Goal: Transaction & Acquisition: Book appointment/travel/reservation

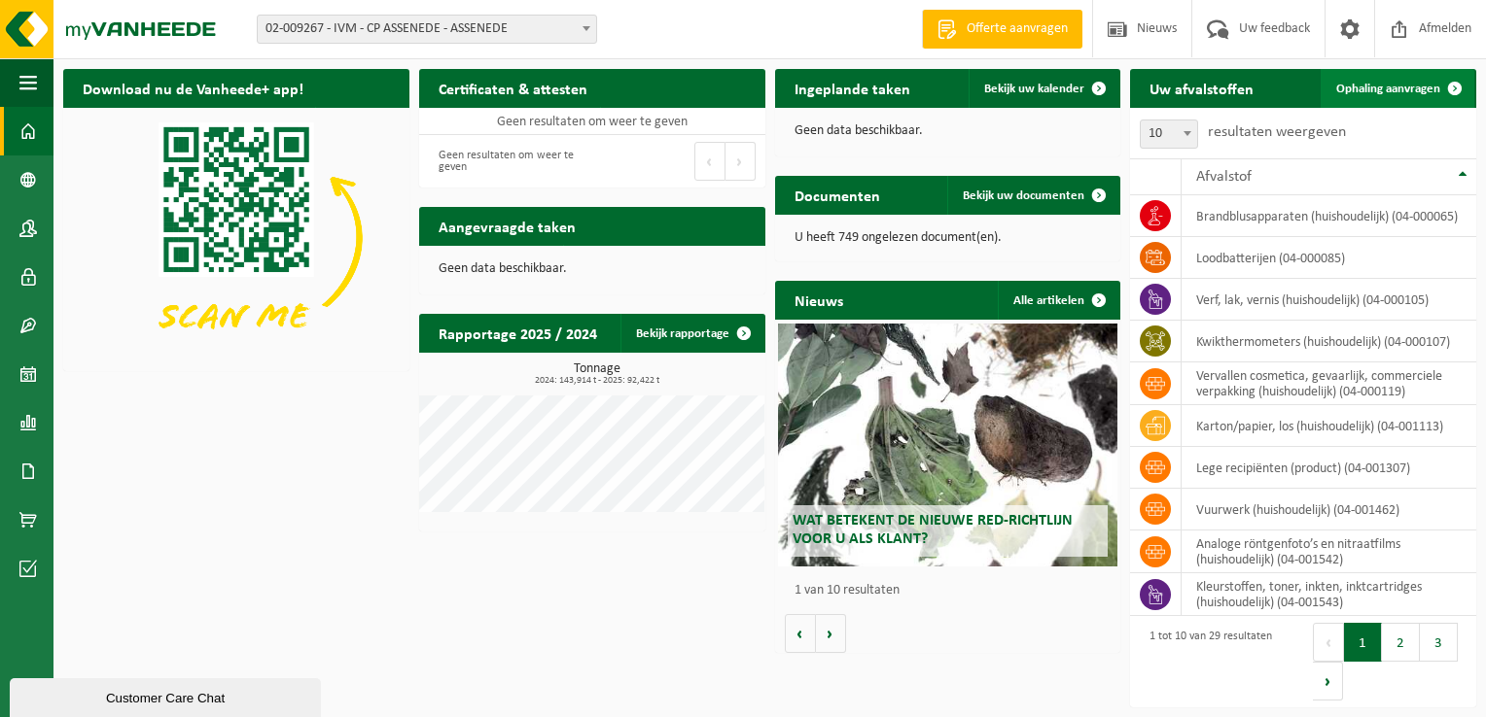
click at [1400, 84] on span "Ophaling aanvragen" at bounding box center [1388, 89] width 104 height 13
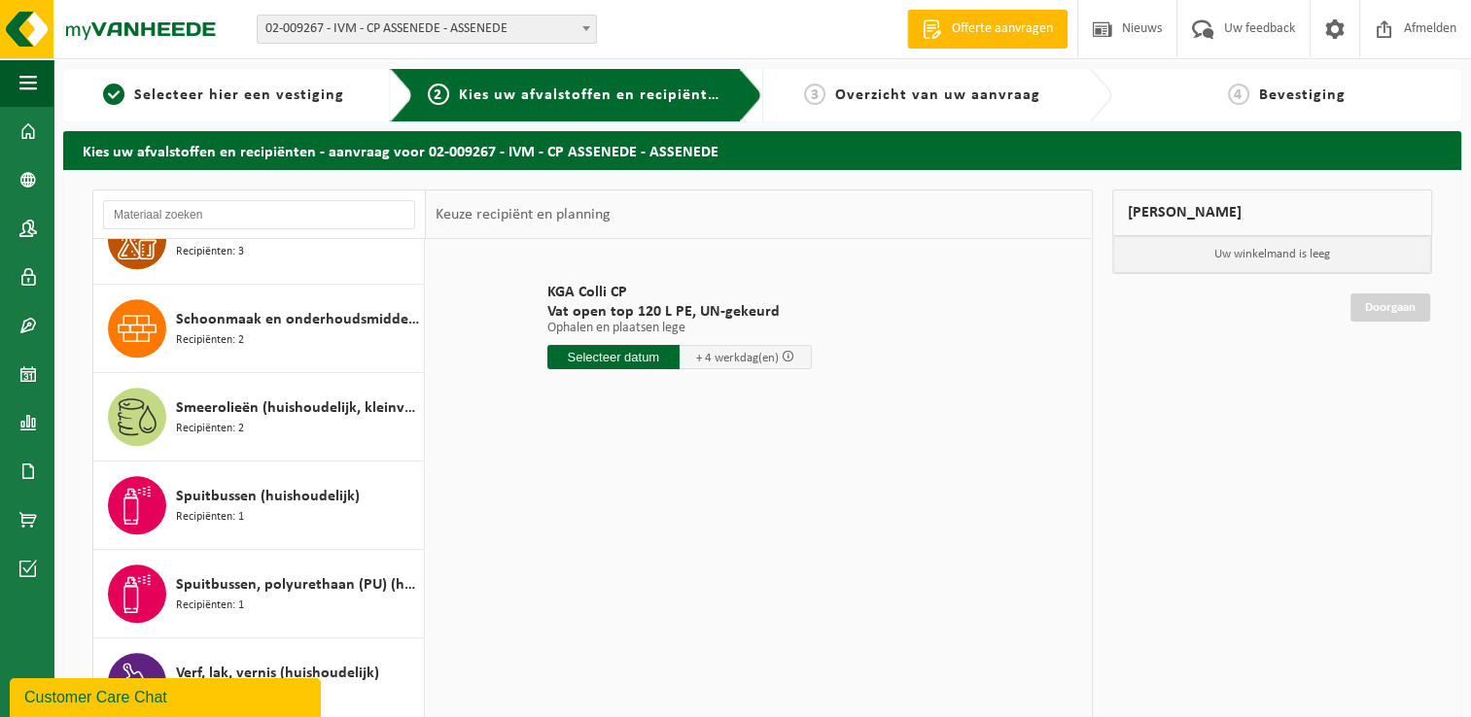
scroll to position [1784, 0]
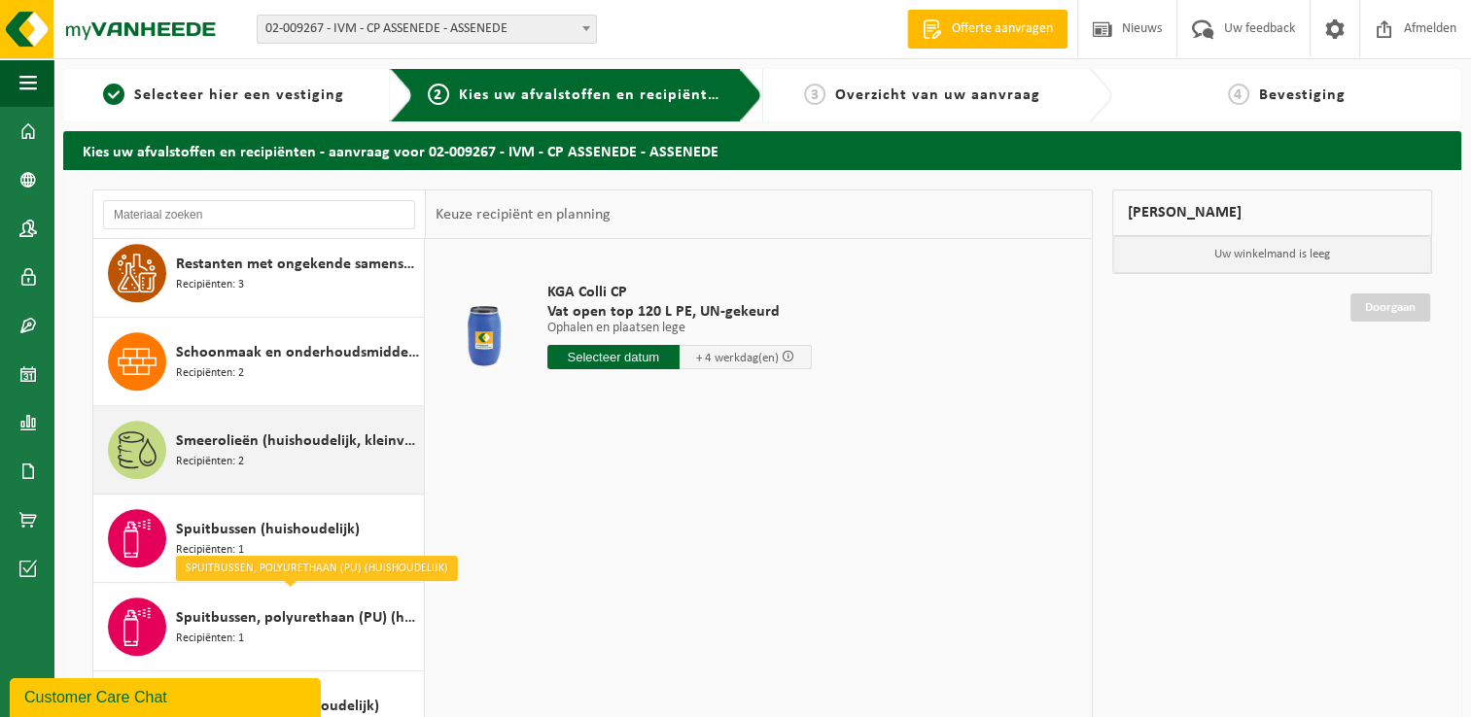
click at [192, 436] on span "Smeerolieën (huishoudelijk, kleinverpakking)" at bounding box center [297, 441] width 243 height 23
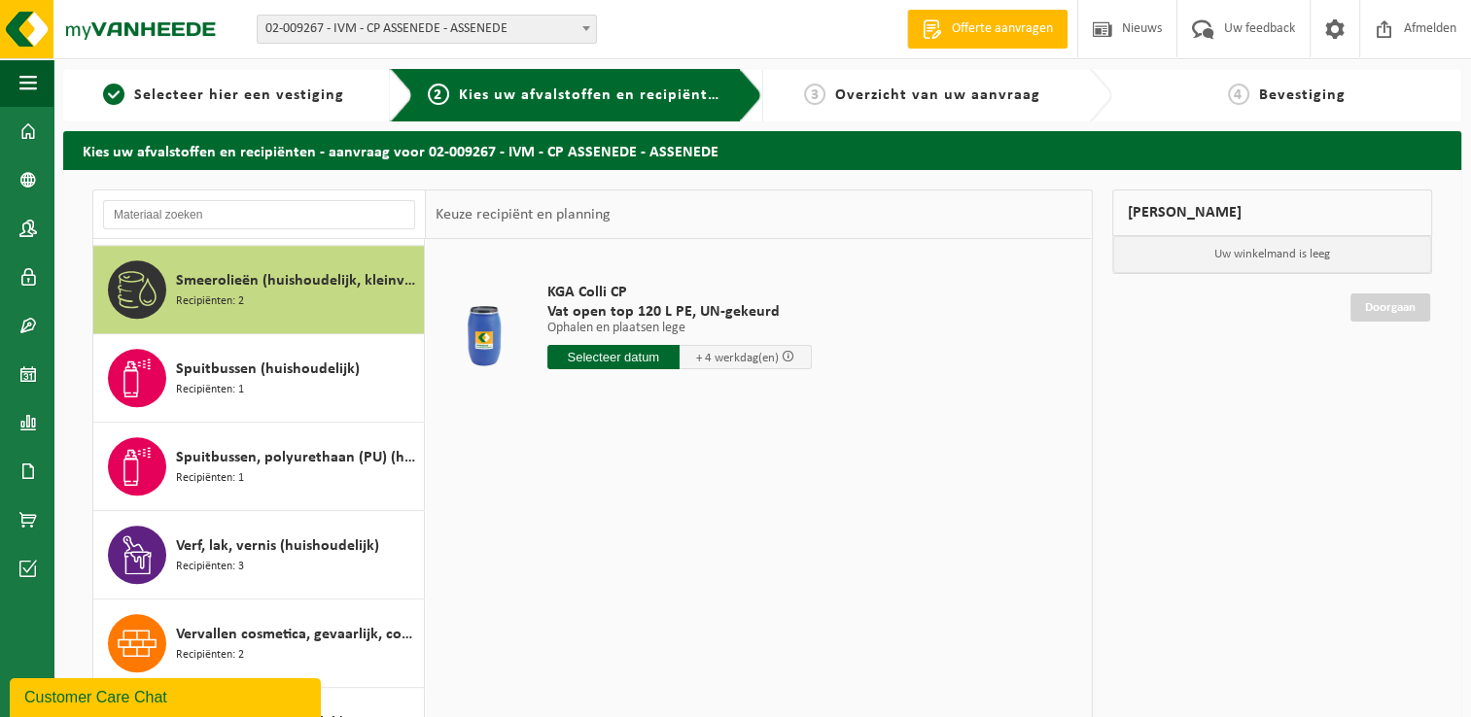
scroll to position [1944, 0]
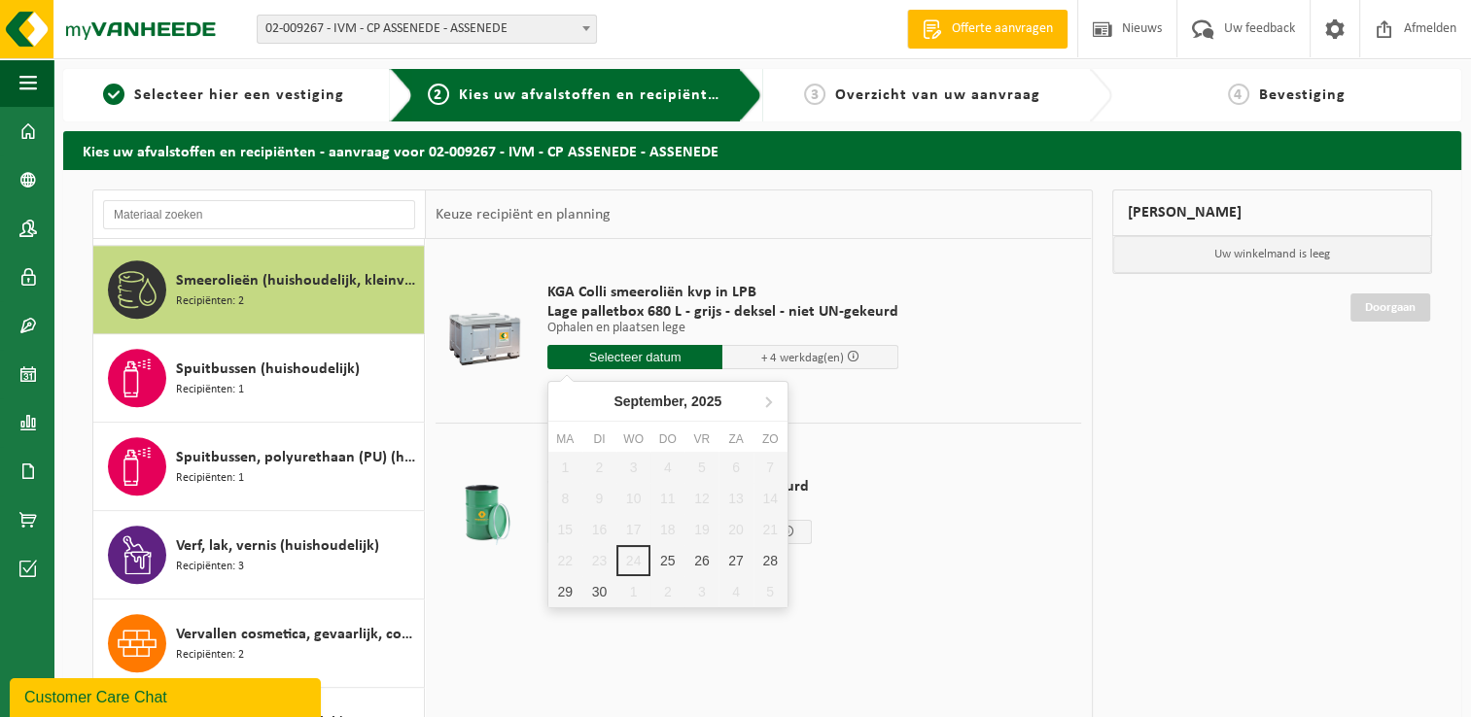
click at [626, 364] on input "text" at bounding box center [635, 357] width 176 height 24
click at [597, 595] on div "30" at bounding box center [599, 592] width 34 height 31
type input "Van 2025-09-30"
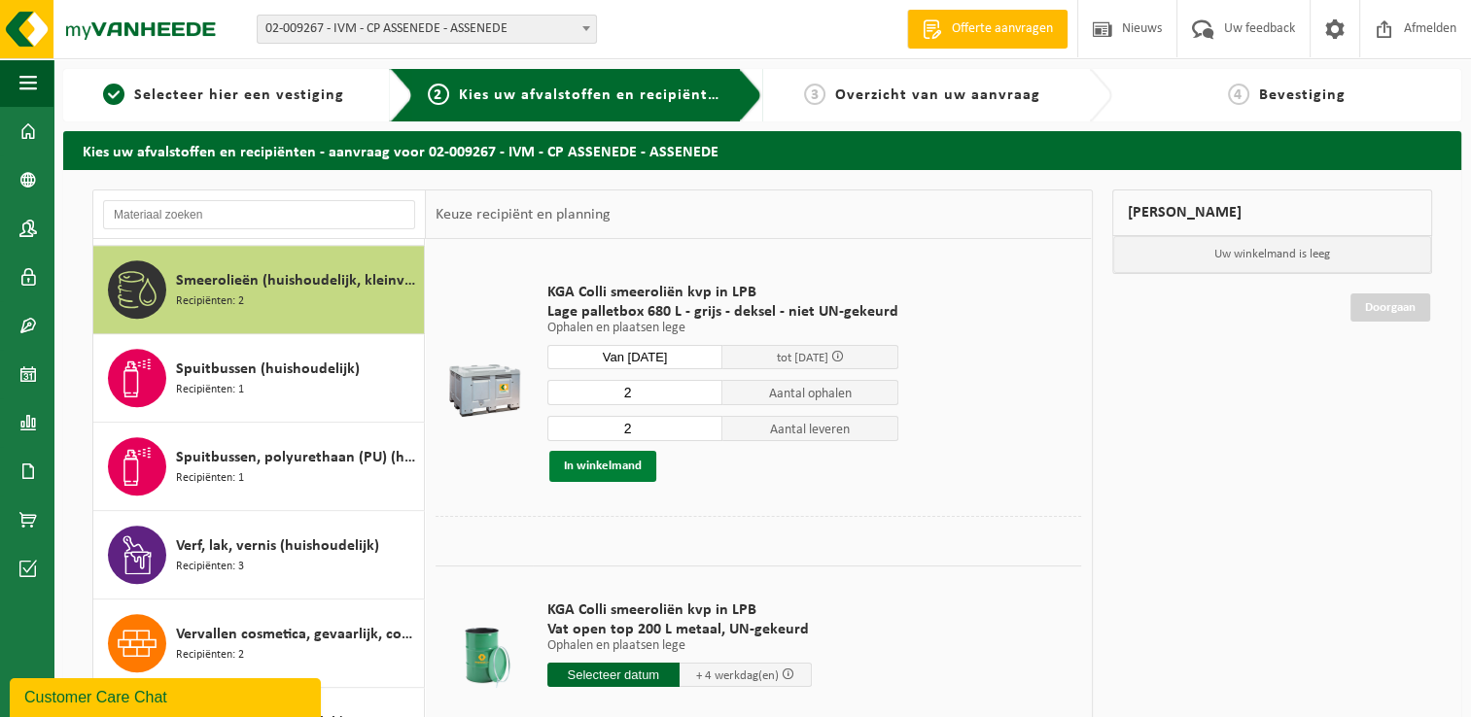
click at [595, 471] on button "In winkelmand" at bounding box center [602, 466] width 107 height 31
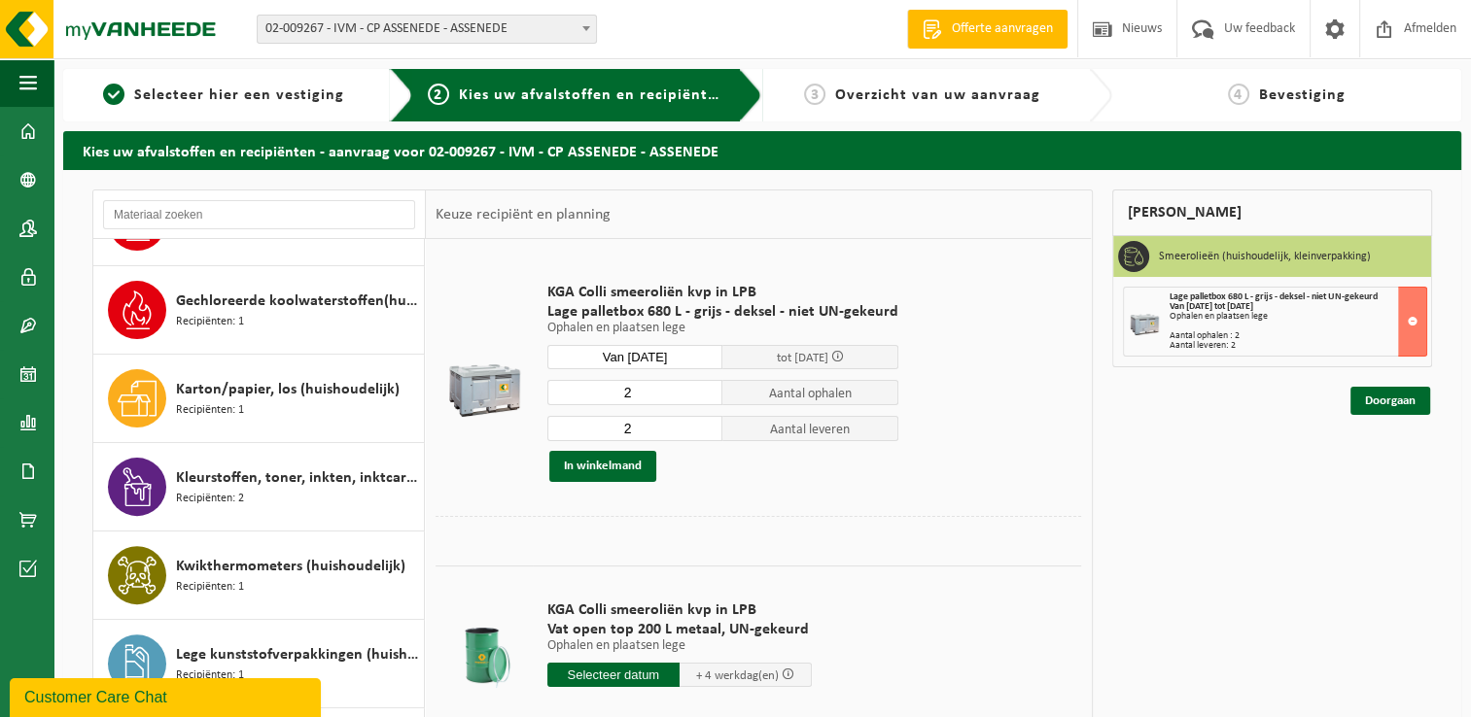
scroll to position [778, 0]
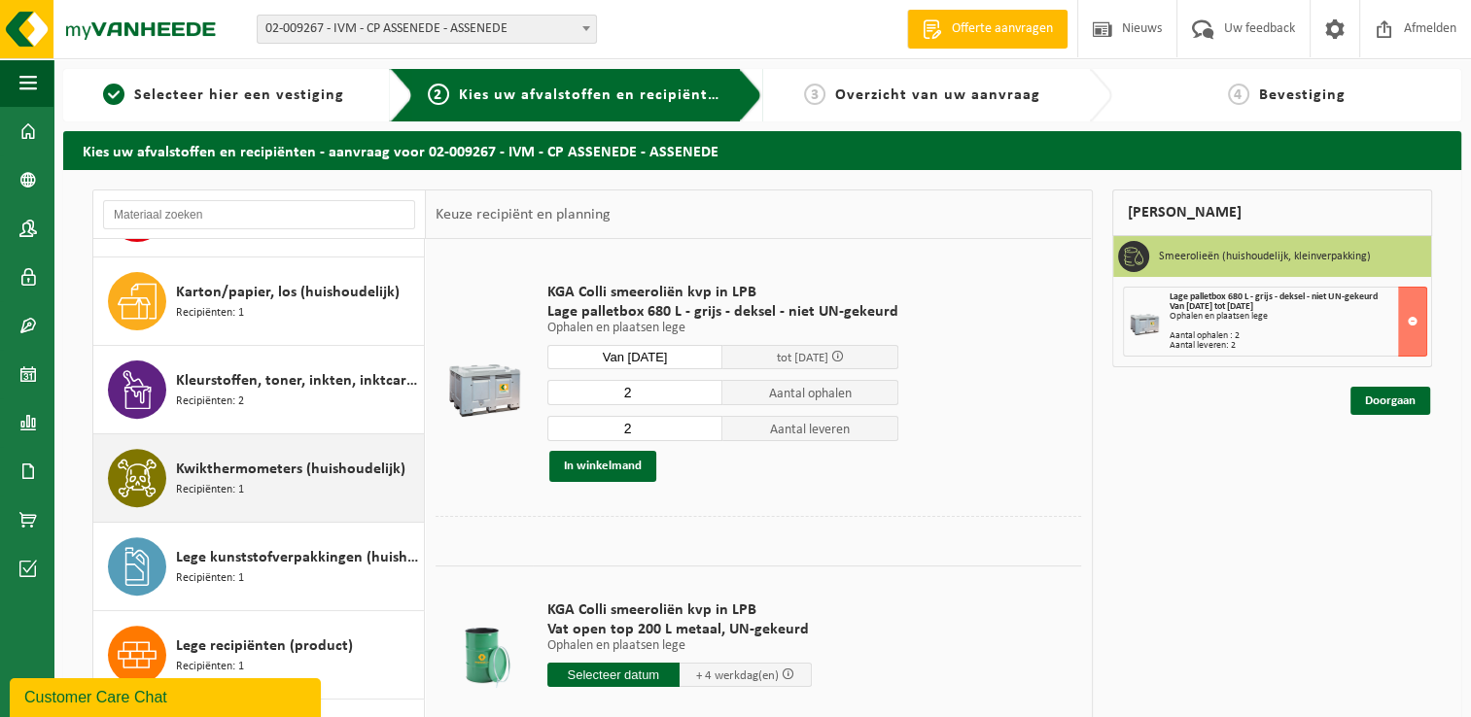
click at [220, 472] on span "Kwikthermometers (huishoudelijk)" at bounding box center [290, 469] width 229 height 23
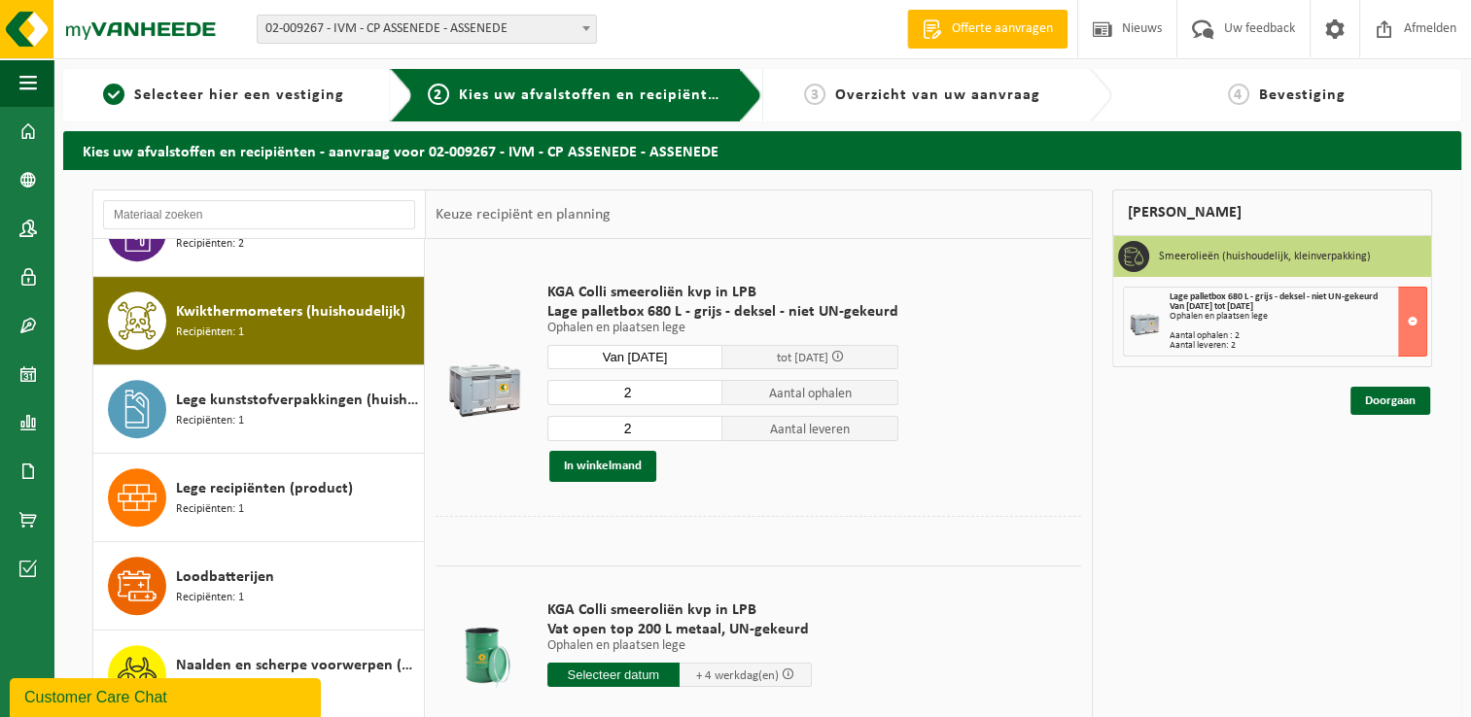
scroll to position [971, 0]
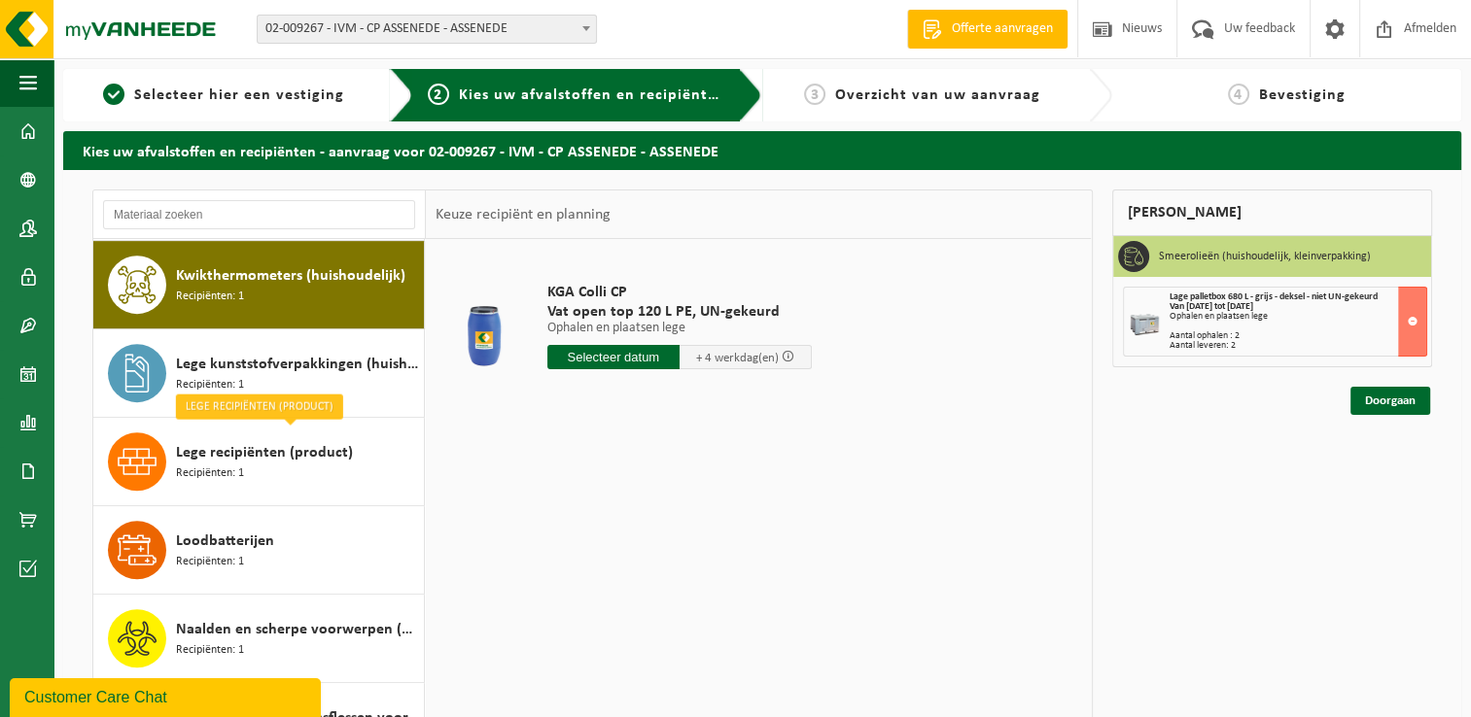
click at [603, 359] on input "text" at bounding box center [613, 357] width 132 height 24
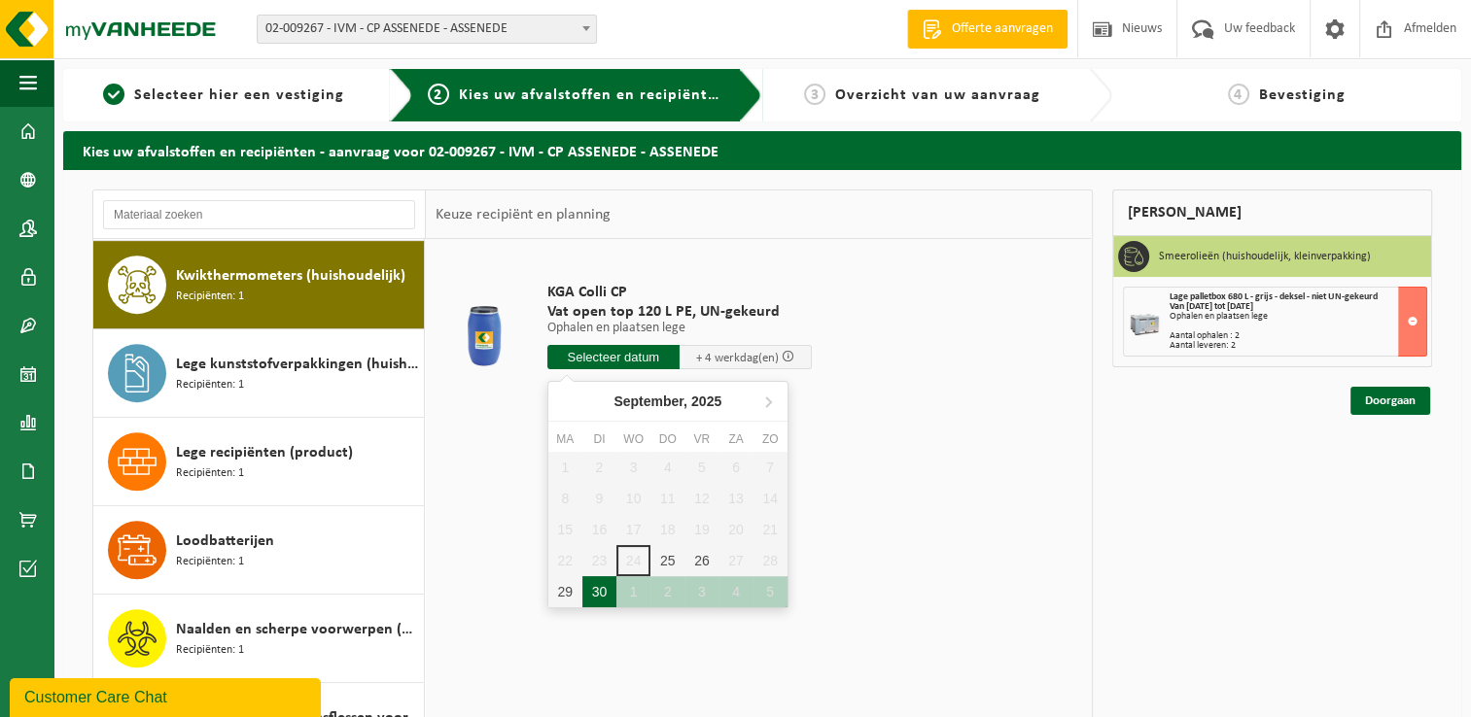
click at [599, 591] on div "30" at bounding box center [599, 592] width 34 height 31
type input "Van 2025-09-30"
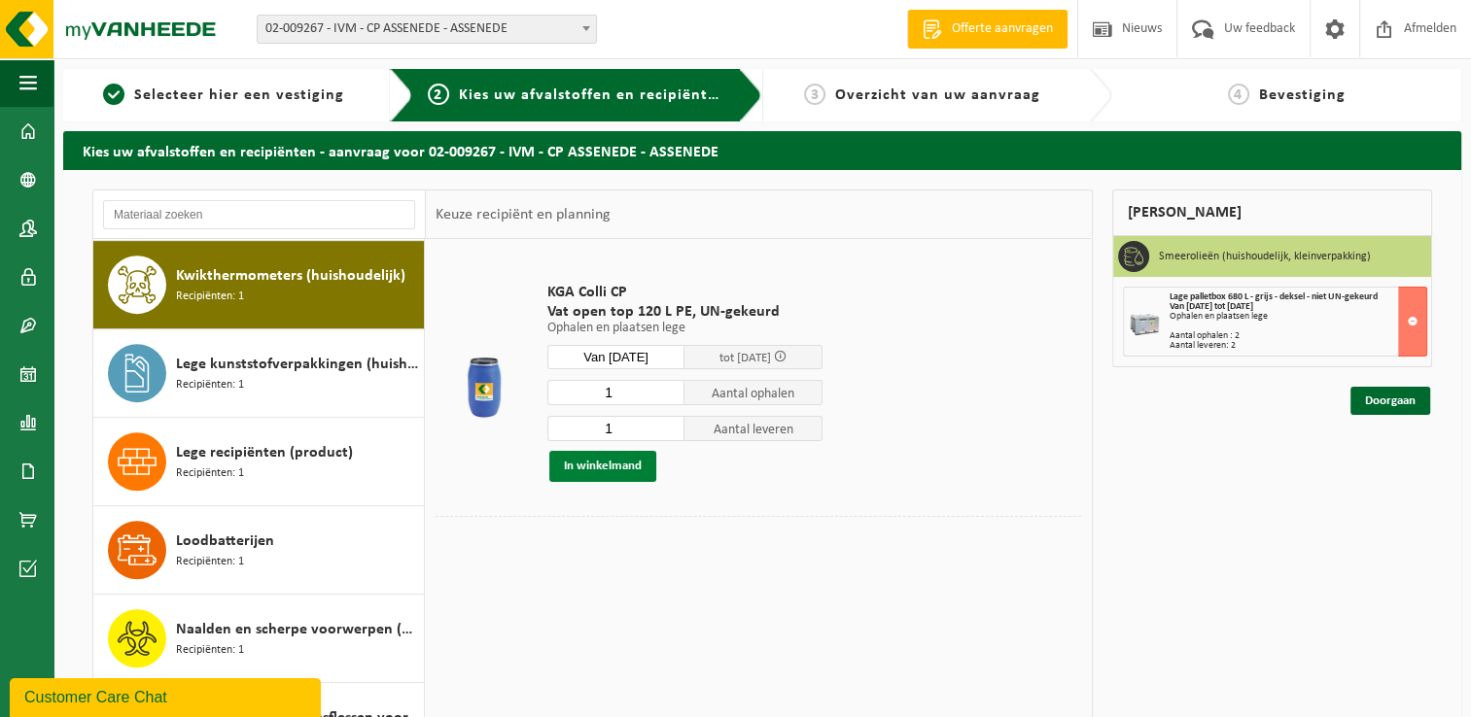
click at [591, 461] on button "In winkelmand" at bounding box center [602, 466] width 107 height 31
click at [591, 461] on body "Vestiging: 02-009267 - IVM - CP ASSENEDE - ASSENEDE 10-829362 - RECUPEL - I.V. …" at bounding box center [735, 475] width 1471 height 950
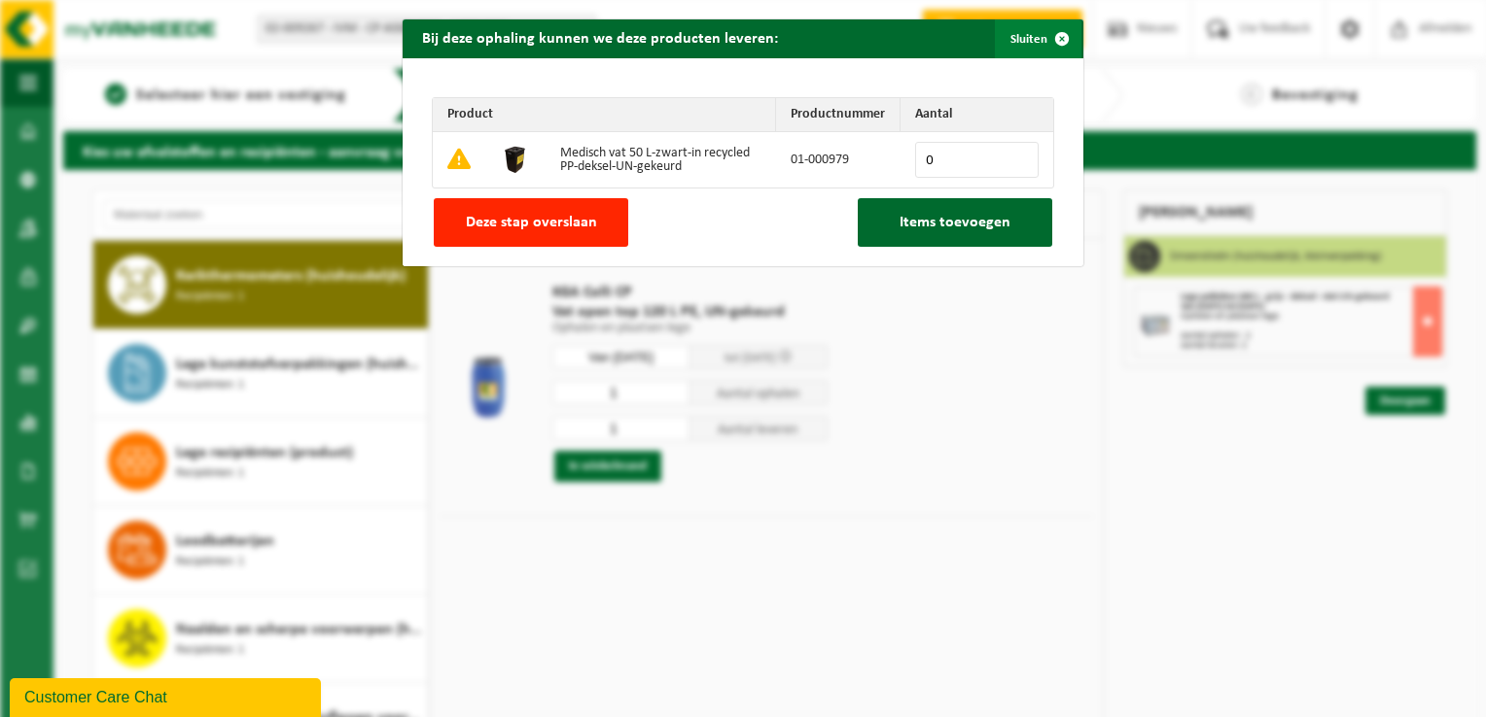
click at [1058, 39] on span "button" at bounding box center [1061, 38] width 39 height 39
click at [1058, 39] on div "Bij deze ophaling kunnen we deze producten leveren: Sluiten Product Productnumm…" at bounding box center [743, 358] width 1486 height 717
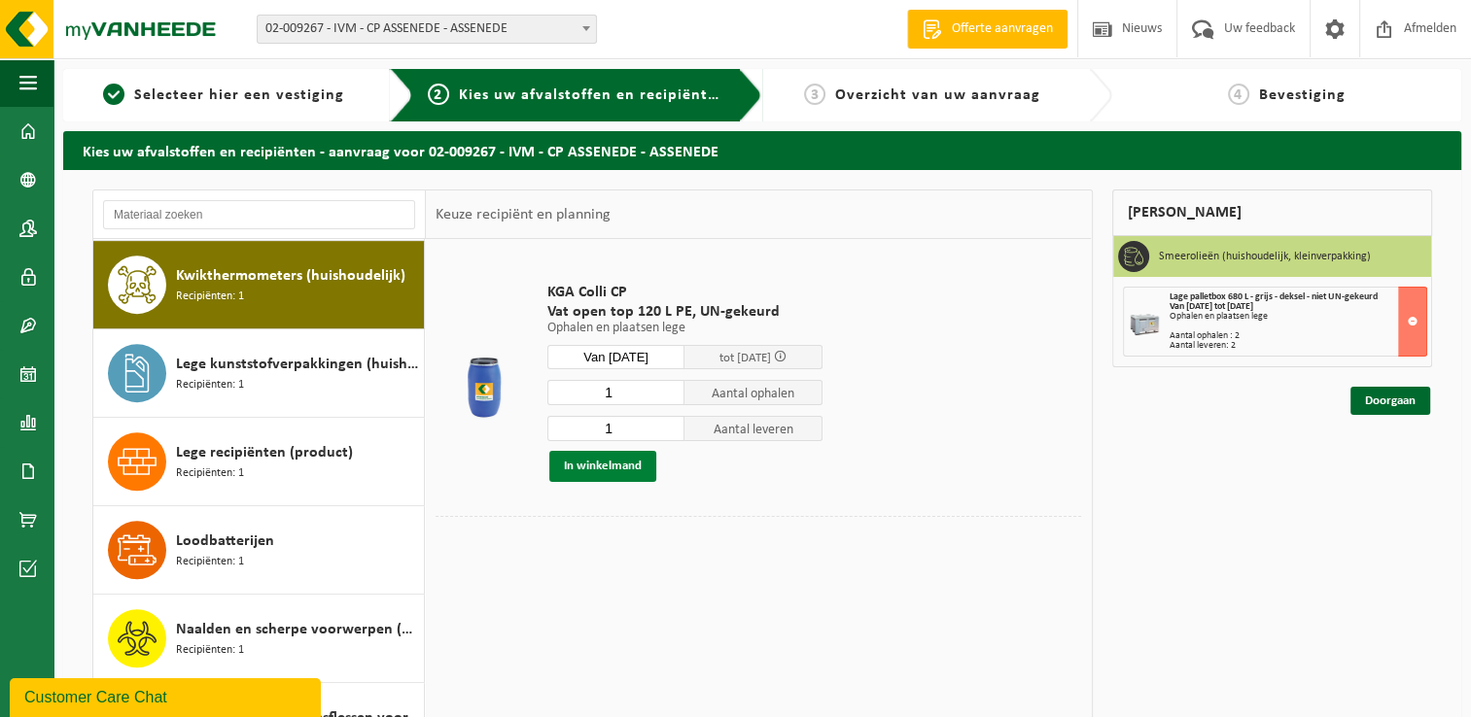
click at [582, 467] on button "In winkelmand" at bounding box center [602, 466] width 107 height 31
click at [582, 466] on button "In winkelmand" at bounding box center [602, 466] width 107 height 31
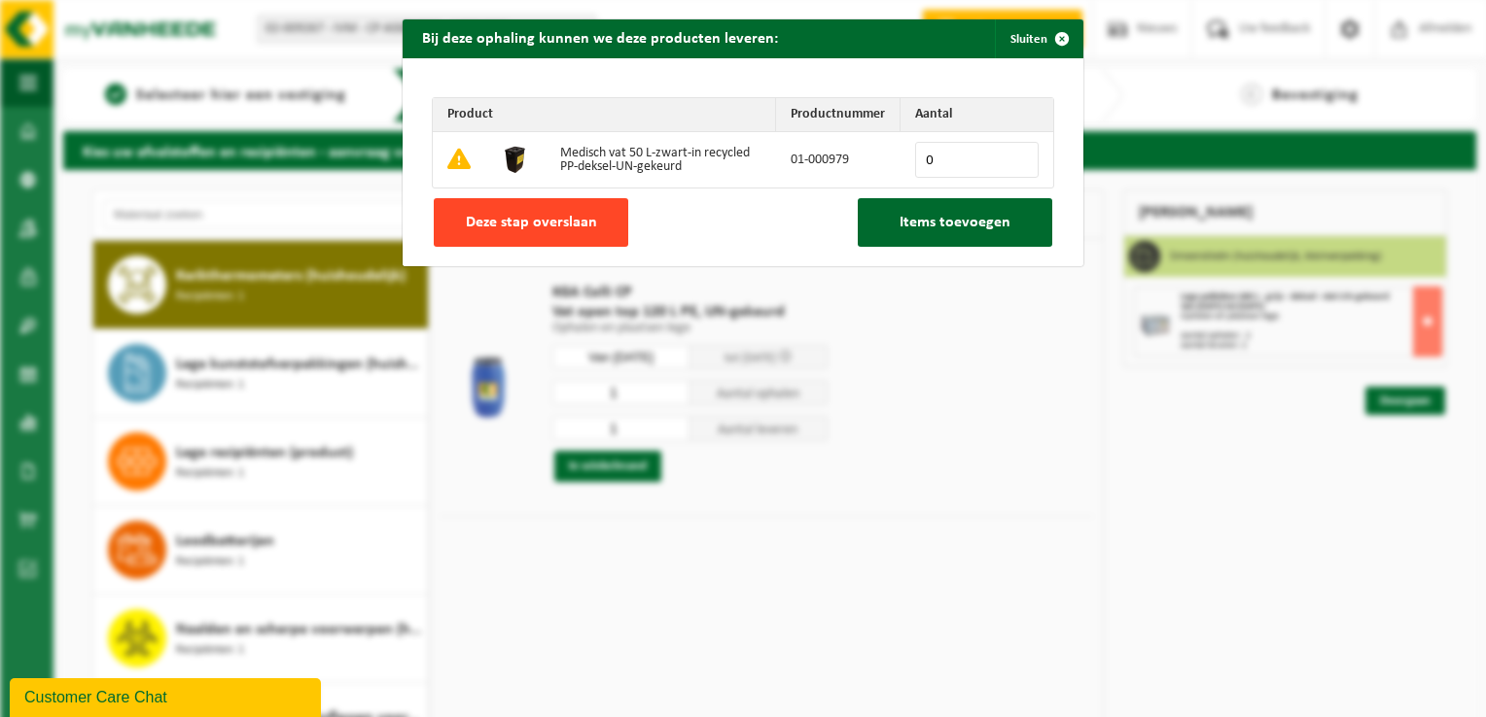
click at [525, 223] on span "Deze stap overslaan" at bounding box center [531, 223] width 131 height 16
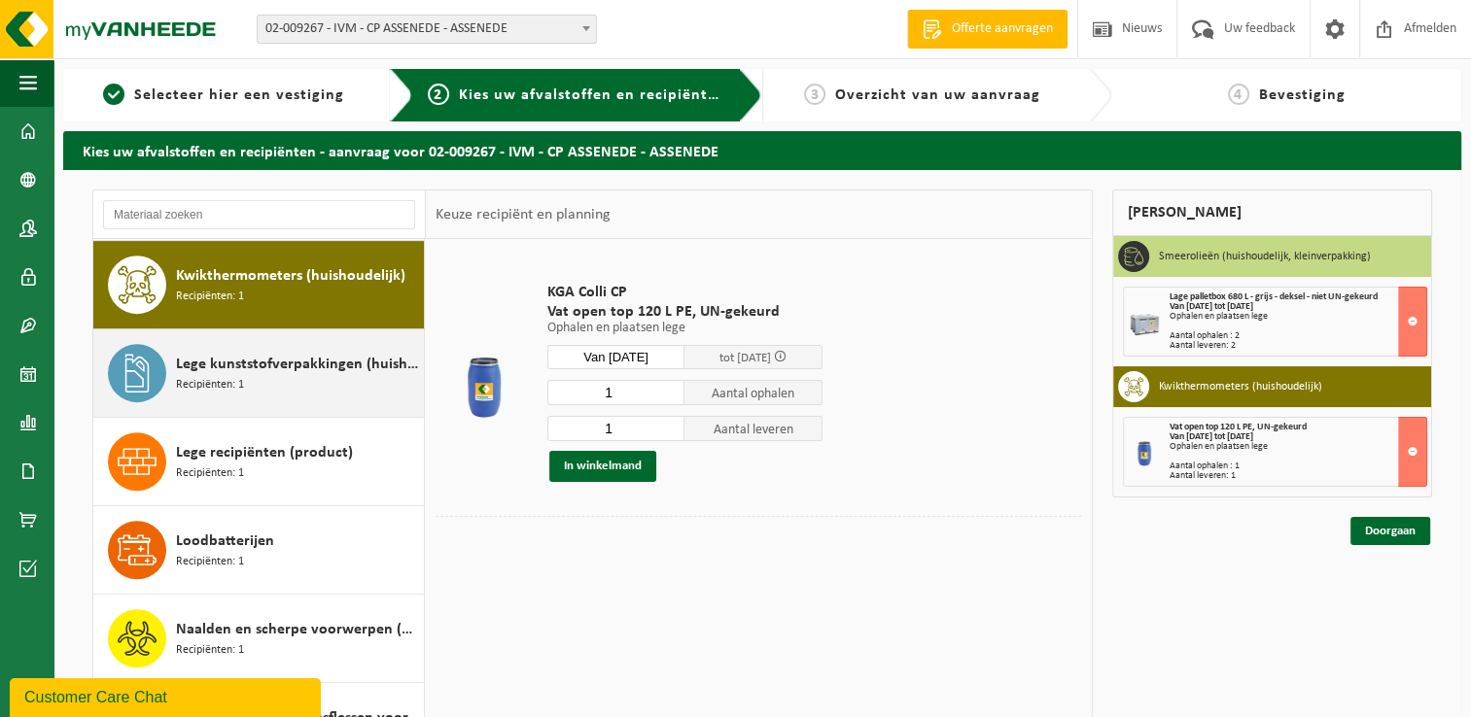
click at [214, 376] on span "Recipiënten: 1" at bounding box center [210, 385] width 68 height 18
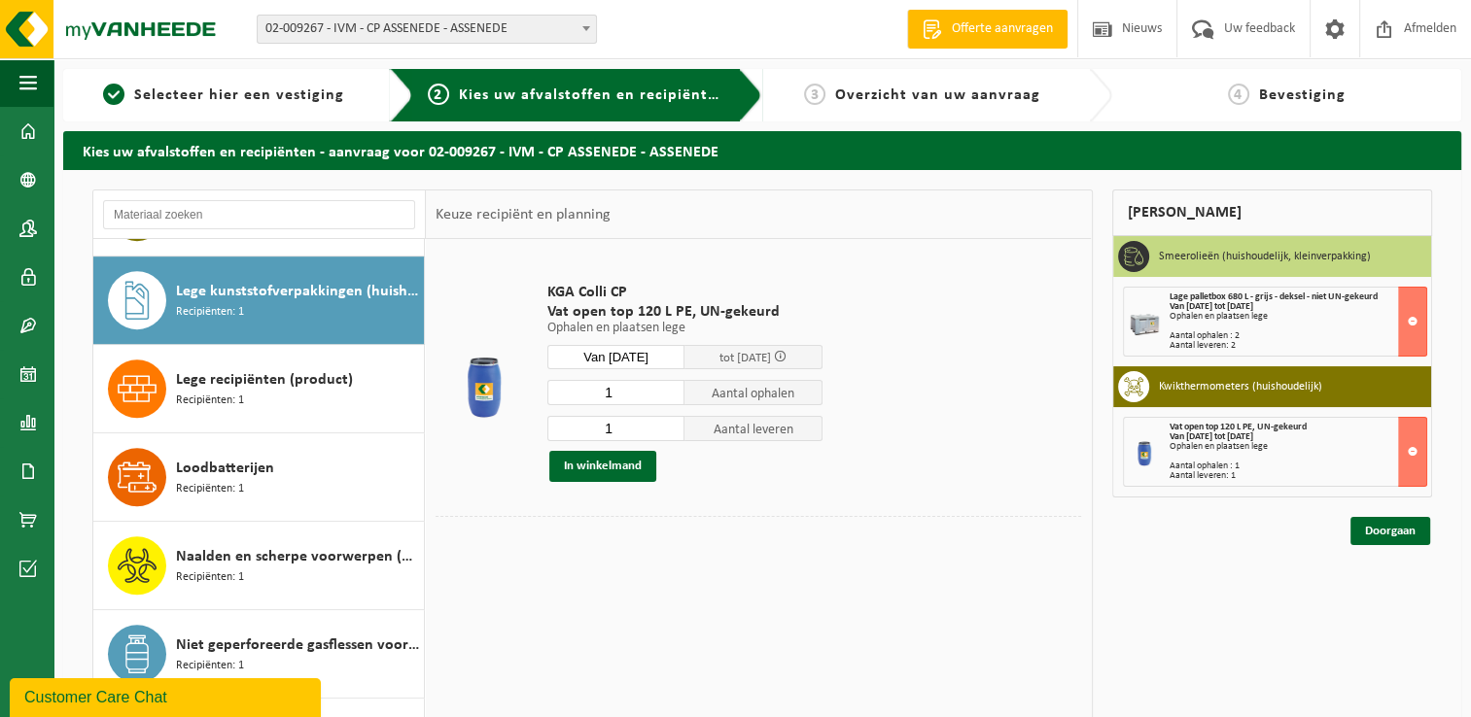
scroll to position [1059, 0]
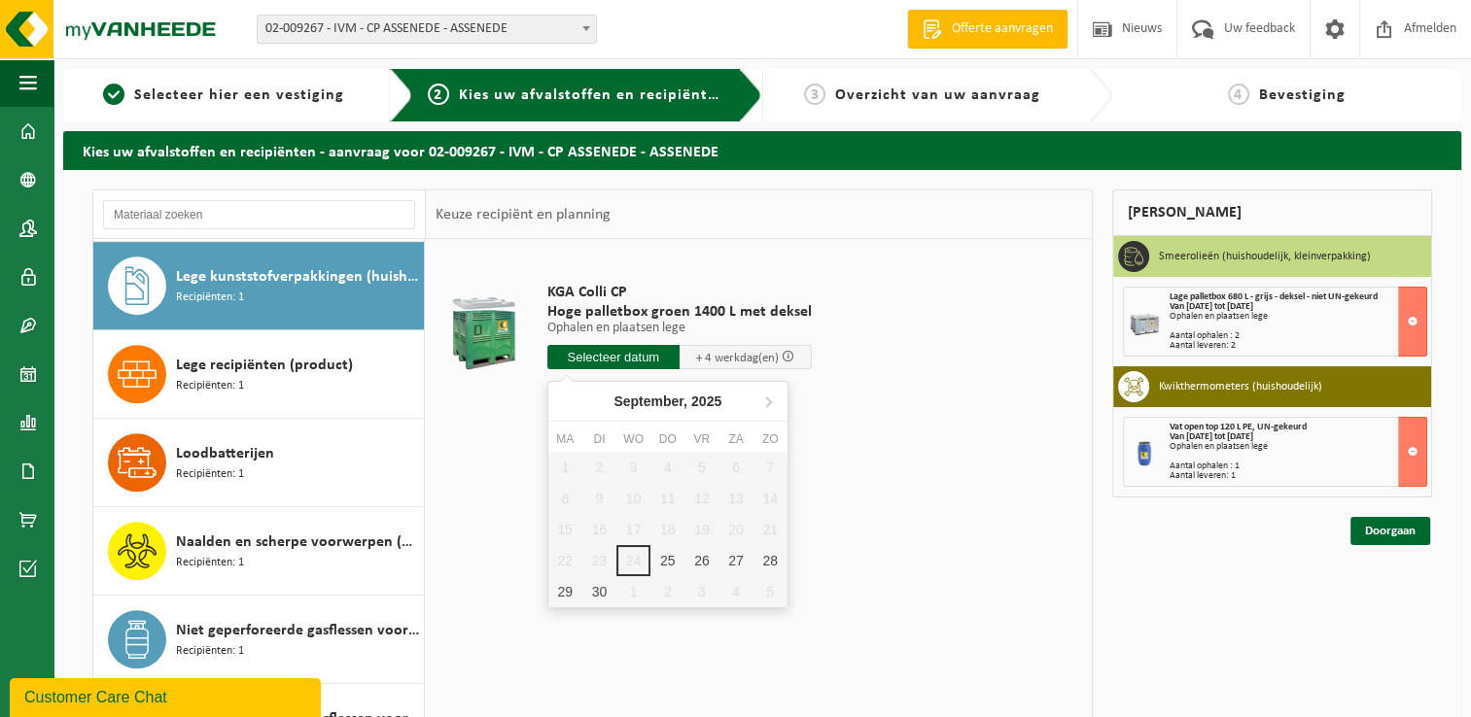
click at [631, 357] on input "text" at bounding box center [613, 357] width 132 height 24
click at [598, 585] on div "30" at bounding box center [599, 592] width 34 height 31
type input "Van 2025-09-30"
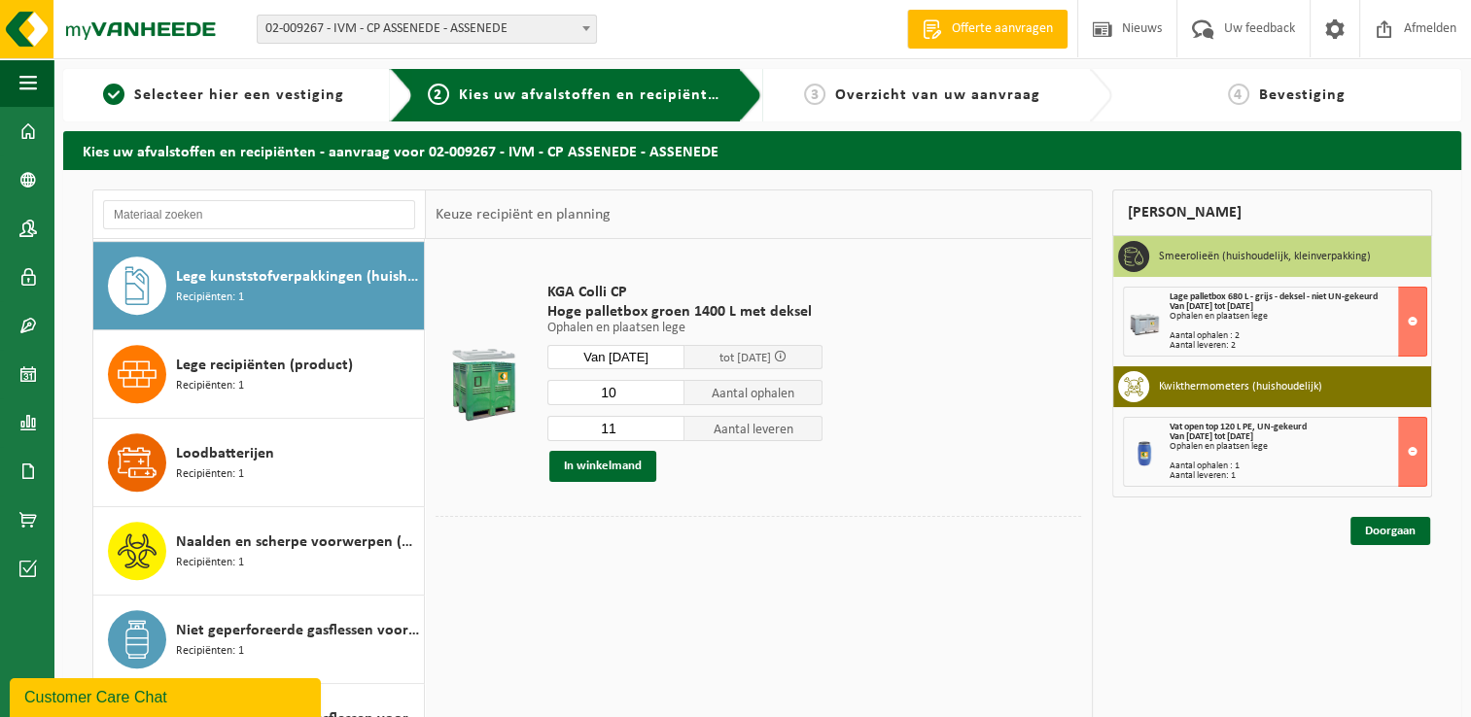
click at [669, 397] on input "10" at bounding box center [616, 392] width 138 height 25
click at [669, 397] on input "9" at bounding box center [616, 392] width 138 height 25
click at [669, 397] on input "8" at bounding box center [616, 392] width 138 height 25
click at [669, 397] on input "7" at bounding box center [616, 392] width 138 height 25
click at [669, 397] on input "6" at bounding box center [616, 392] width 138 height 25
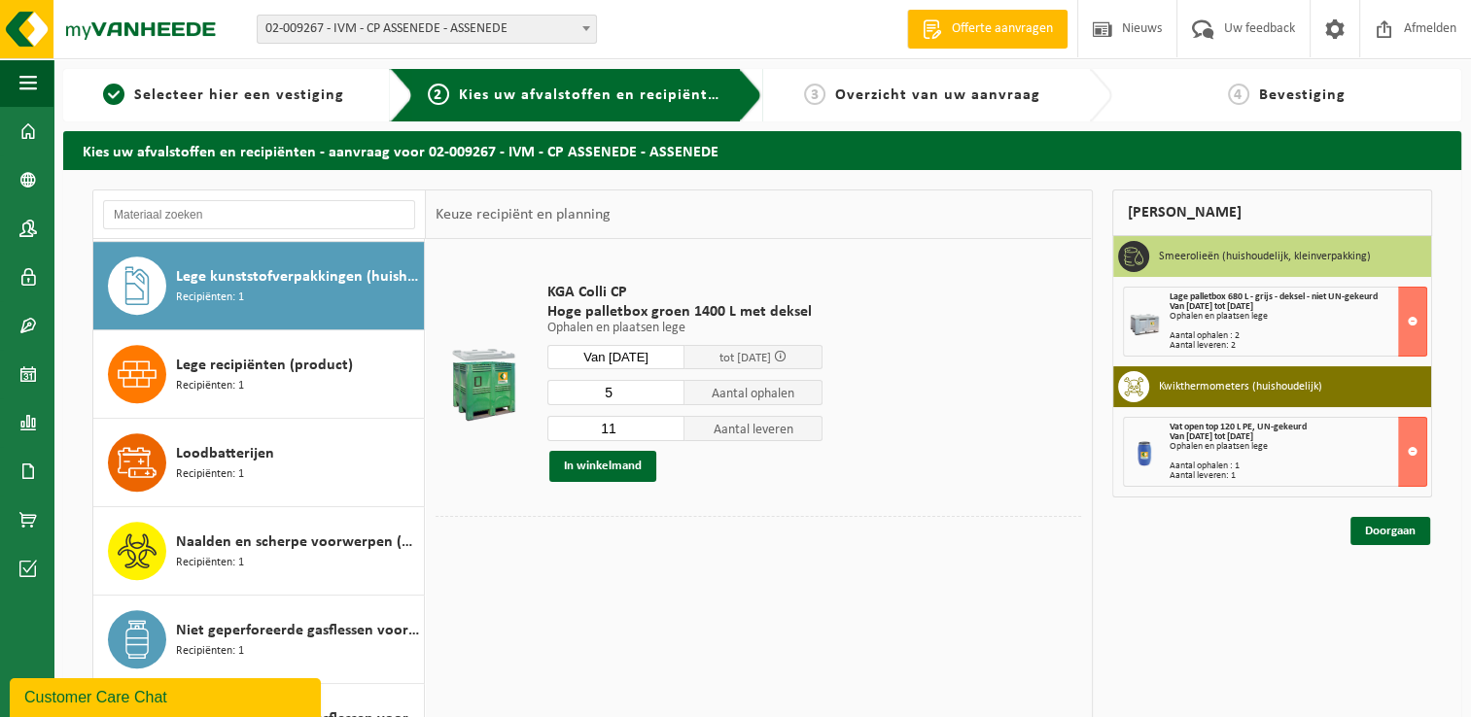
type input "5"
click at [669, 397] on input "5" at bounding box center [616, 392] width 138 height 25
click at [675, 433] on input "10" at bounding box center [616, 428] width 138 height 25
click at [675, 433] on input "9" at bounding box center [616, 428] width 138 height 25
click at [675, 433] on input "8" at bounding box center [616, 428] width 138 height 25
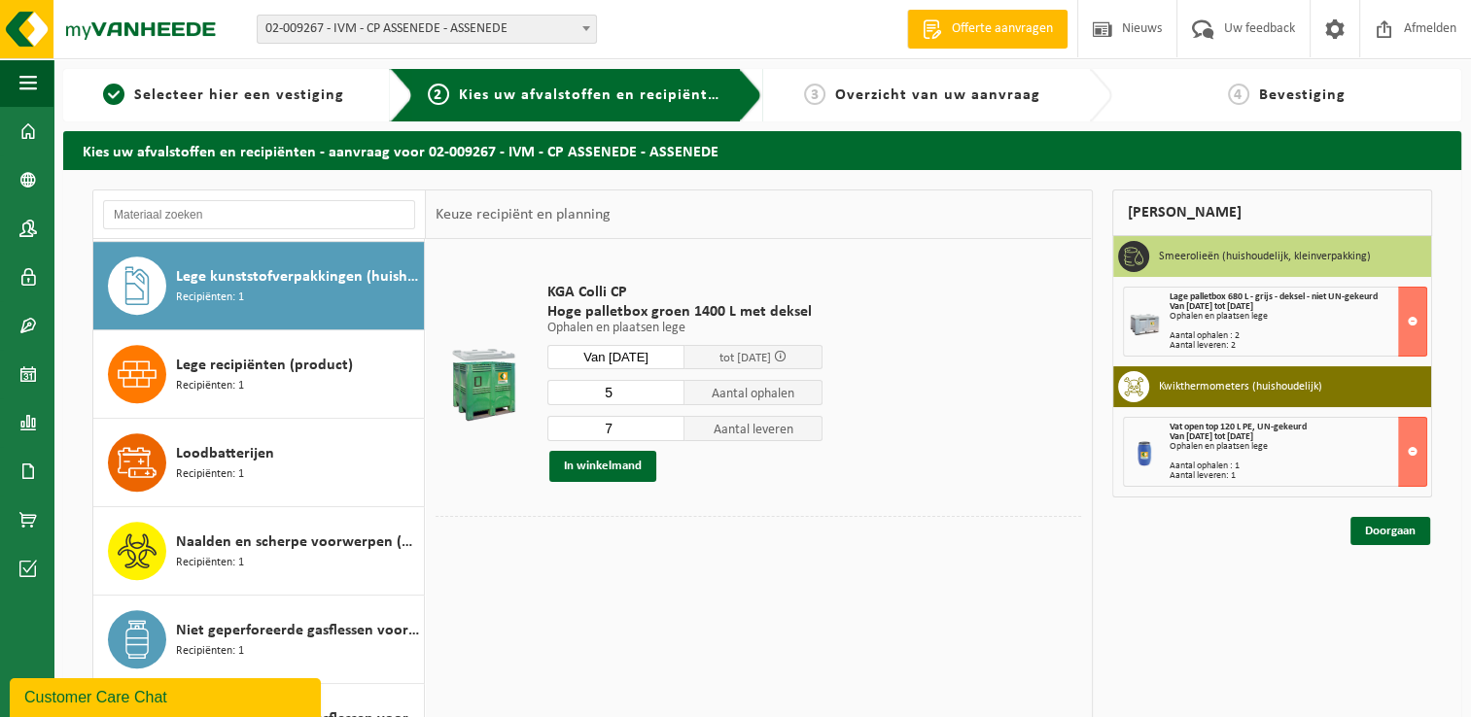
click at [675, 433] on input "7" at bounding box center [616, 428] width 138 height 25
click at [675, 433] on input "6" at bounding box center [616, 428] width 138 height 25
click at [675, 433] on input "5" at bounding box center [616, 428] width 138 height 25
click at [675, 433] on input "4" at bounding box center [616, 428] width 138 height 25
type input "5"
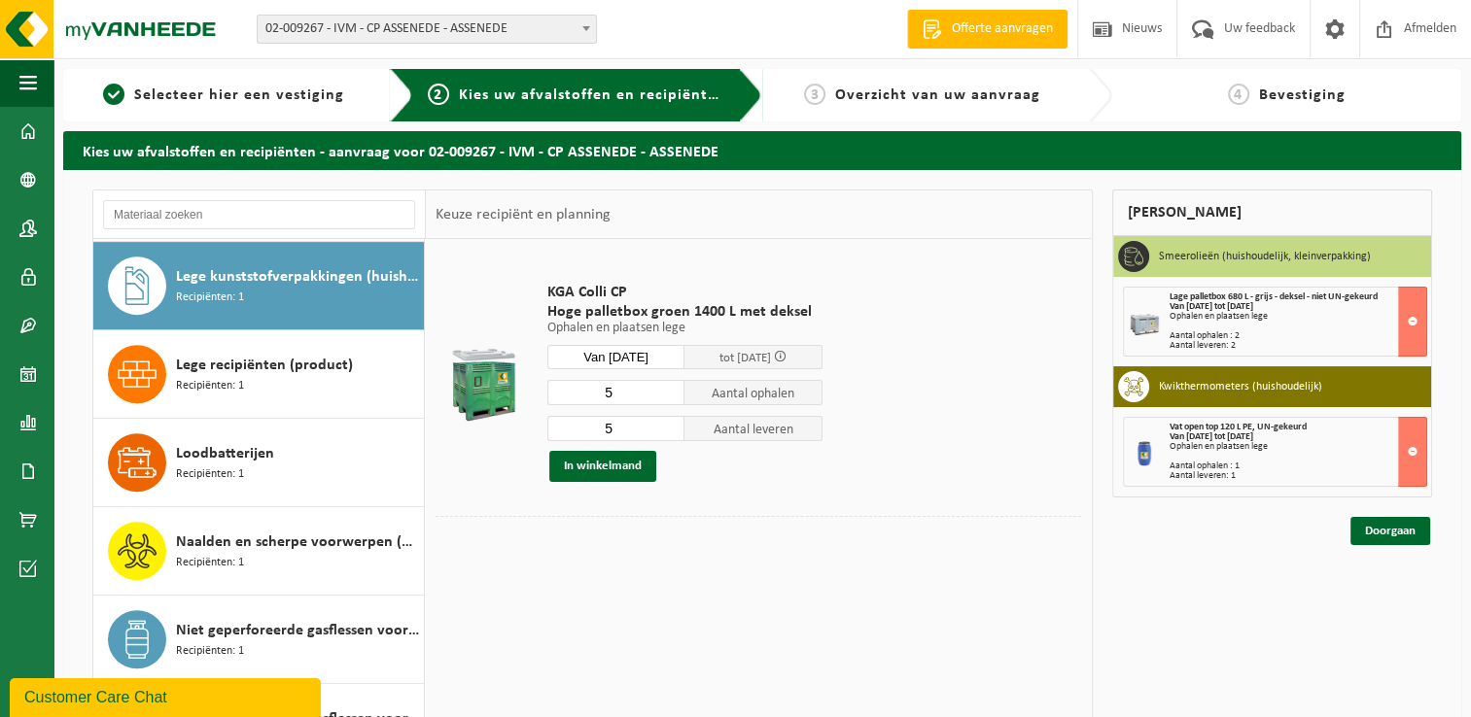
click at [674, 422] on input "5" at bounding box center [616, 428] width 138 height 25
click at [618, 464] on button "In winkelmand" at bounding box center [602, 466] width 107 height 31
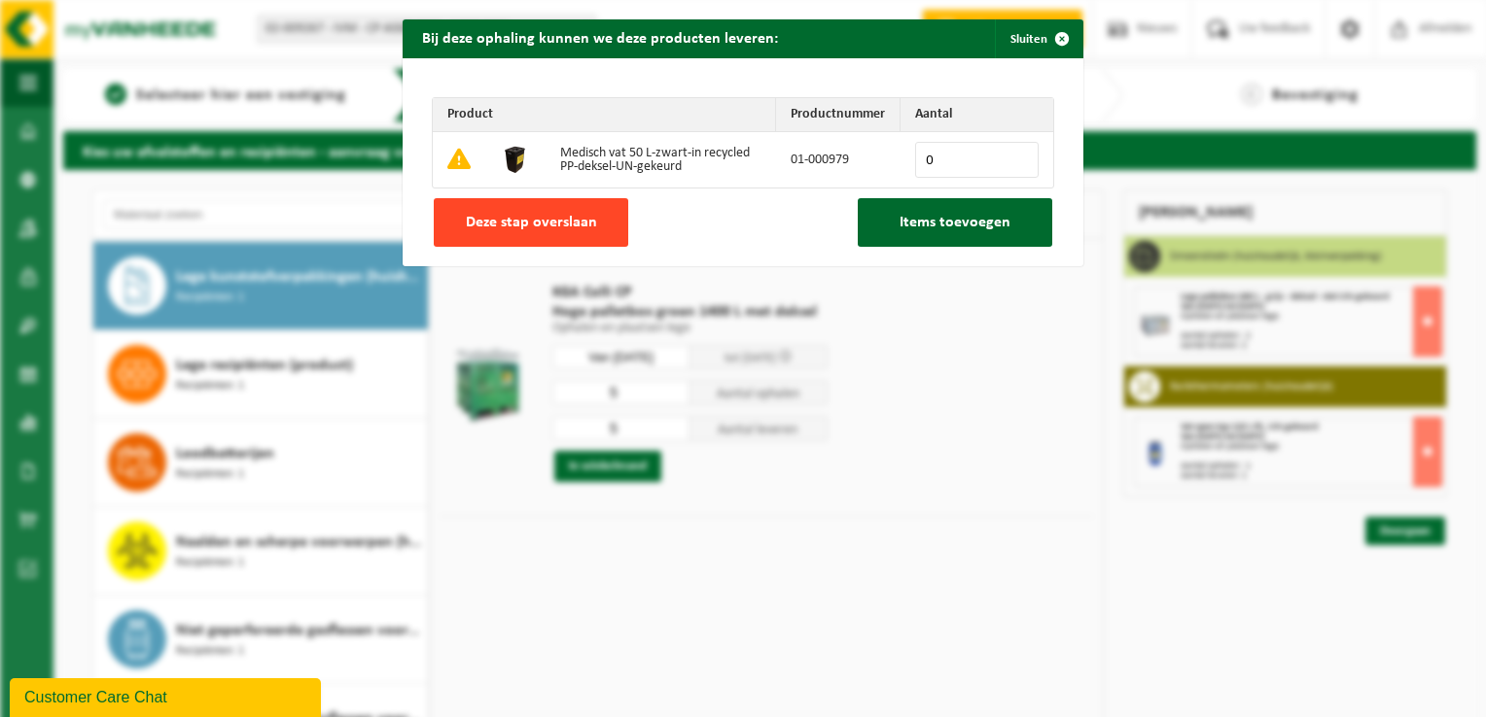
click at [509, 220] on span "Deze stap overslaan" at bounding box center [531, 223] width 131 height 16
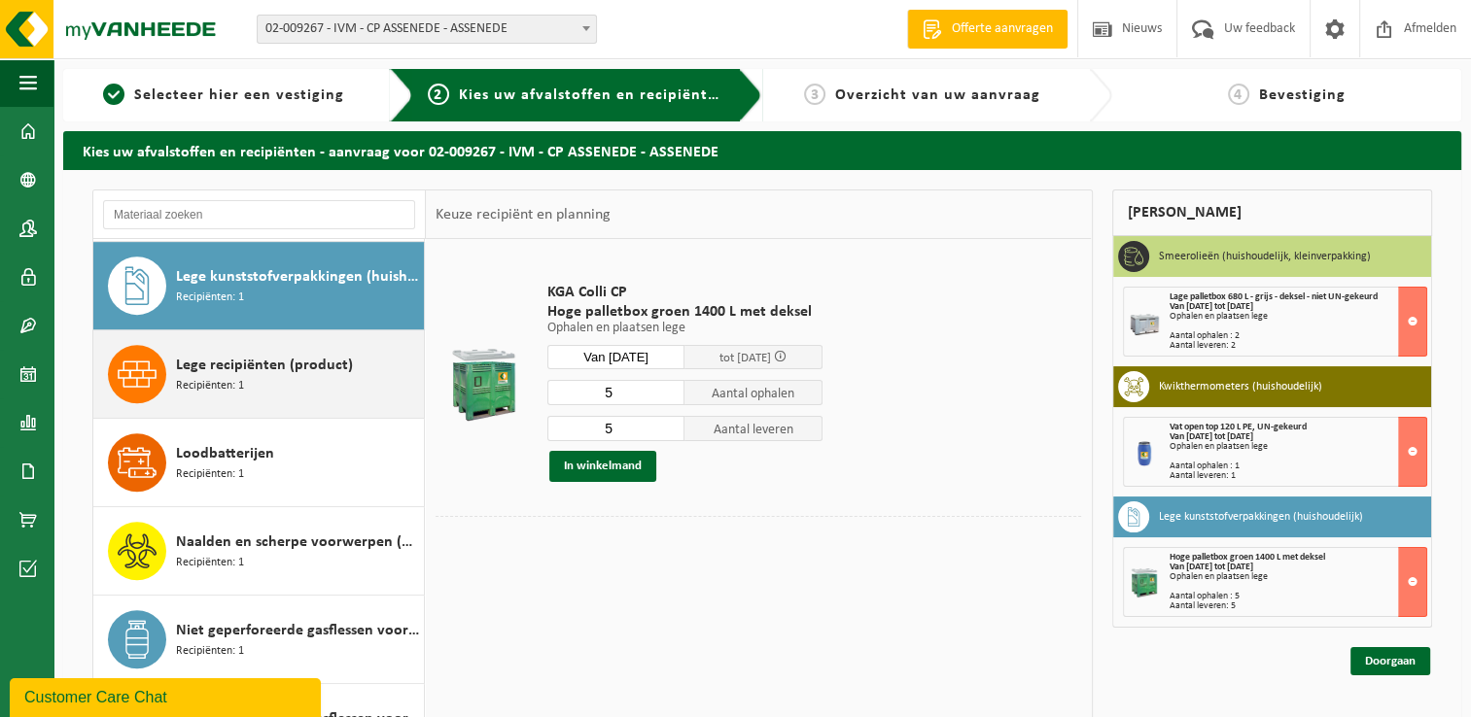
click at [219, 367] on span "Lege recipiënten (product)" at bounding box center [264, 365] width 177 height 23
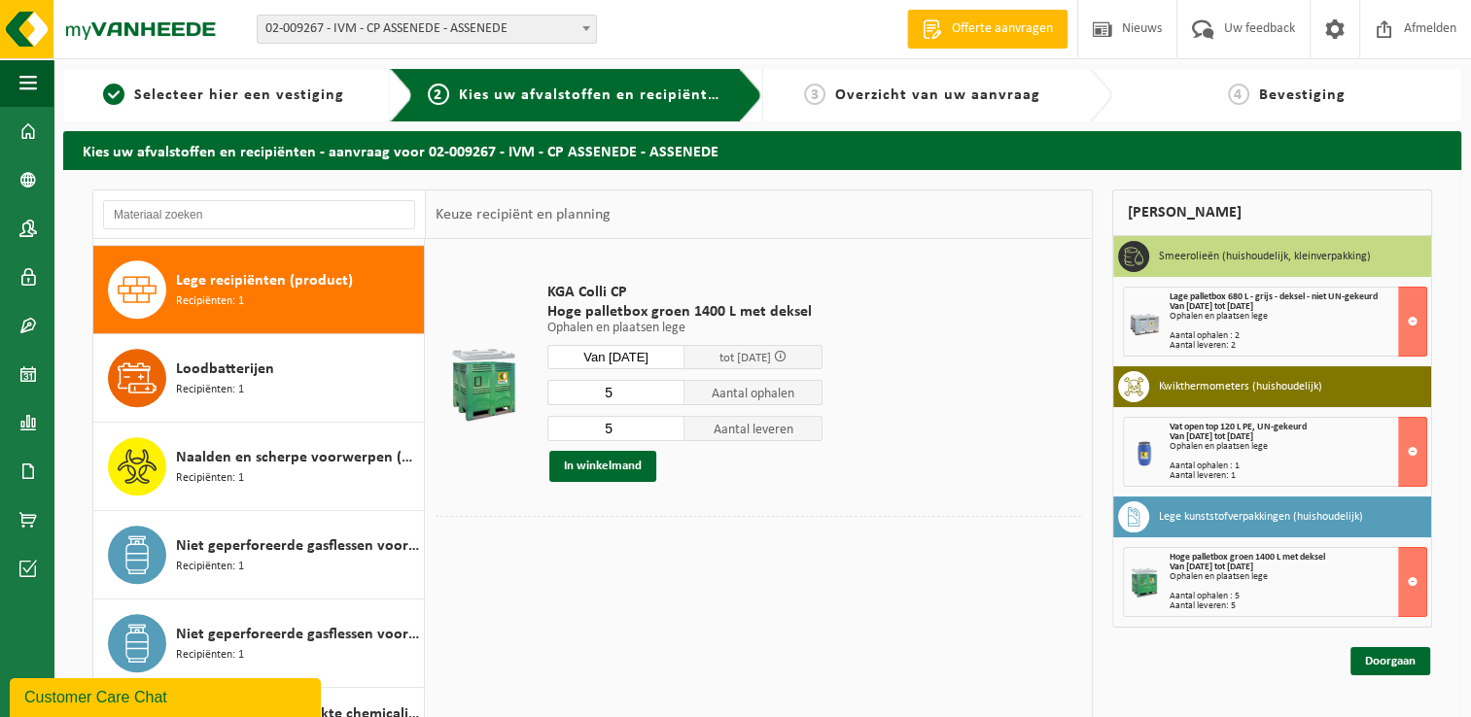
scroll to position [1147, 0]
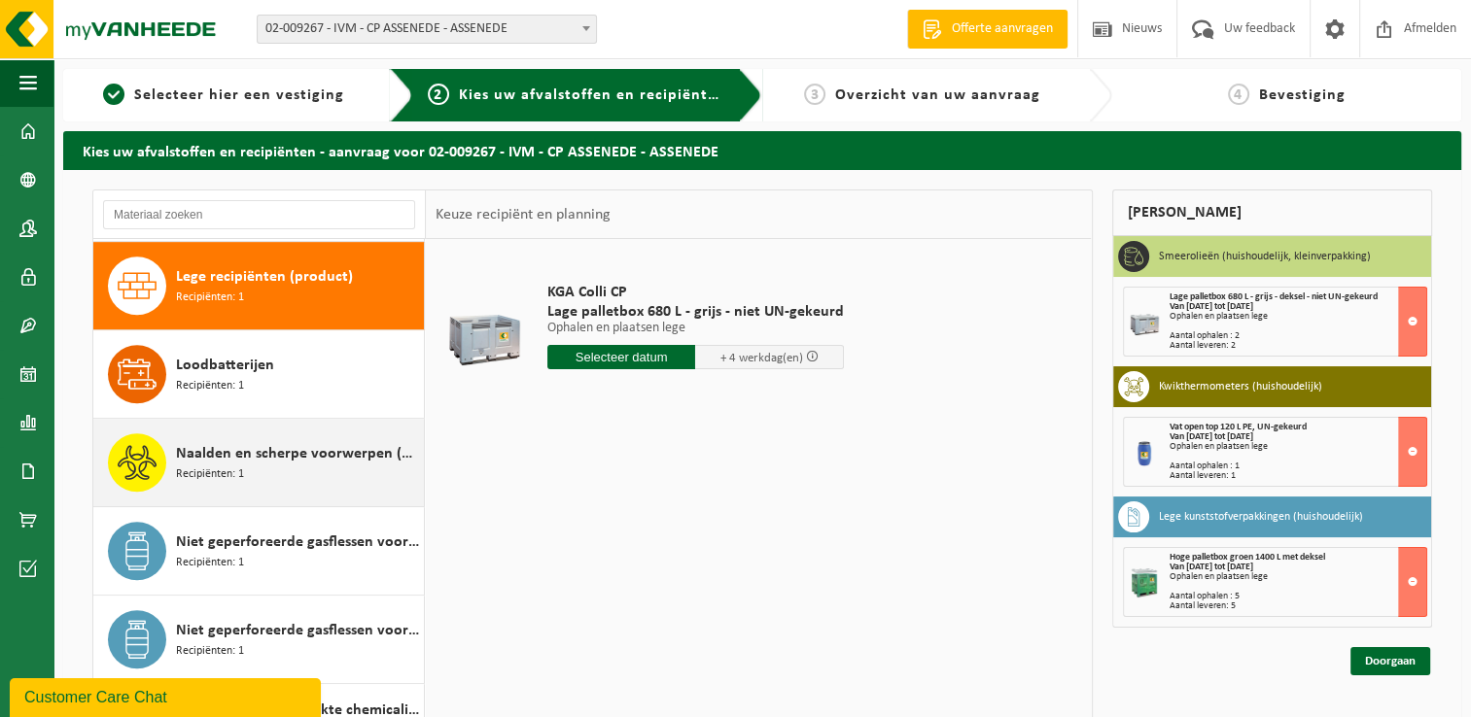
click at [255, 457] on span "Naalden en scherpe voorwerpen (huishoudelijk)" at bounding box center [297, 453] width 243 height 23
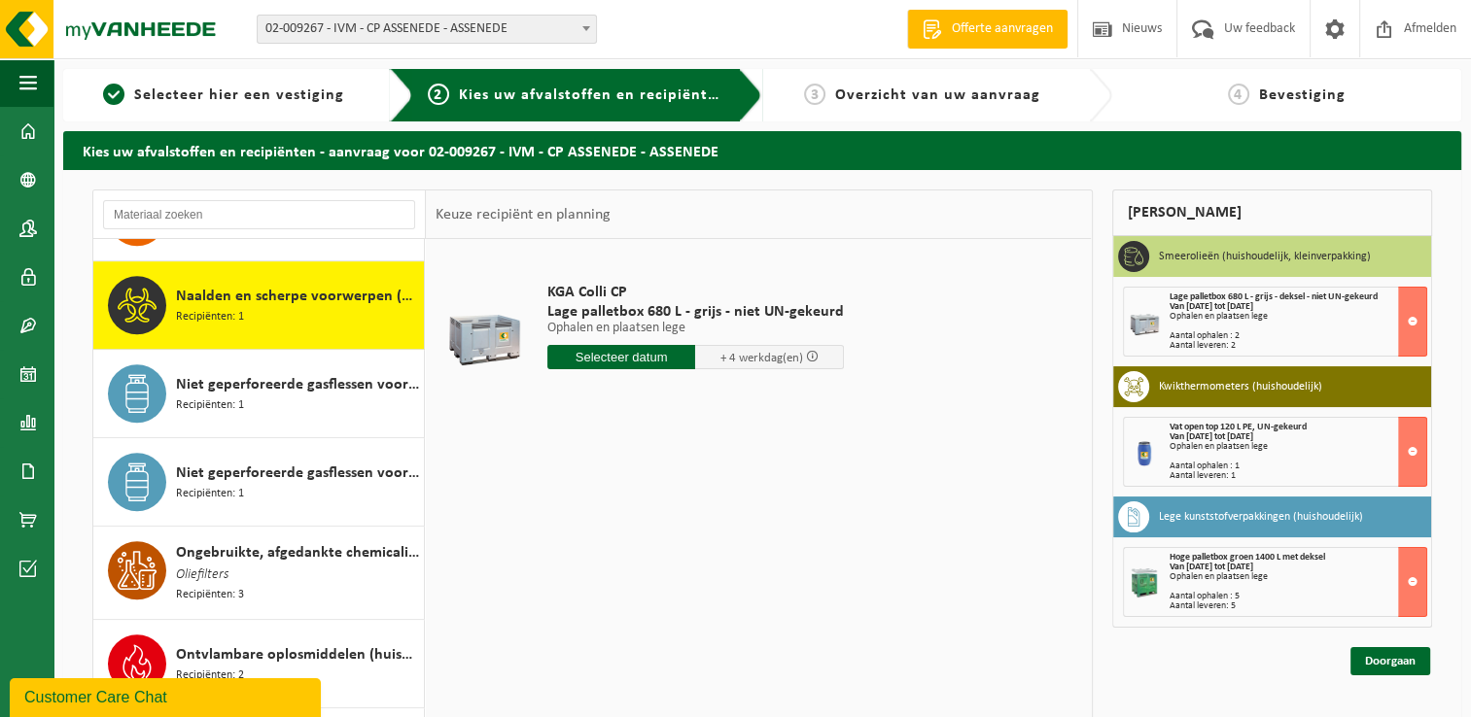
scroll to position [1324, 0]
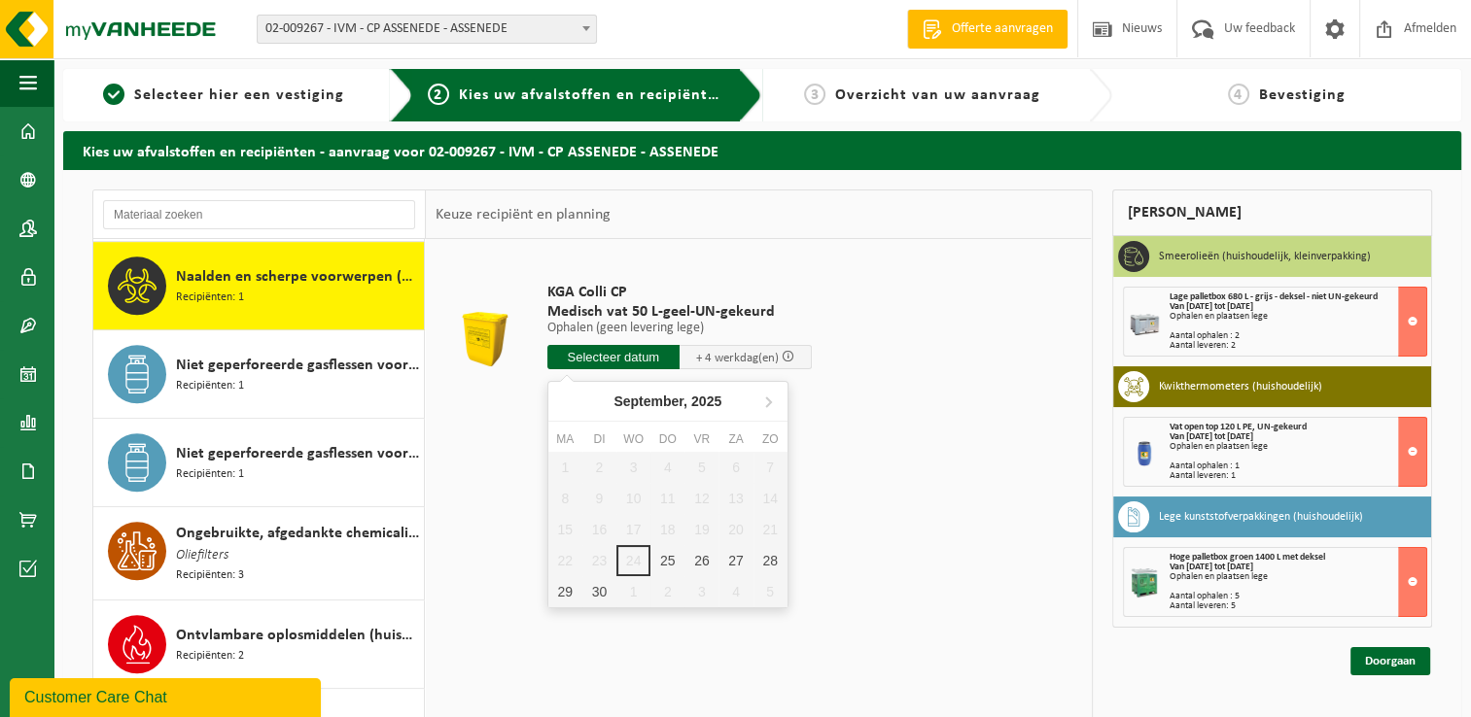
click at [627, 361] on input "text" at bounding box center [613, 357] width 132 height 24
click at [599, 592] on div "30" at bounding box center [599, 592] width 34 height 31
type input "Van 2025-09-30"
click at [599, 592] on div "30" at bounding box center [599, 592] width 34 height 31
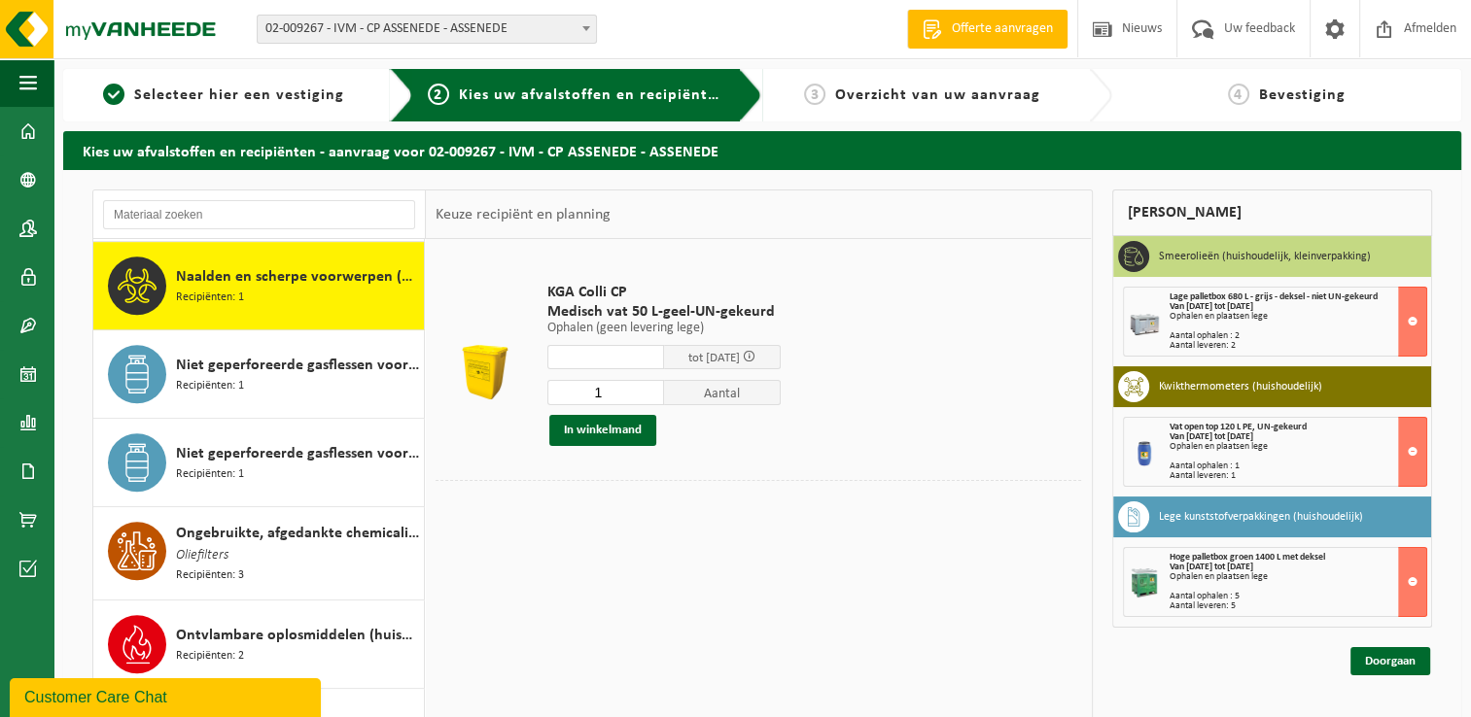
click at [492, 485] on div at bounding box center [759, 495] width 646 height 30
click at [656, 360] on input "text" at bounding box center [605, 357] width 117 height 24
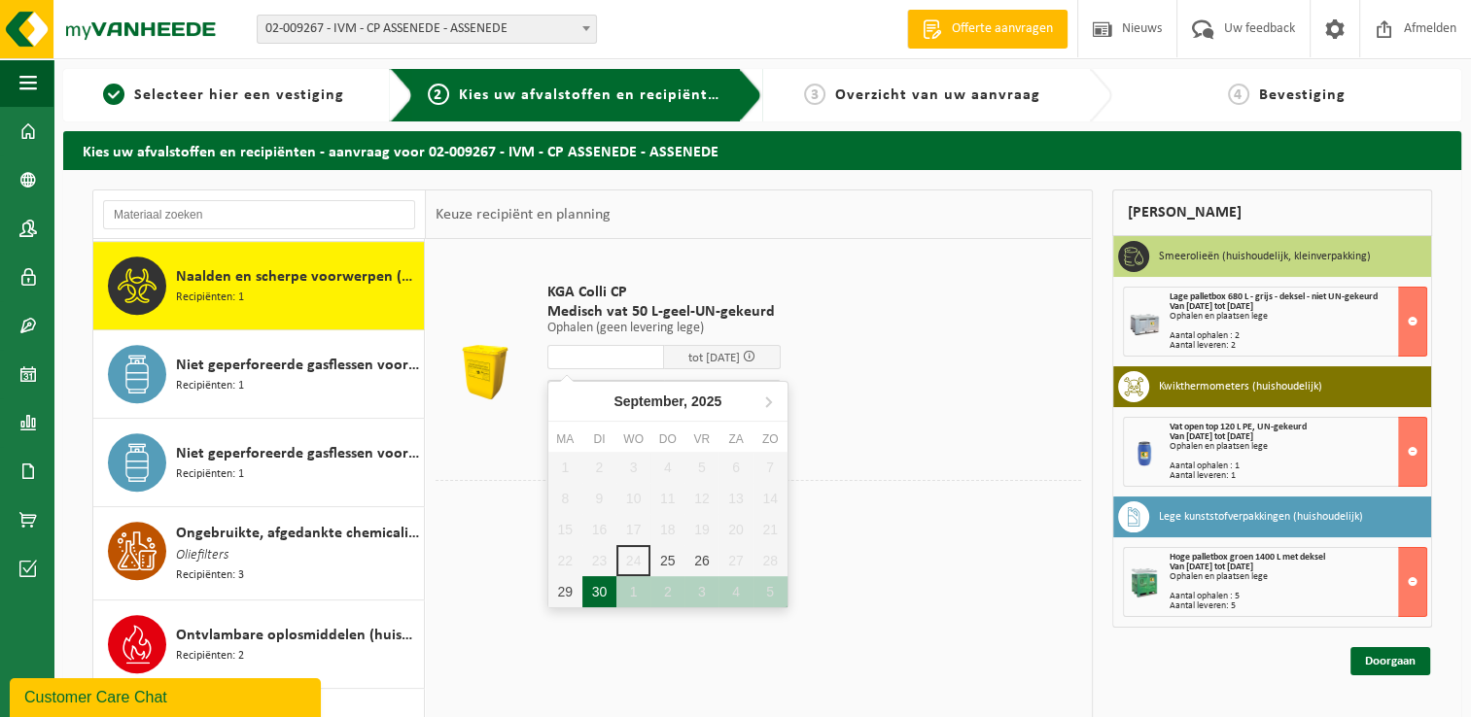
click at [597, 601] on div "30" at bounding box center [599, 592] width 34 height 31
type input "Van 2025-09-30"
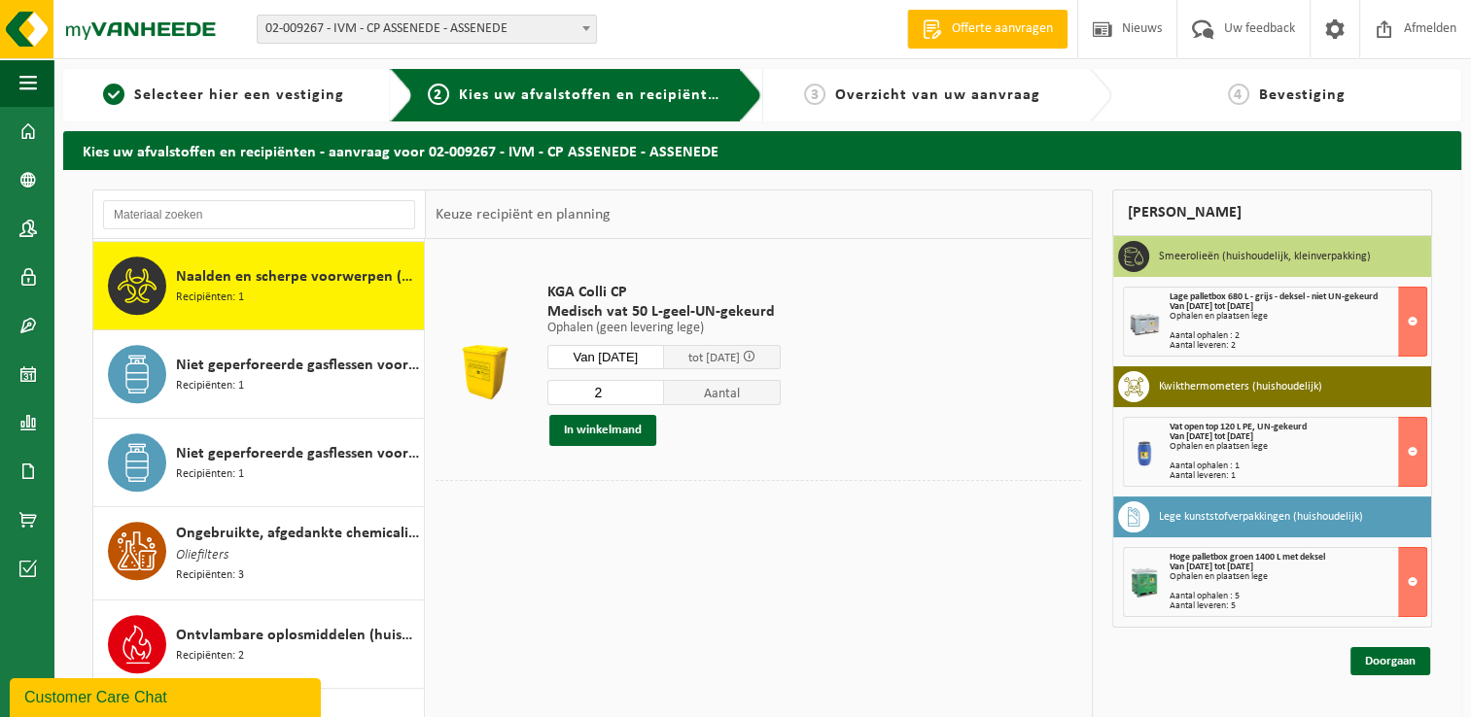
click at [657, 387] on input "2" at bounding box center [605, 392] width 117 height 25
click at [658, 387] on input "3" at bounding box center [605, 392] width 117 height 25
click at [658, 387] on input "4" at bounding box center [605, 392] width 117 height 25
type input "5"
click at [658, 387] on input "5" at bounding box center [605, 392] width 117 height 25
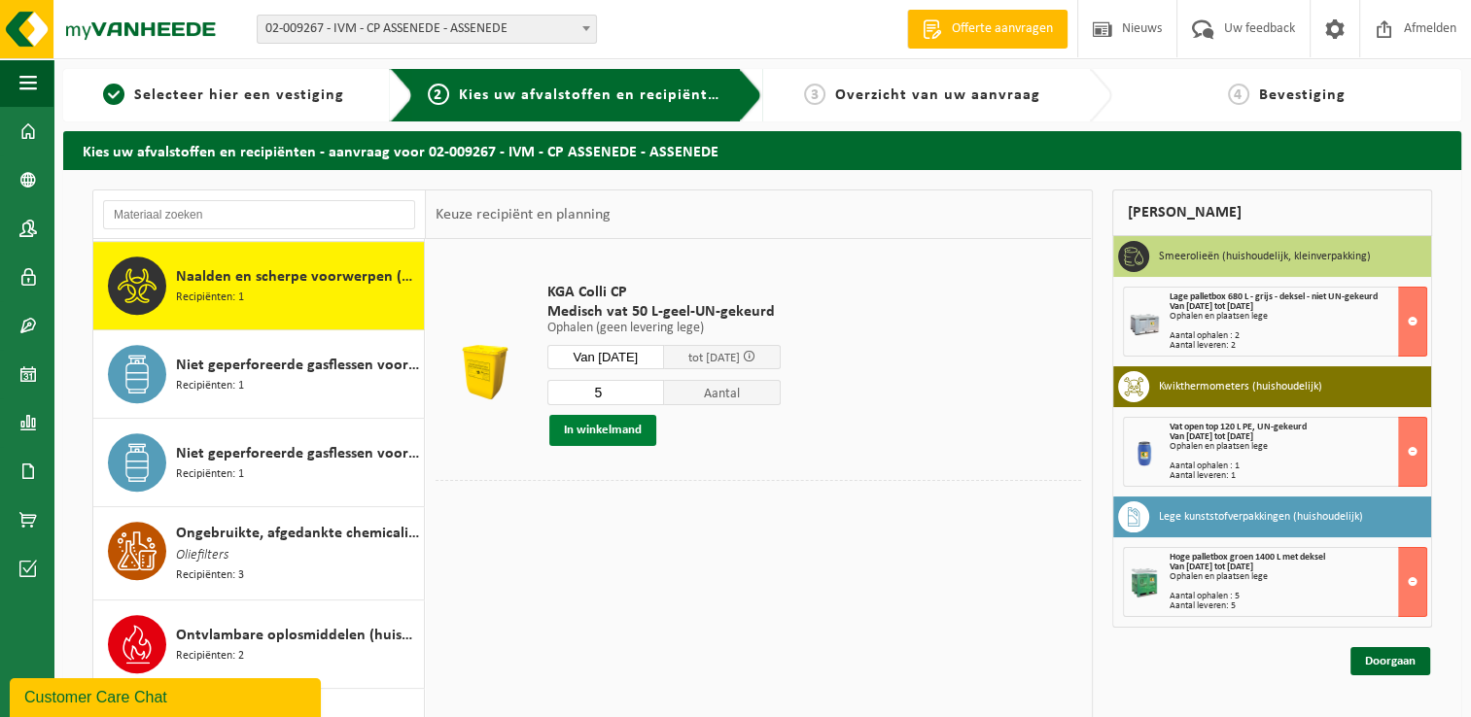
click at [614, 431] on button "In winkelmand" at bounding box center [602, 430] width 107 height 31
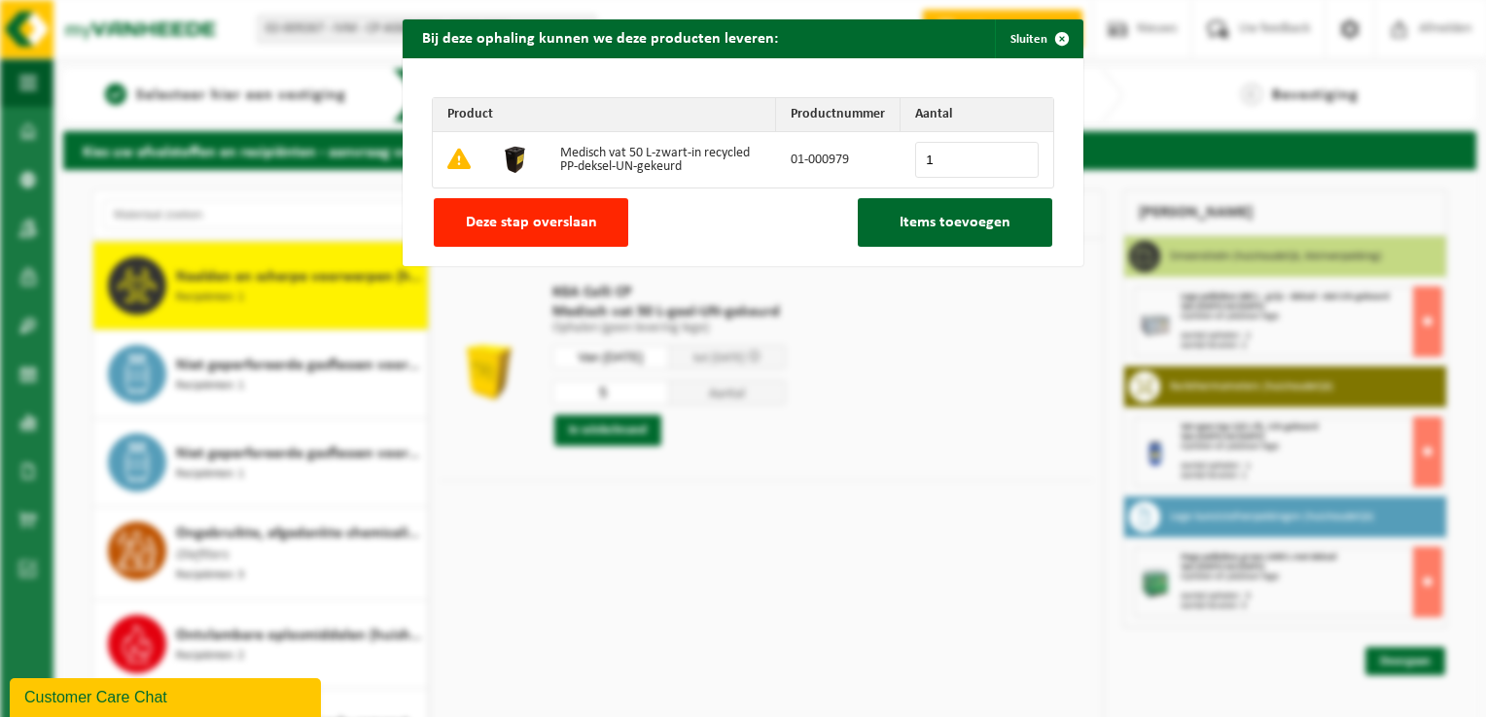
click at [1012, 157] on input "1" at bounding box center [976, 160] width 123 height 36
click at [1012, 157] on input "2" at bounding box center [976, 160] width 123 height 36
click at [1012, 157] on input "3" at bounding box center [976, 160] width 123 height 36
click at [1012, 157] on input "4" at bounding box center [976, 160] width 123 height 36
type input "5"
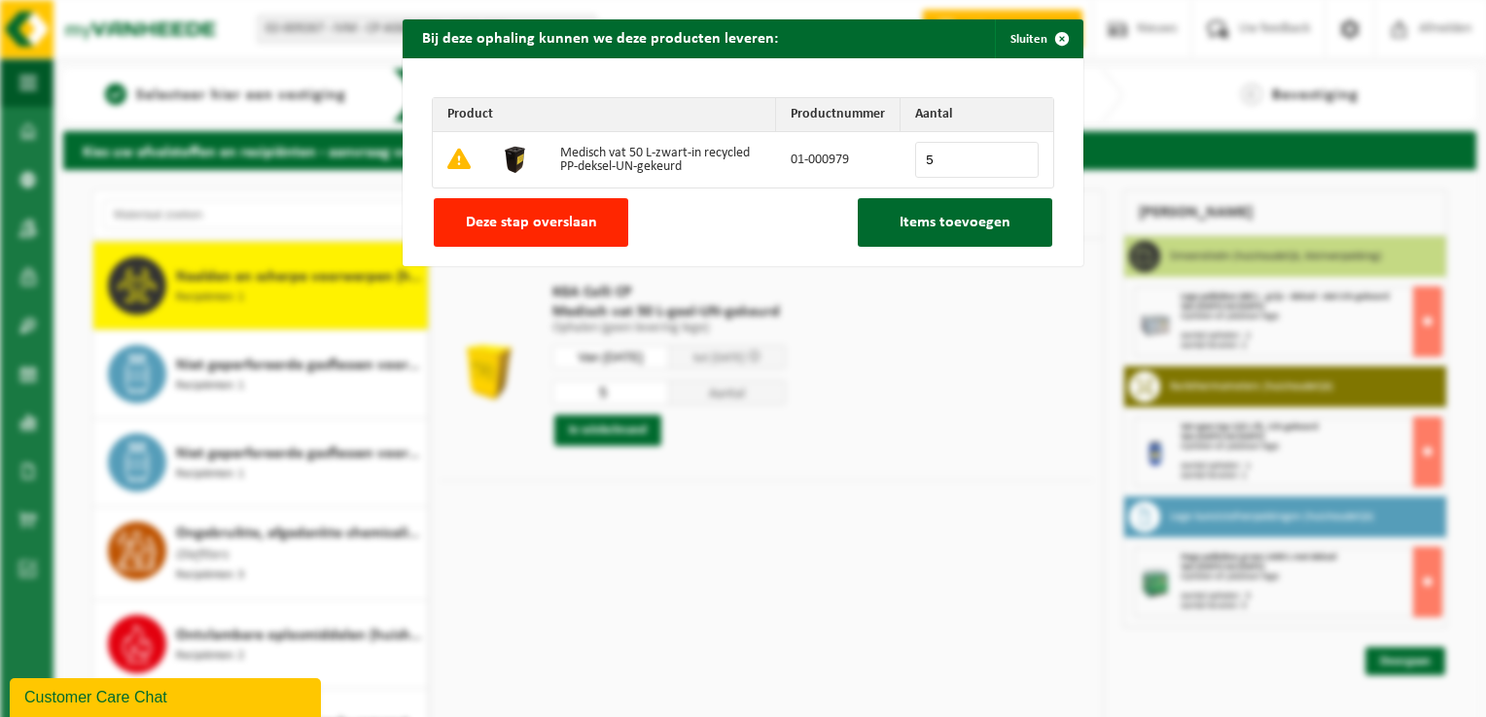
click at [1012, 157] on input "5" at bounding box center [976, 160] width 123 height 36
click at [949, 229] on span "Items toevoegen" at bounding box center [954, 223] width 111 height 16
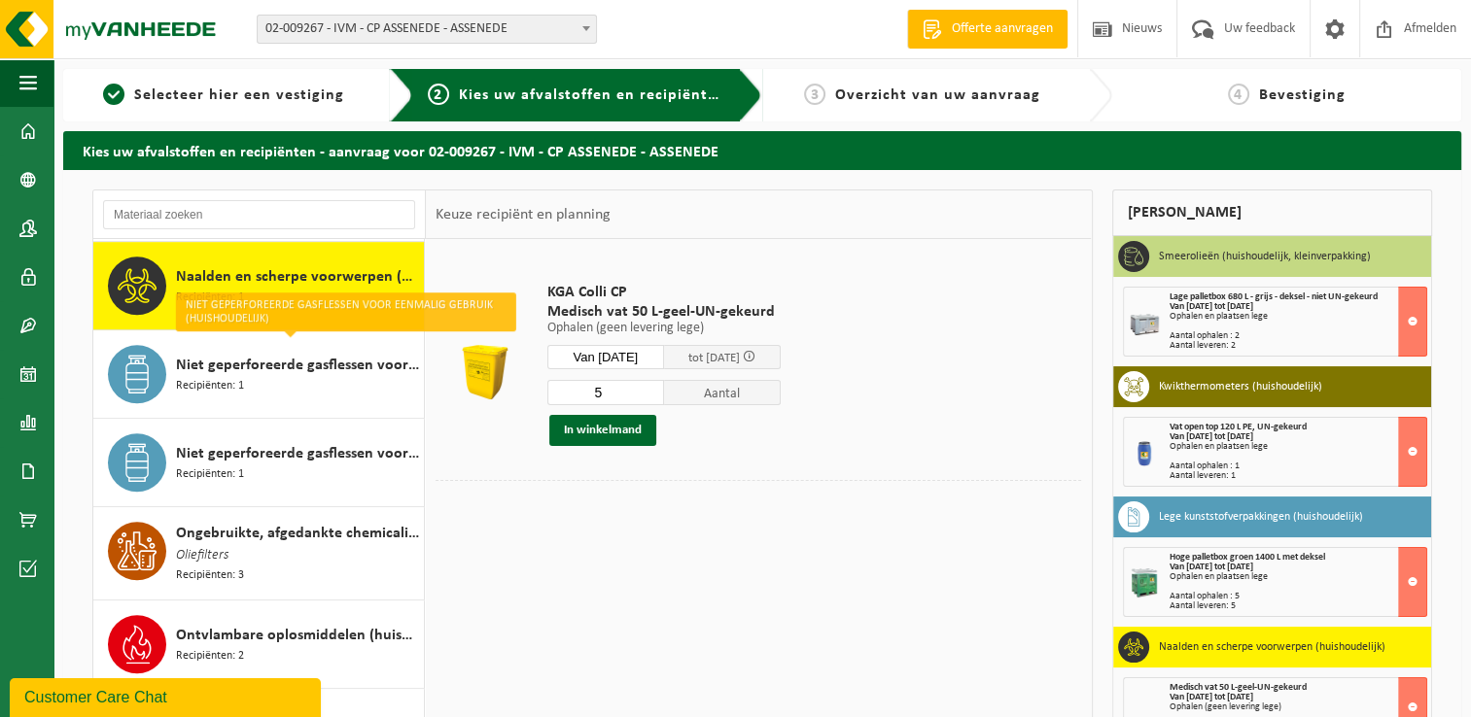
click at [566, 558] on div "KGA Colli CP Medisch vat 50 L-geel-UN-gekeurd Ophalen (geen levering lege) Opha…" at bounding box center [758, 530] width 665 height 583
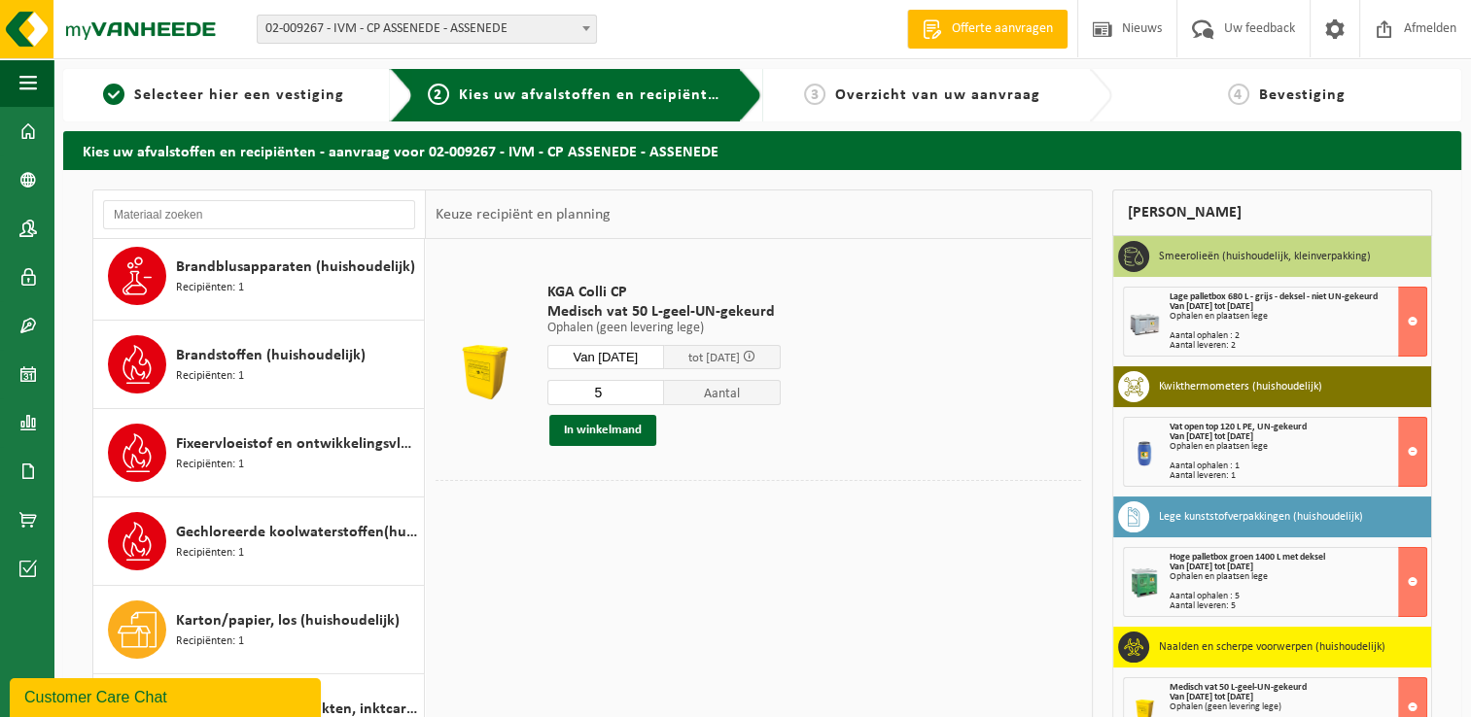
scroll to position [0, 0]
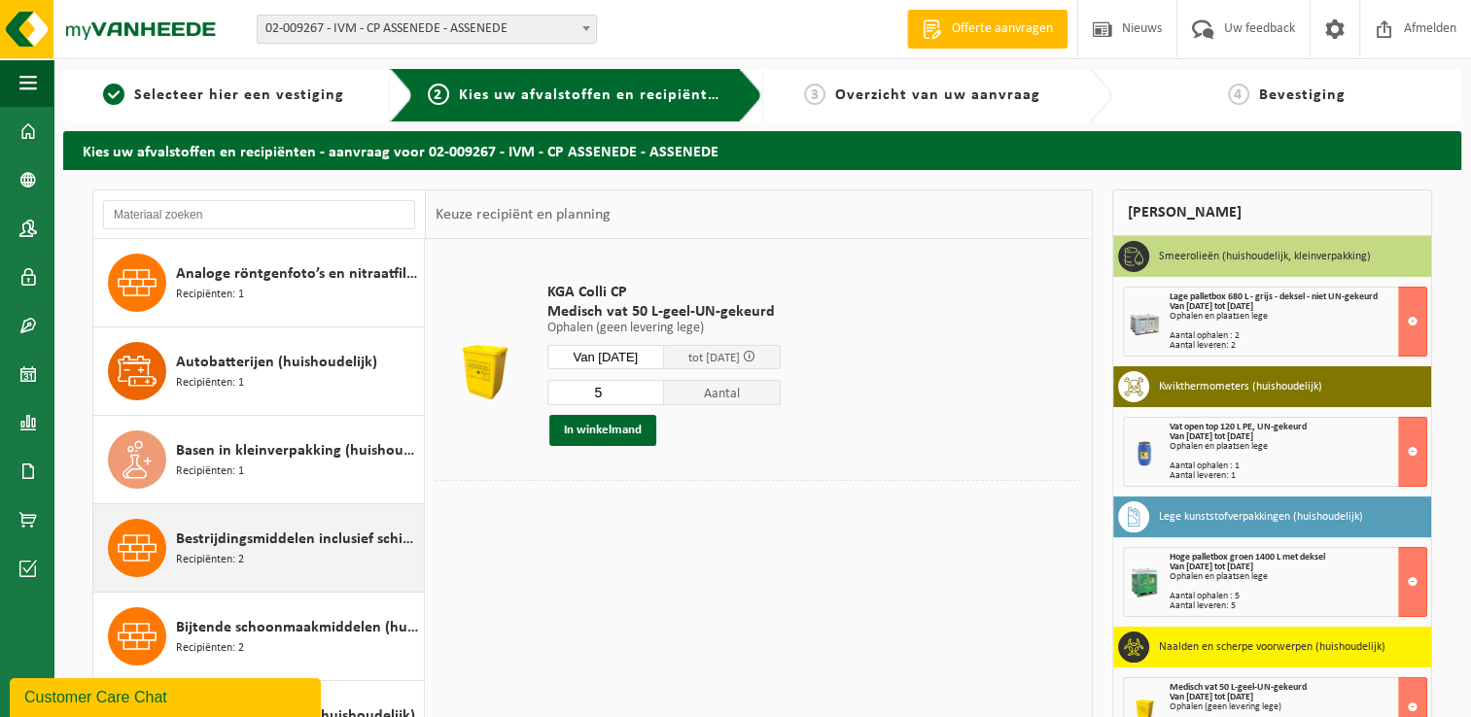
click at [238, 551] on span "Recipiënten: 2" at bounding box center [210, 560] width 68 height 18
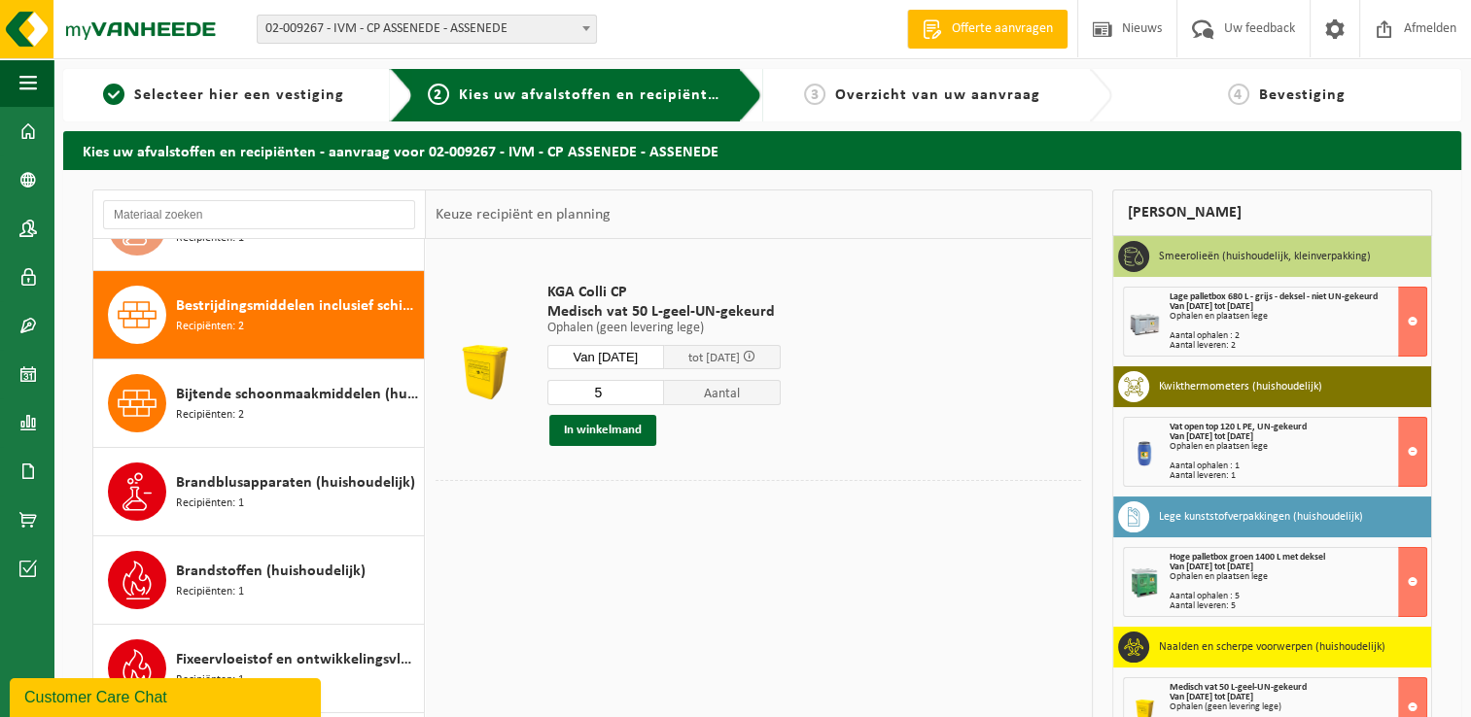
scroll to position [264, 0]
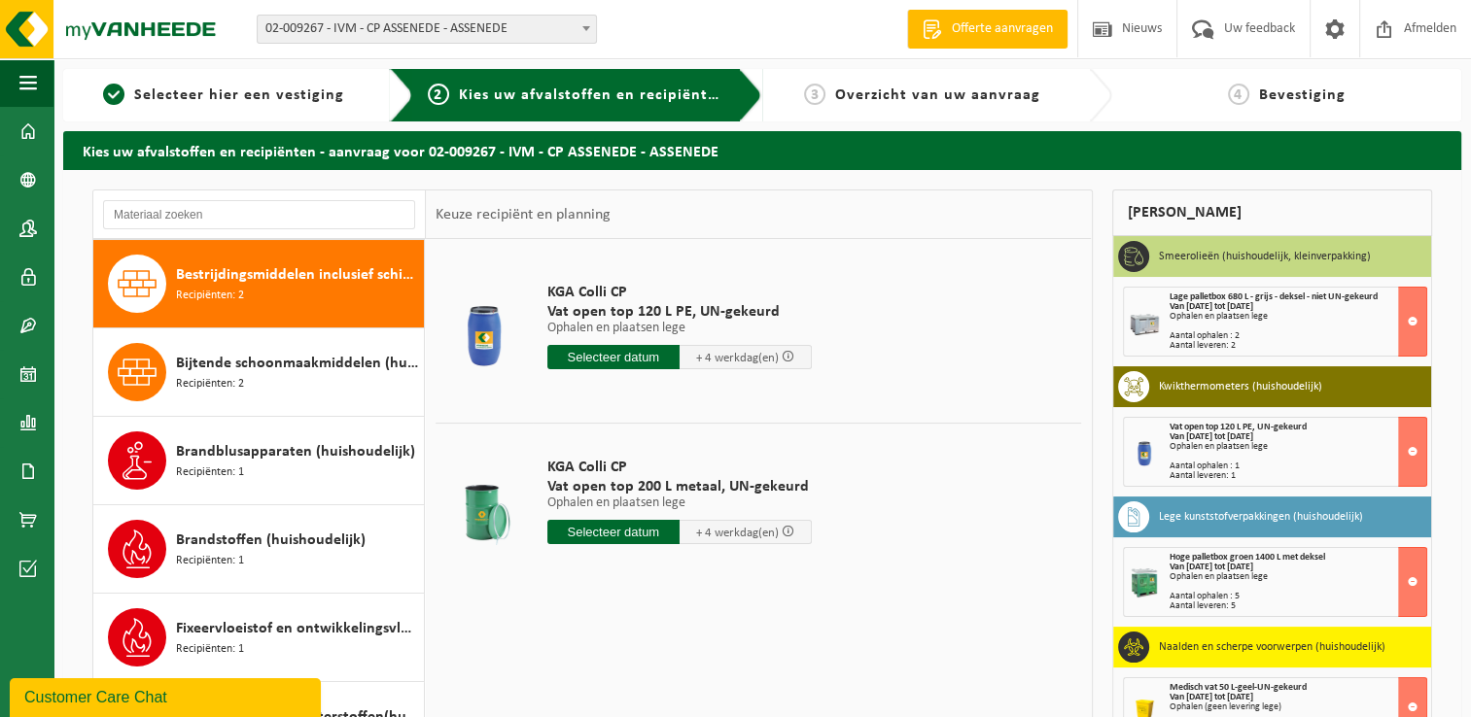
click at [616, 530] on input "text" at bounding box center [613, 532] width 132 height 24
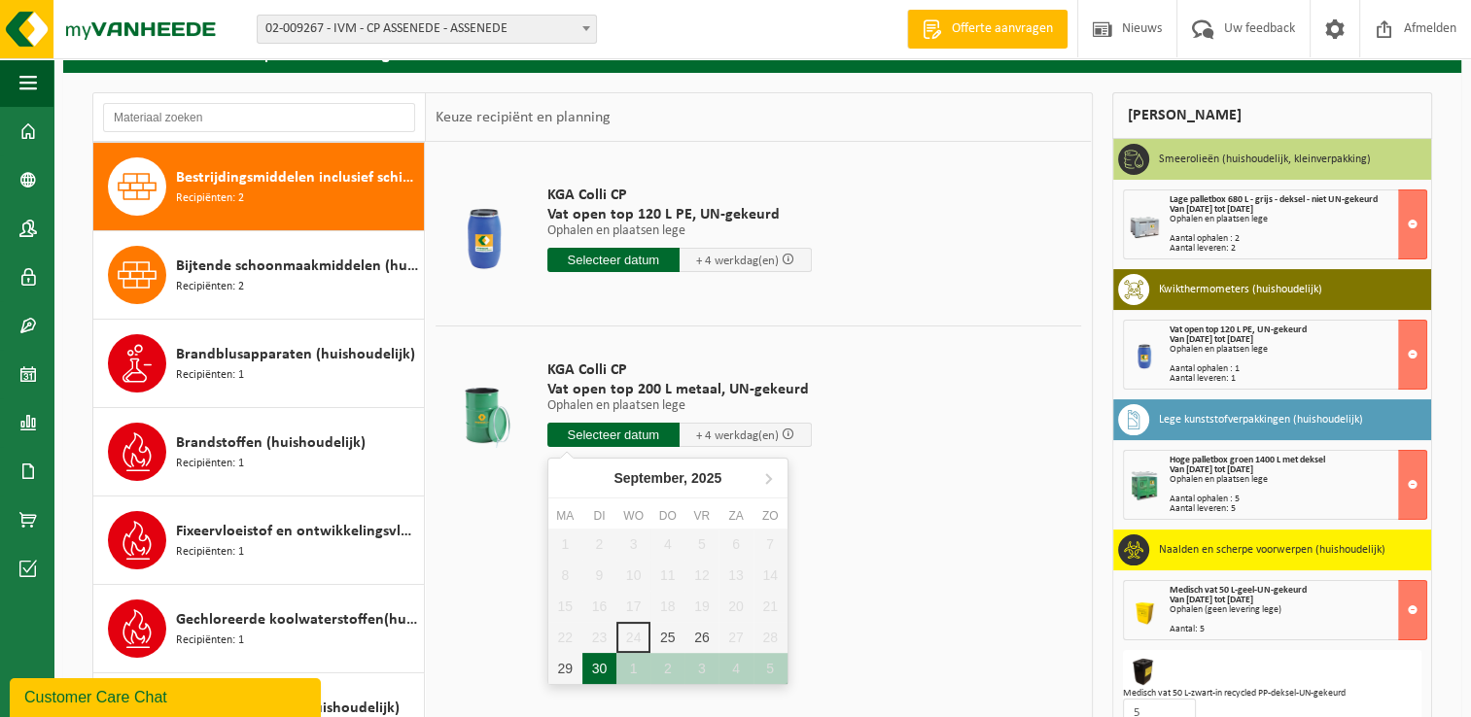
click at [598, 664] on div "30" at bounding box center [599, 668] width 34 height 31
type input "Van 2025-09-30"
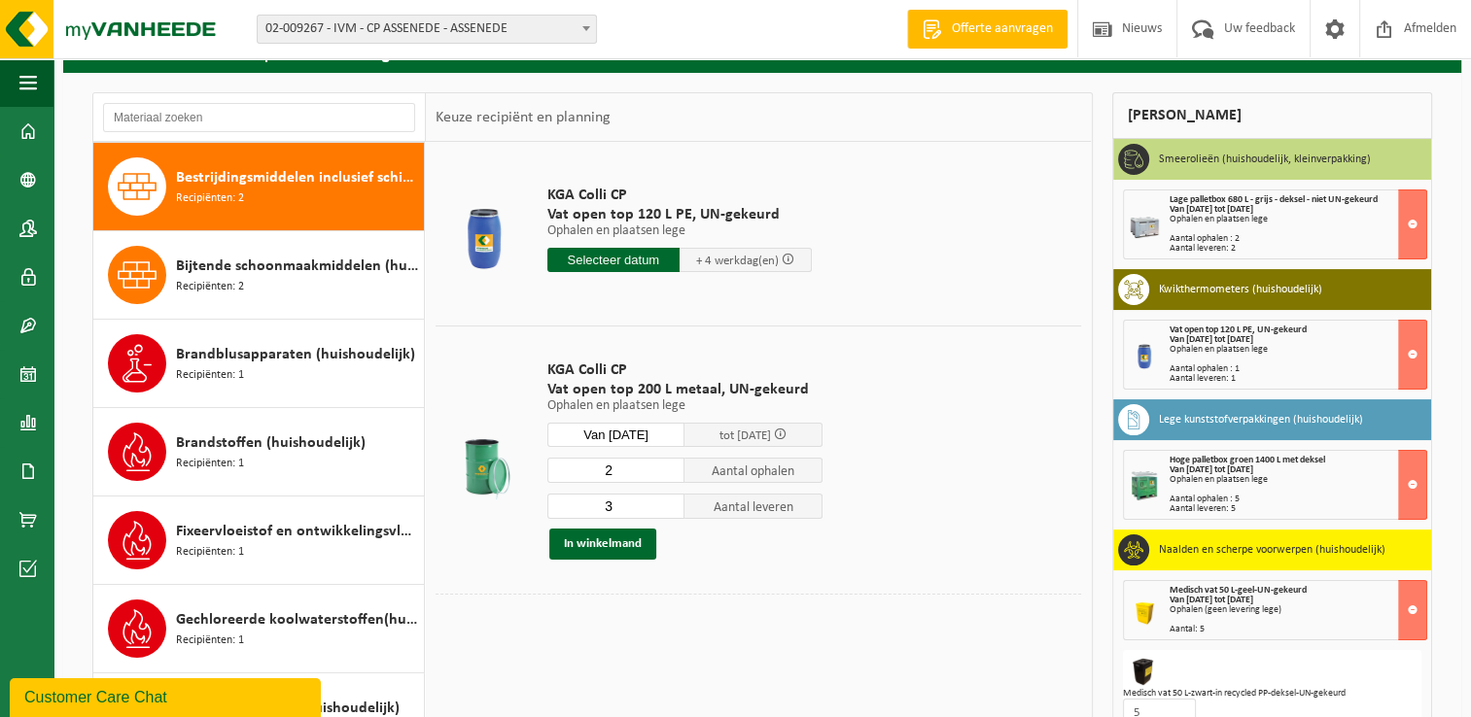
click at [673, 472] on input "2" at bounding box center [616, 470] width 138 height 25
click at [673, 472] on input "1" at bounding box center [616, 470] width 138 height 25
click at [673, 472] on input "0" at bounding box center [616, 470] width 138 height 25
type input "1"
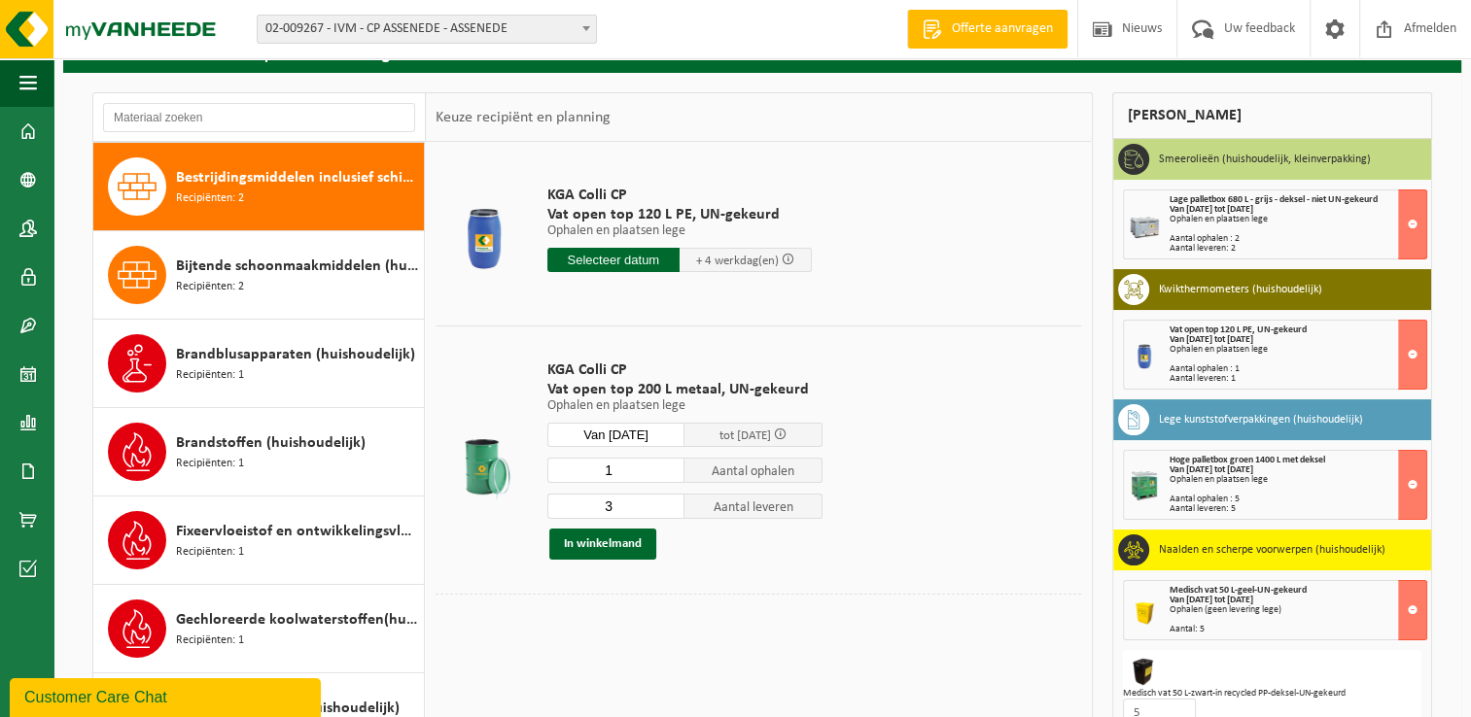
click at [672, 466] on input "1" at bounding box center [616, 470] width 138 height 25
click at [671, 510] on input "2" at bounding box center [616, 506] width 138 height 25
click at [671, 510] on input "1" at bounding box center [616, 506] width 138 height 25
click at [671, 510] on input "0" at bounding box center [616, 506] width 138 height 25
click at [672, 496] on input "0" at bounding box center [616, 506] width 138 height 25
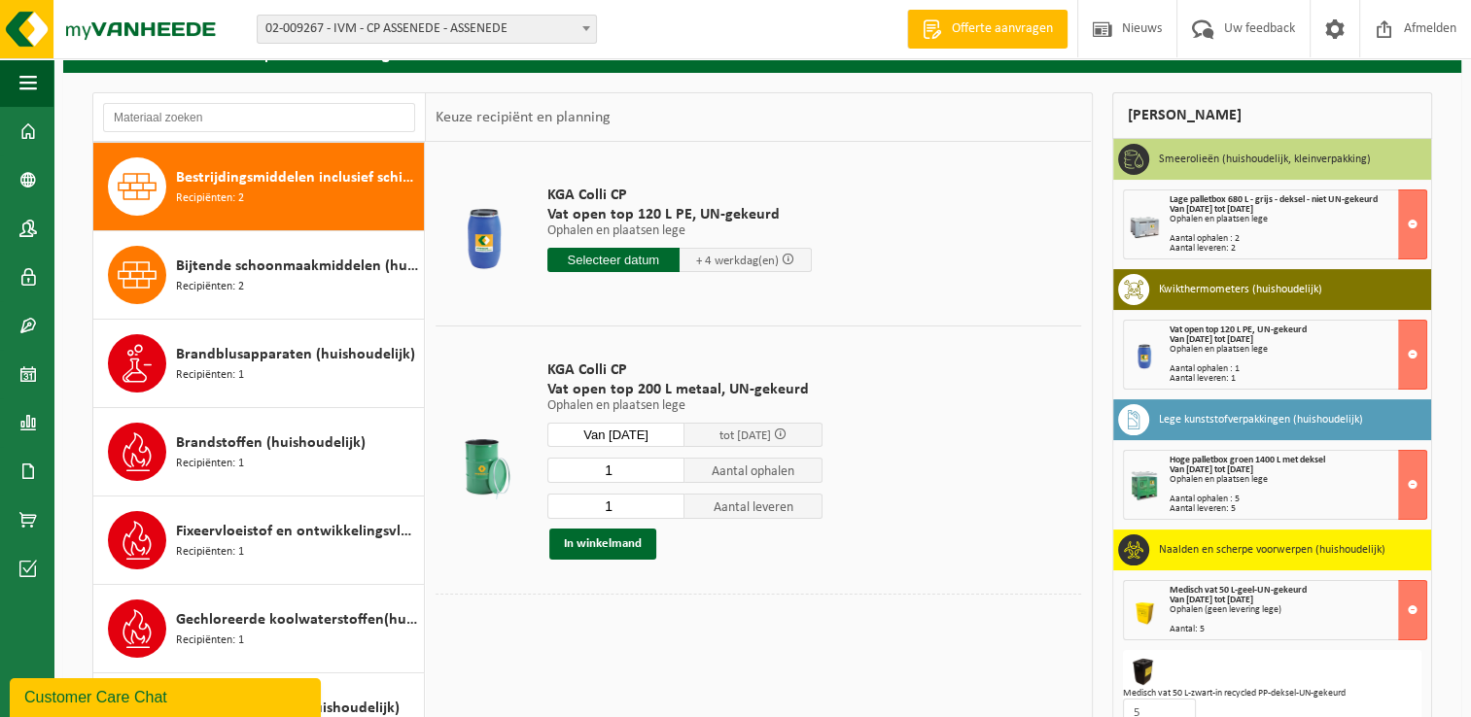
click at [670, 500] on input "1" at bounding box center [616, 506] width 138 height 25
click at [670, 500] on input "2" at bounding box center [616, 506] width 138 height 25
type input "1"
click at [671, 507] on input "1" at bounding box center [616, 506] width 138 height 25
click at [611, 542] on button "In winkelmand" at bounding box center [602, 544] width 107 height 31
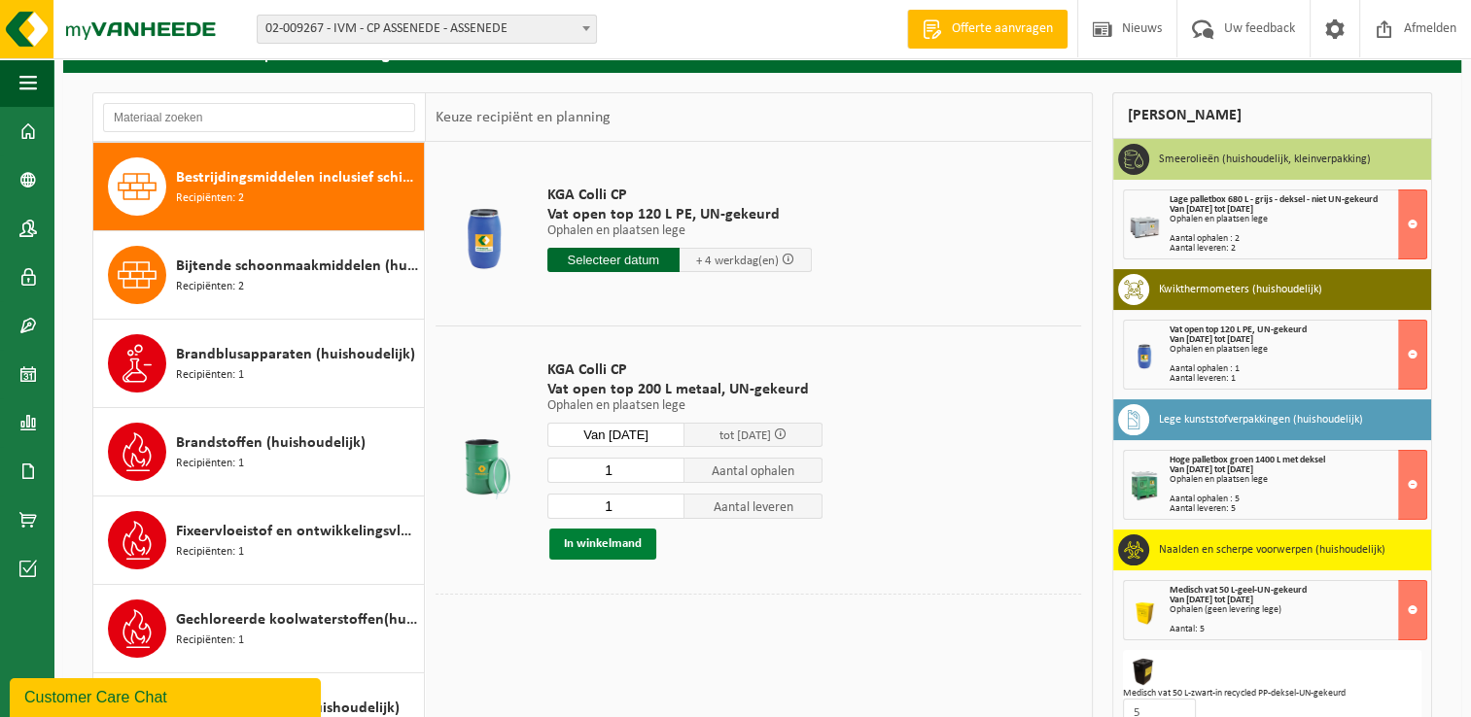
click at [611, 542] on button "In winkelmand" at bounding box center [602, 544] width 107 height 31
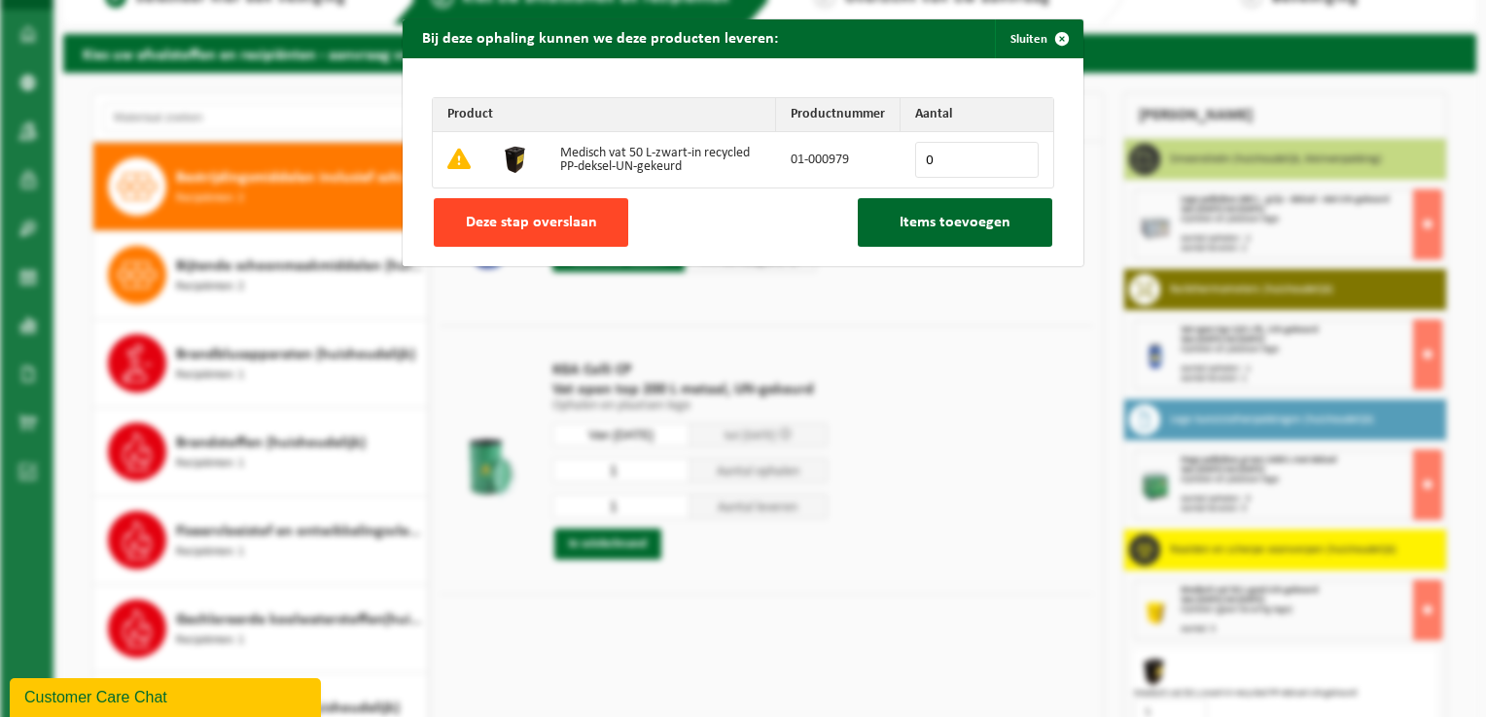
click at [567, 235] on button "Deze stap overslaan" at bounding box center [531, 222] width 194 height 49
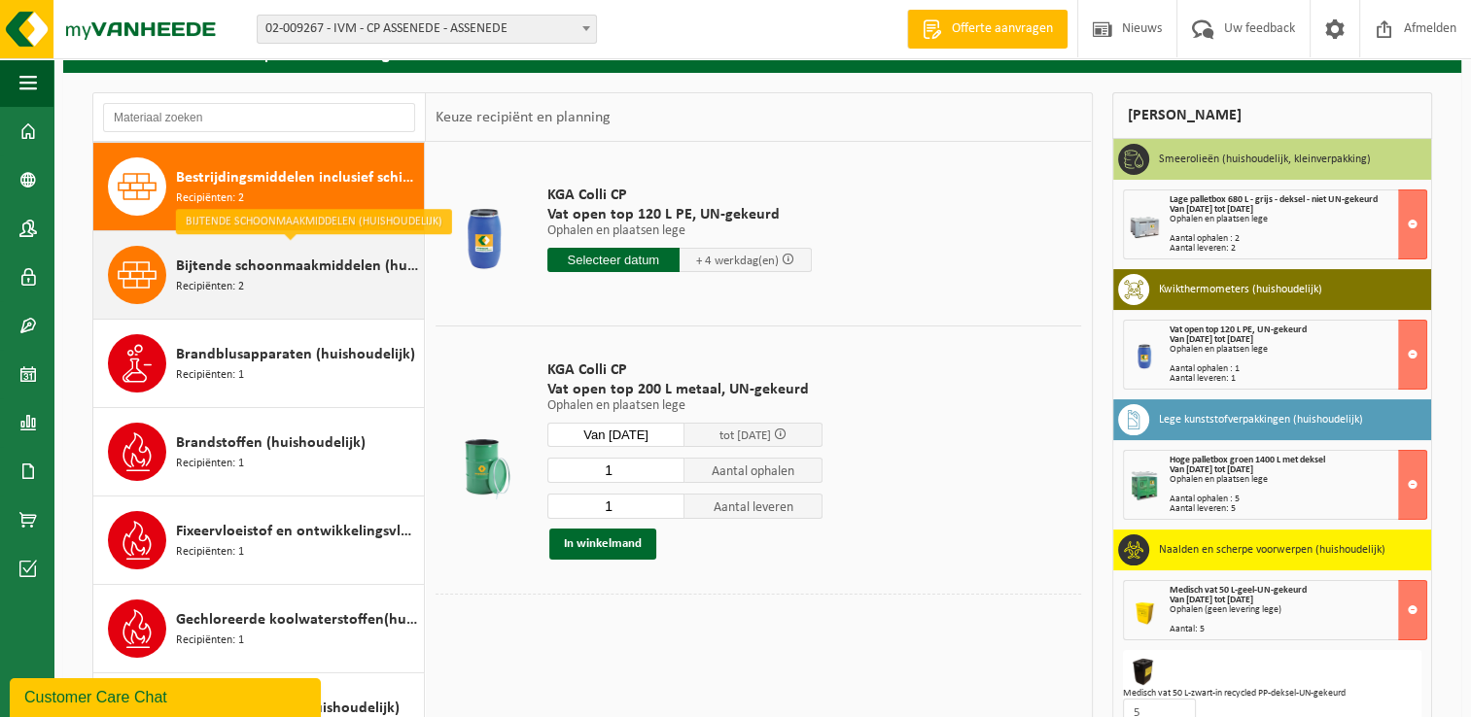
click at [215, 273] on span "Bijtende schoonmaakmiddelen (huishoudelijk)" at bounding box center [297, 266] width 243 height 23
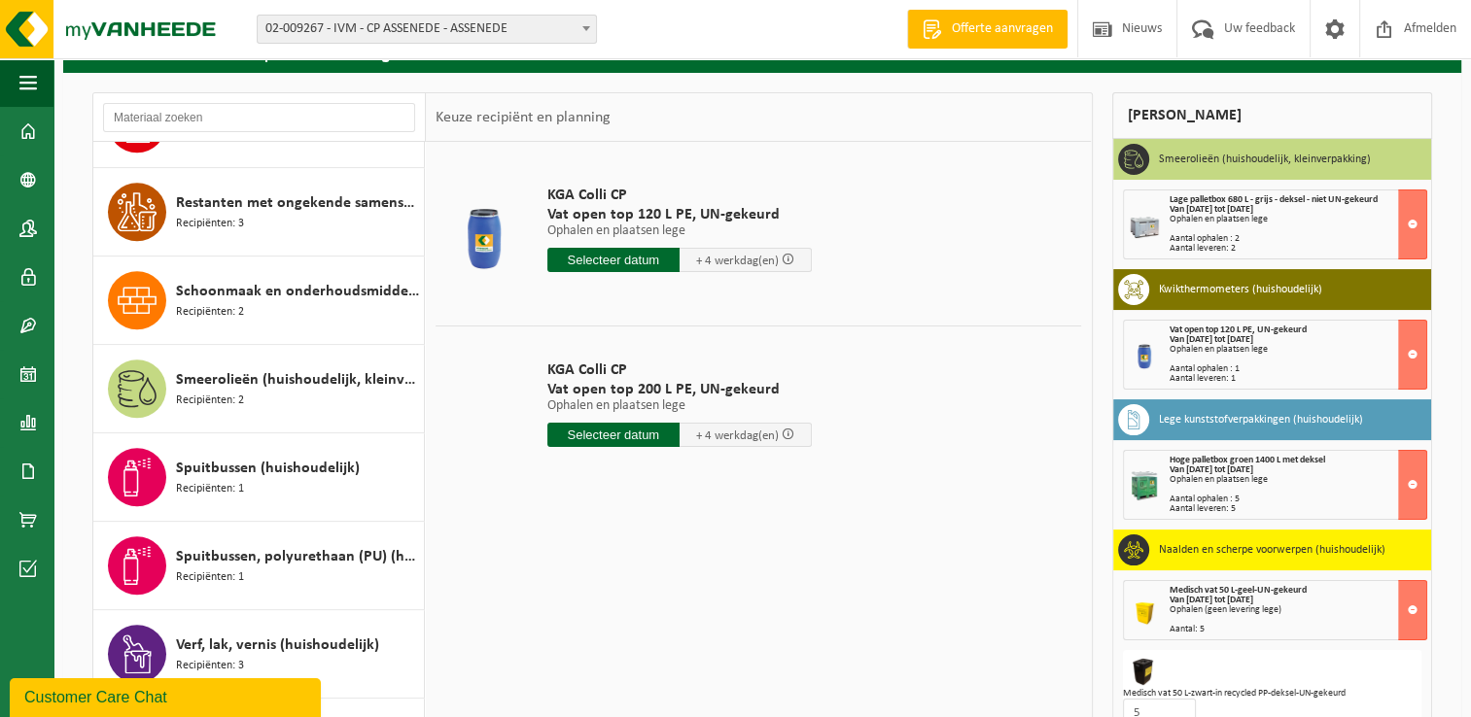
scroll to position [1811, 0]
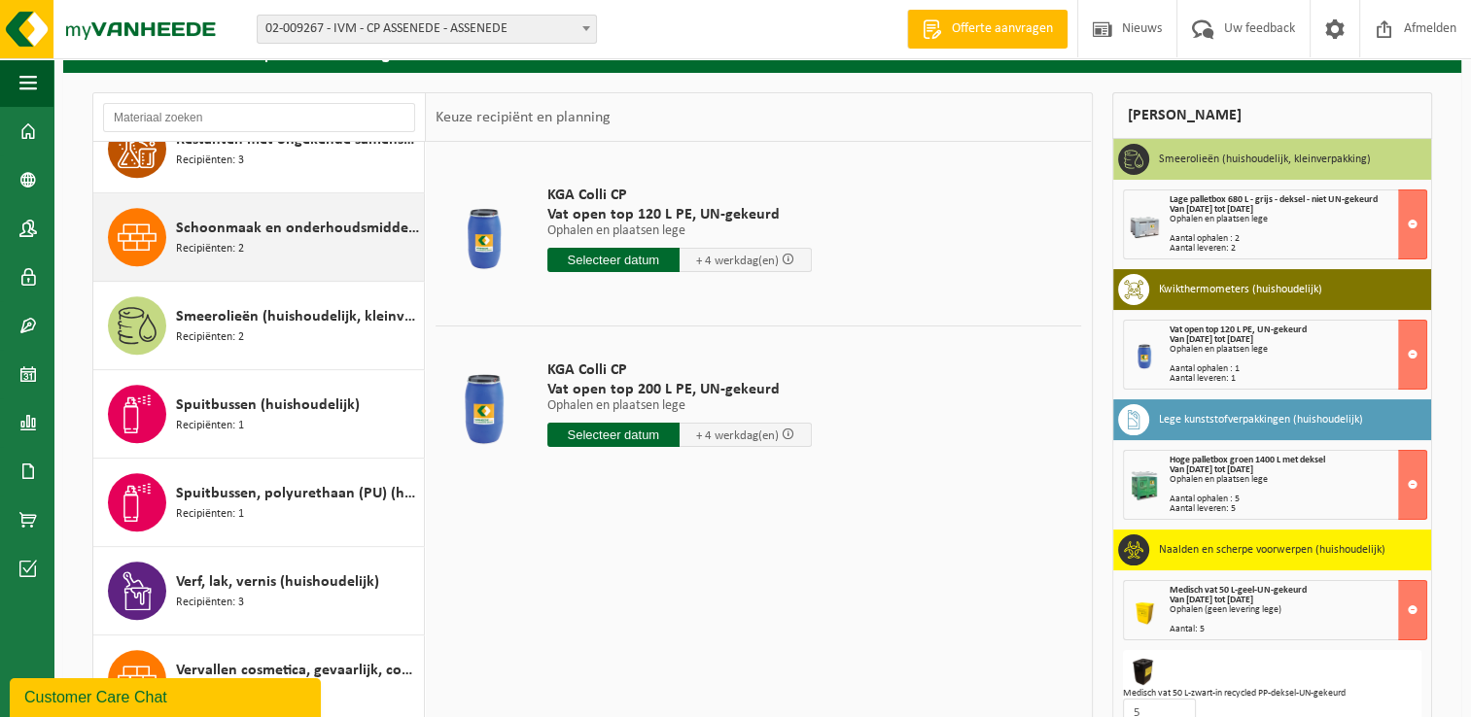
click at [224, 240] on span "Recipiënten: 2" at bounding box center [210, 249] width 68 height 18
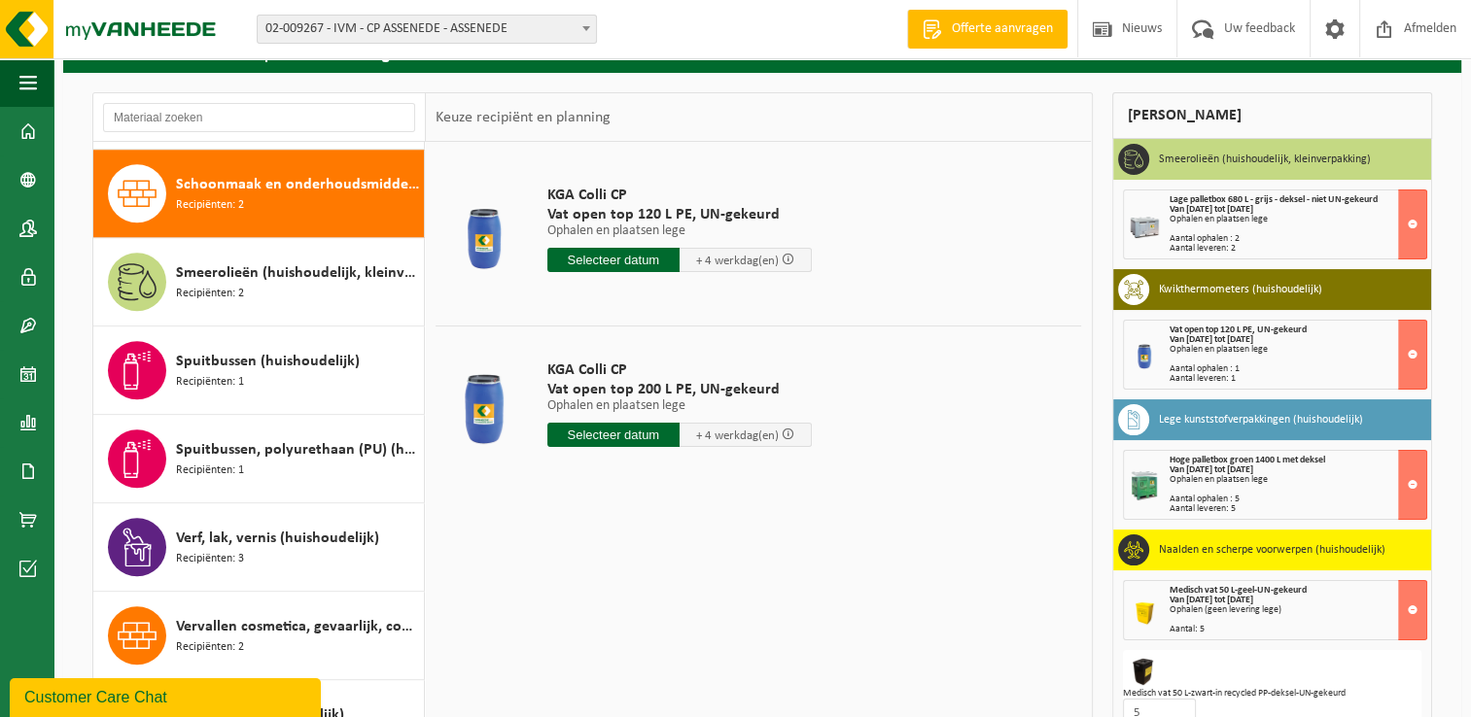
scroll to position [1857, 0]
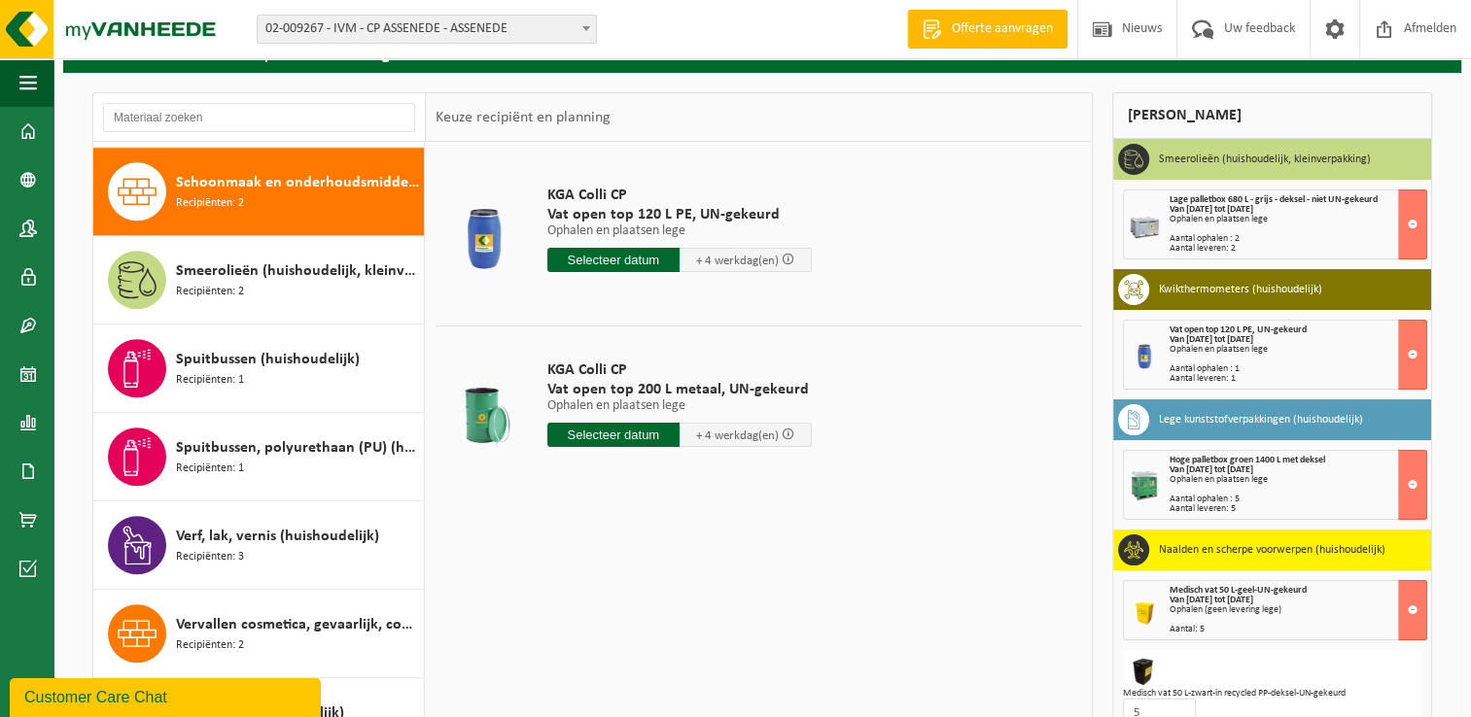
click at [633, 427] on input "text" at bounding box center [613, 435] width 132 height 24
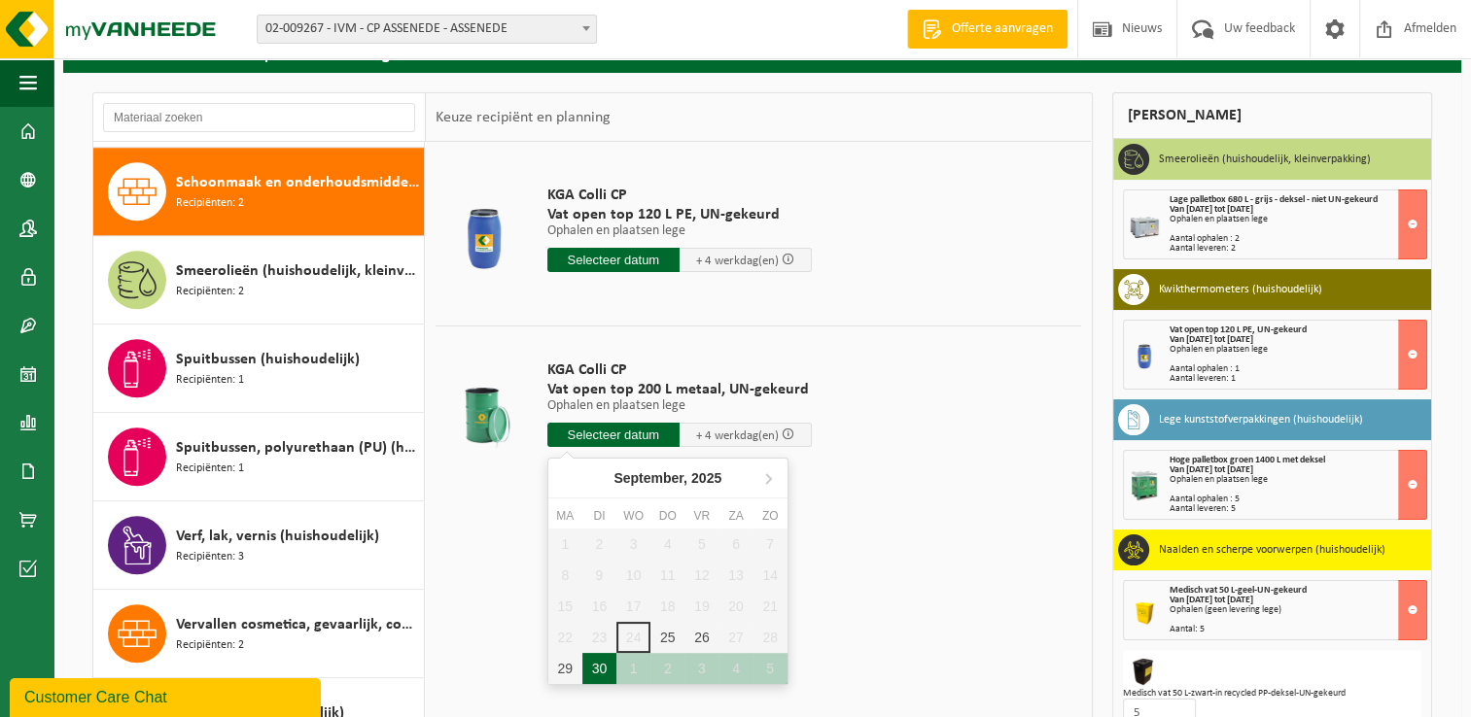
click at [597, 671] on div "30" at bounding box center [599, 668] width 34 height 31
type input "Van 2025-09-30"
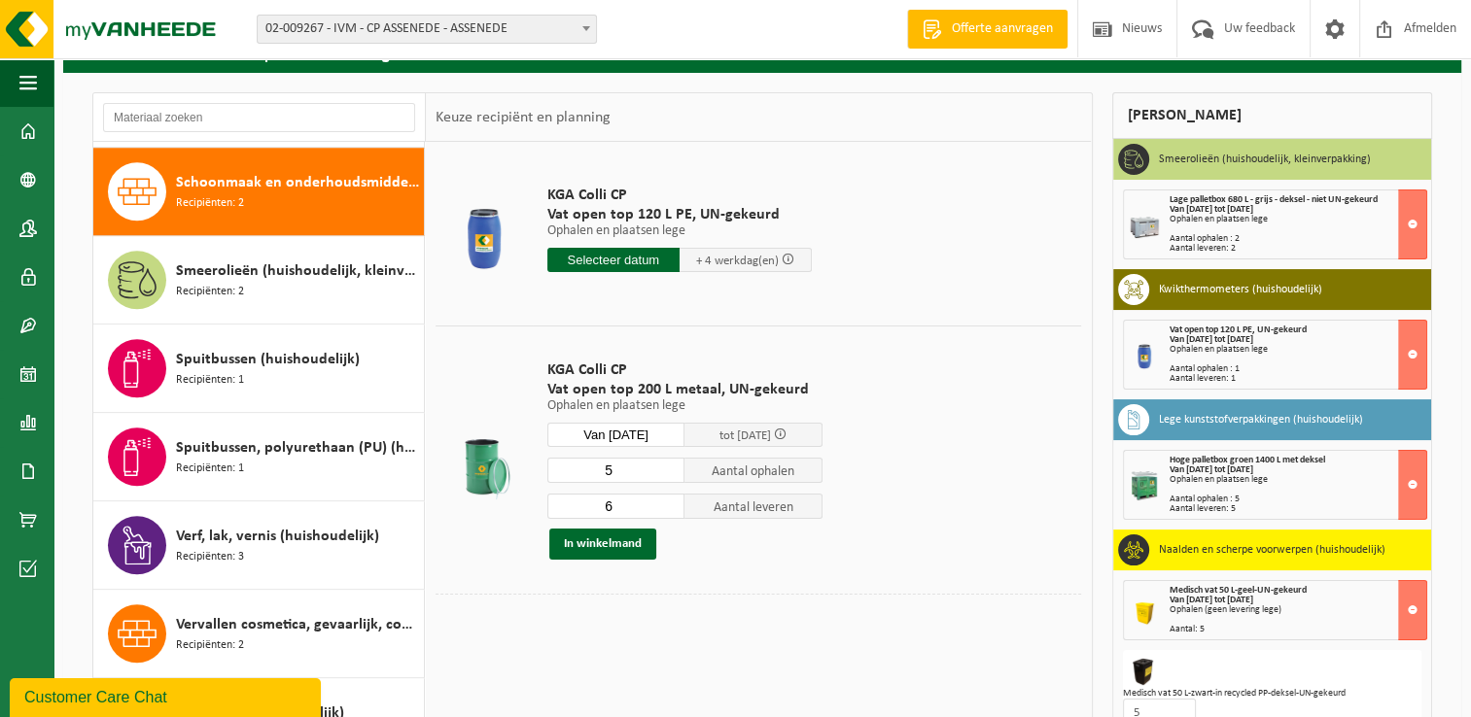
click at [670, 475] on input "5" at bounding box center [616, 470] width 138 height 25
click at [670, 475] on input "4" at bounding box center [616, 470] width 138 height 25
click at [670, 475] on input "3" at bounding box center [616, 470] width 138 height 25
type input "2"
click at [670, 475] on input "2" at bounding box center [616, 470] width 138 height 25
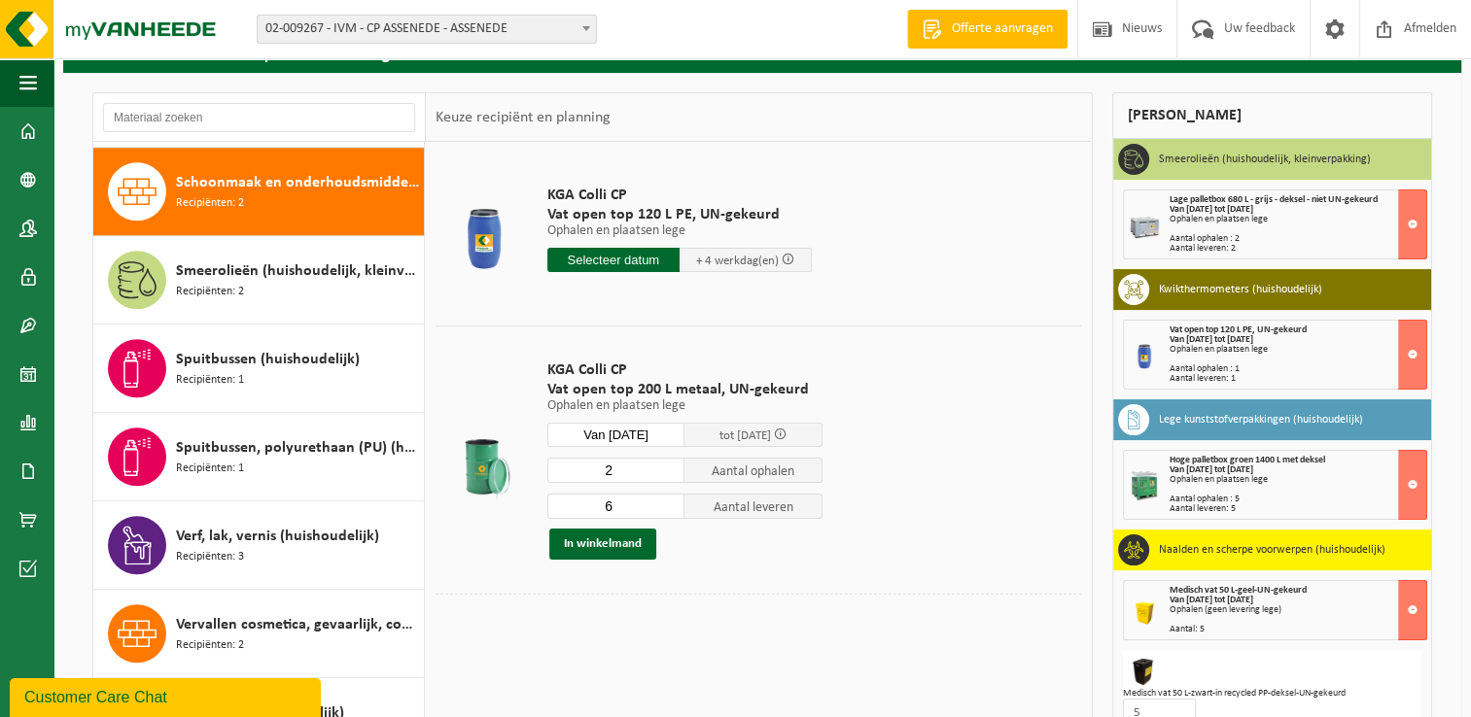
click at [671, 507] on input "5" at bounding box center [616, 506] width 138 height 25
click at [671, 507] on input "4" at bounding box center [616, 506] width 138 height 25
click at [671, 507] on input "3" at bounding box center [616, 506] width 138 height 25
type input "2"
click at [671, 507] on input "2" at bounding box center [616, 506] width 138 height 25
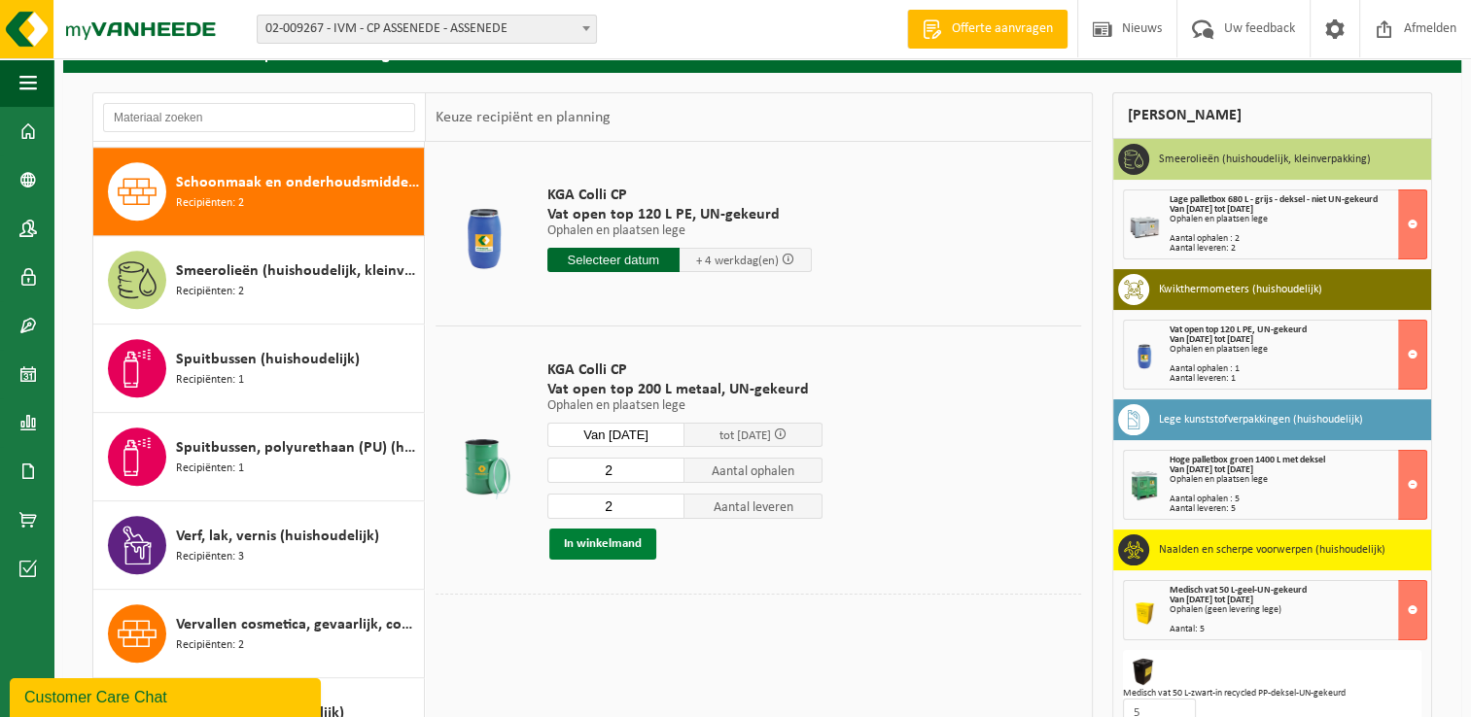
click at [608, 542] on button "In winkelmand" at bounding box center [602, 544] width 107 height 31
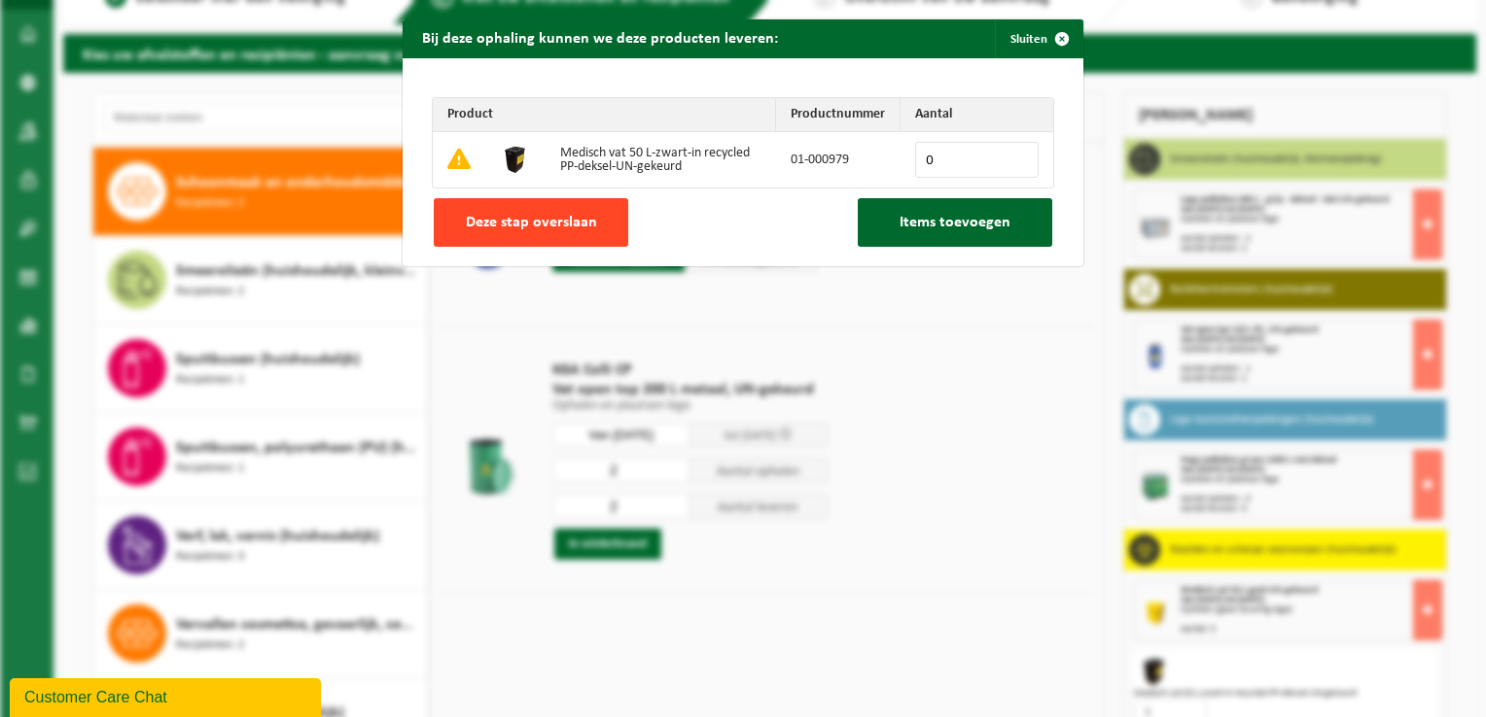
click at [541, 215] on span "Deze stap overslaan" at bounding box center [531, 223] width 131 height 16
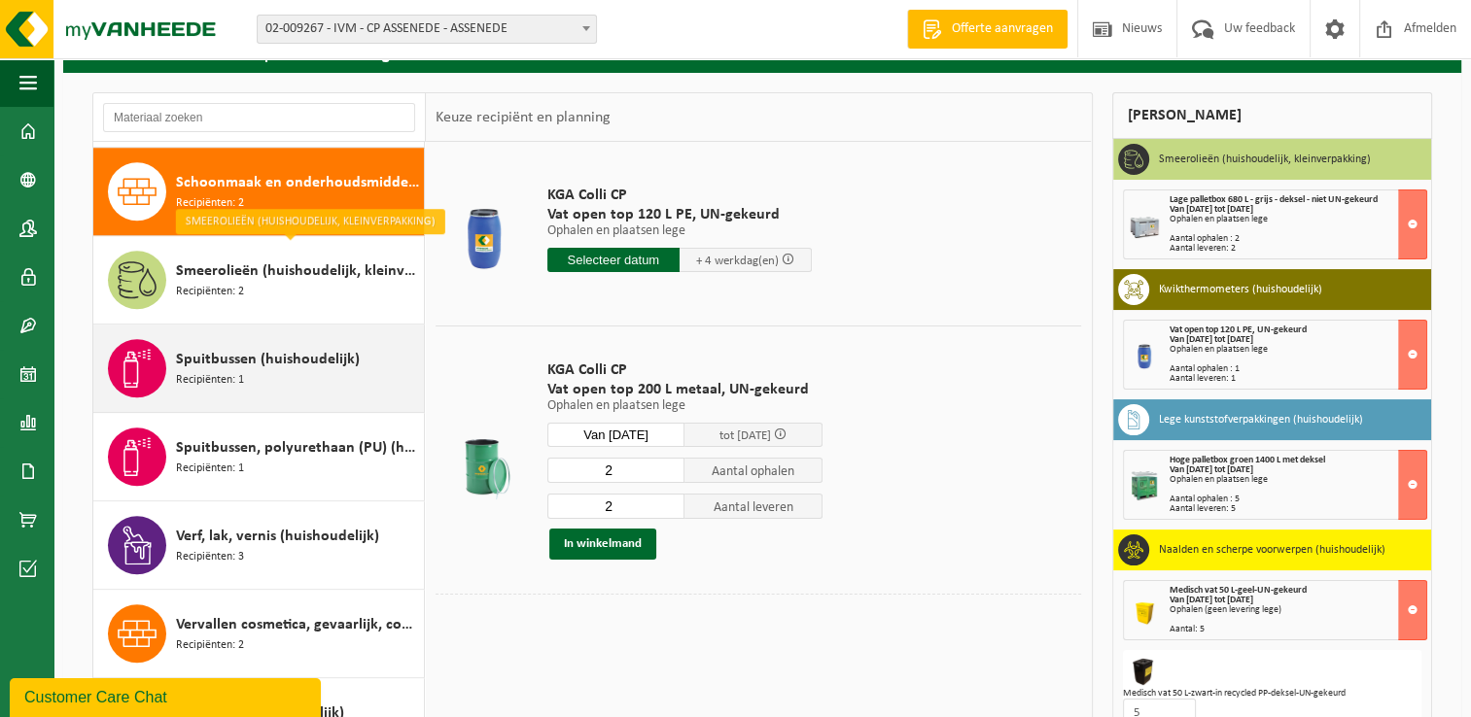
click at [218, 354] on span "Spuitbussen (huishoudelijk)" at bounding box center [268, 359] width 184 height 23
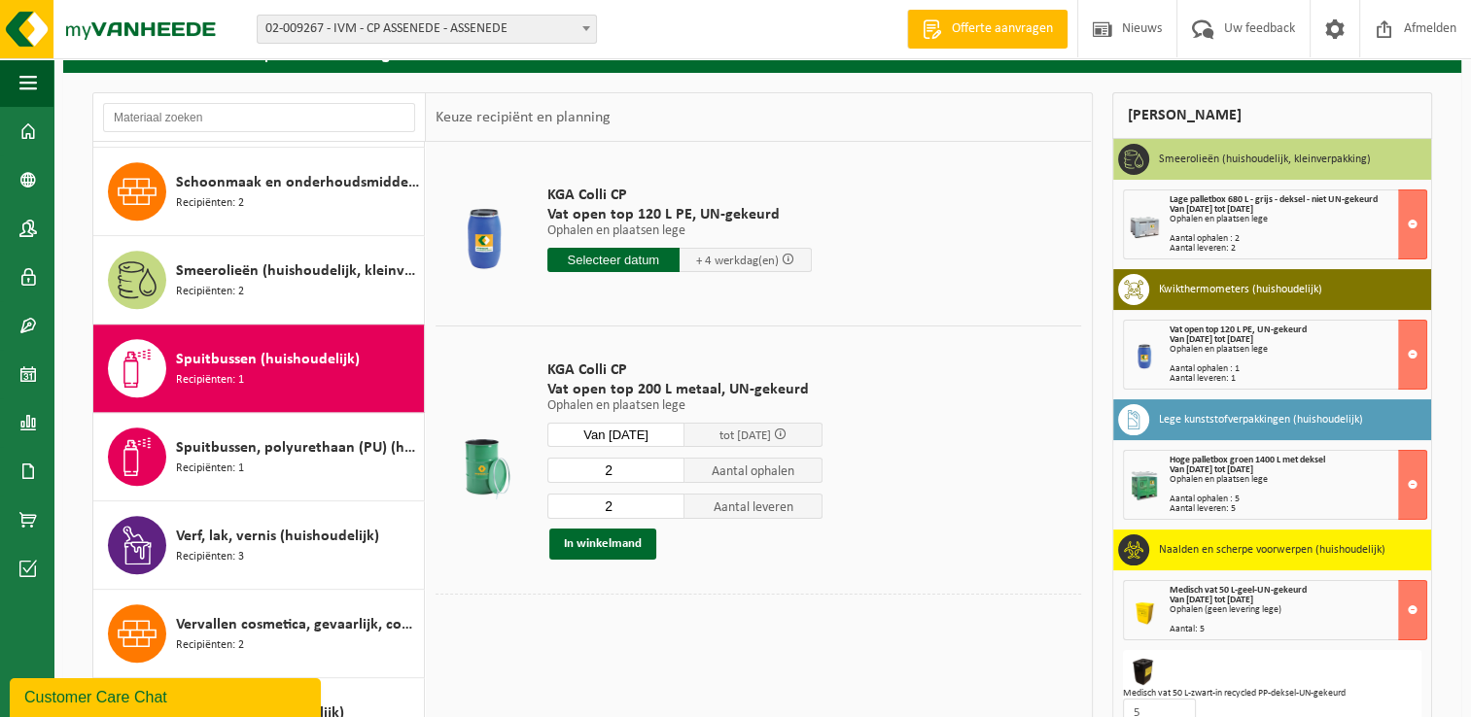
scroll to position [1978, 0]
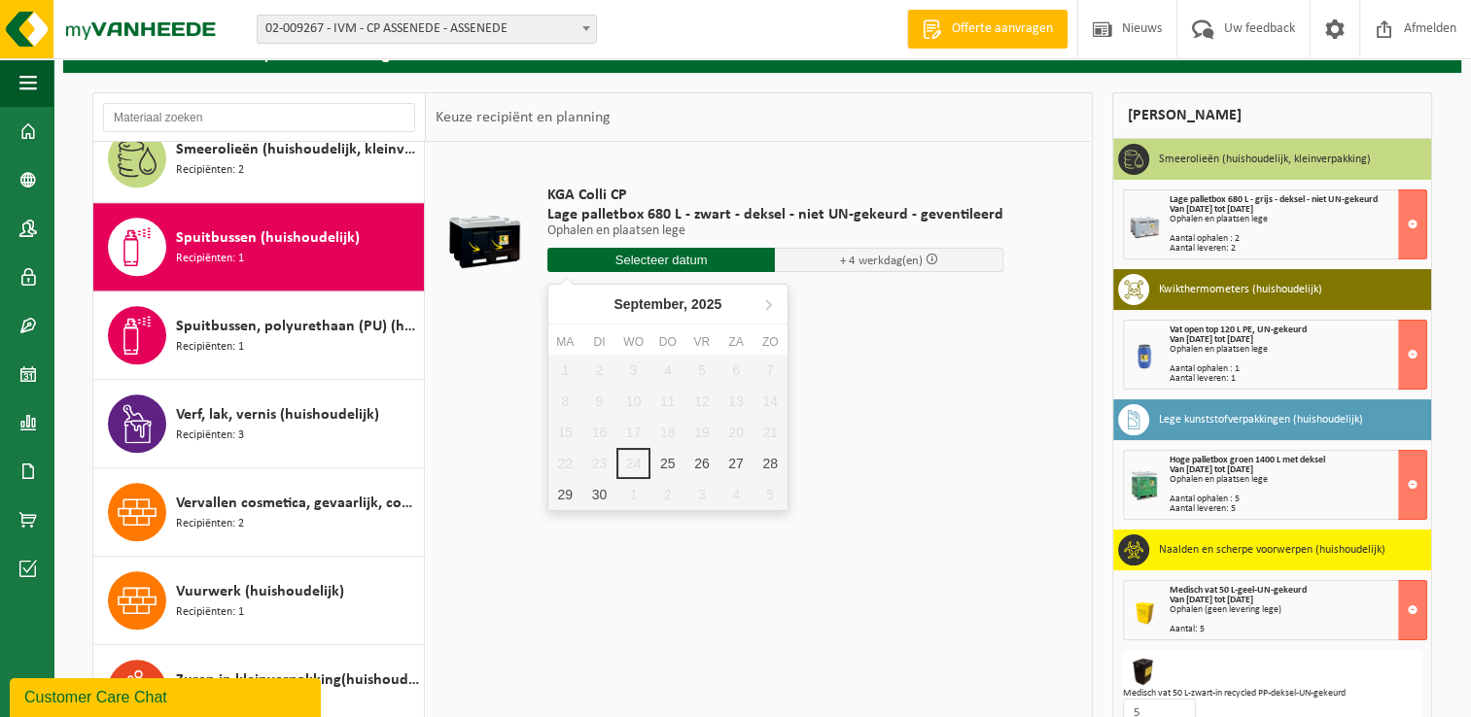
click at [664, 262] on input "text" at bounding box center [661, 260] width 228 height 24
click at [597, 497] on div "30" at bounding box center [599, 494] width 34 height 31
type input "Van 2025-09-30"
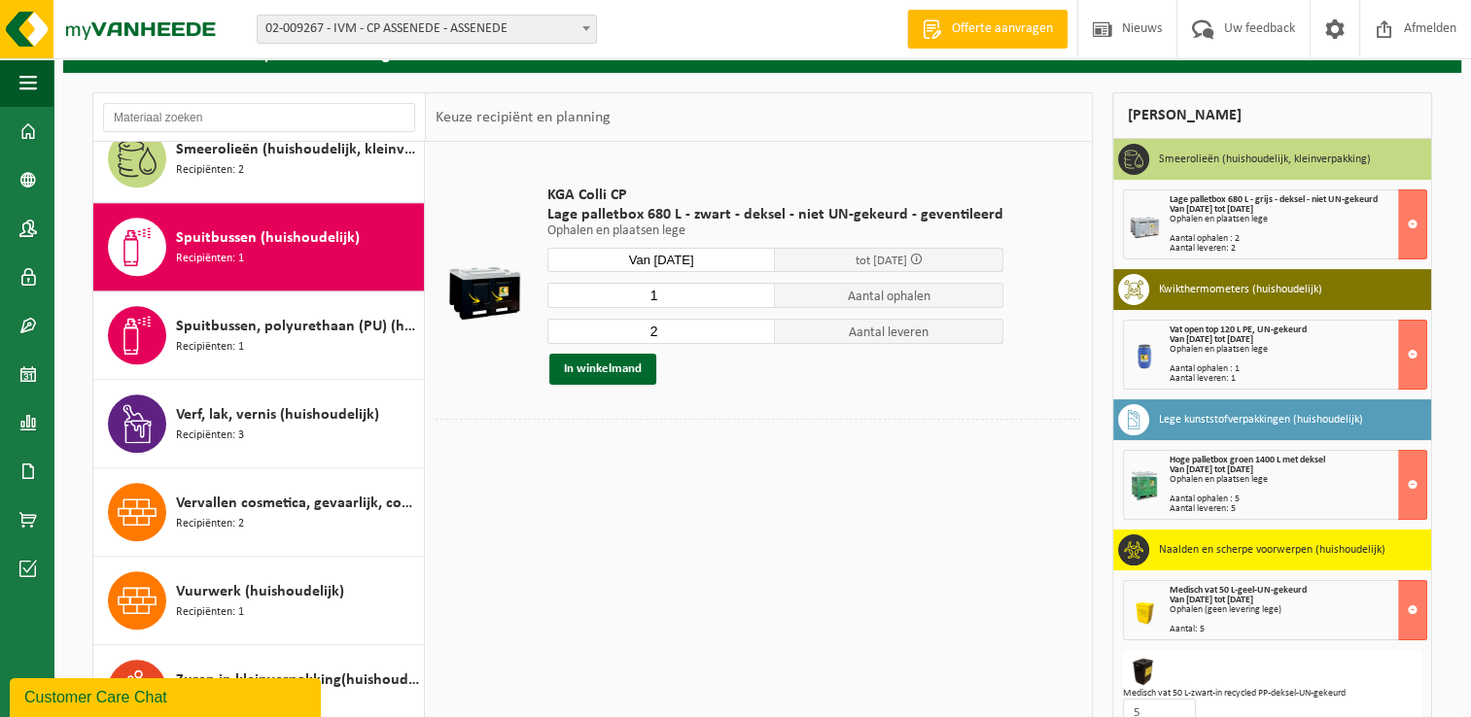
type input "1"
click at [754, 298] on input "1" at bounding box center [661, 295] width 228 height 25
type input "1"
click at [754, 336] on input "1" at bounding box center [661, 331] width 228 height 25
click at [603, 374] on button "In winkelmand" at bounding box center [602, 369] width 107 height 31
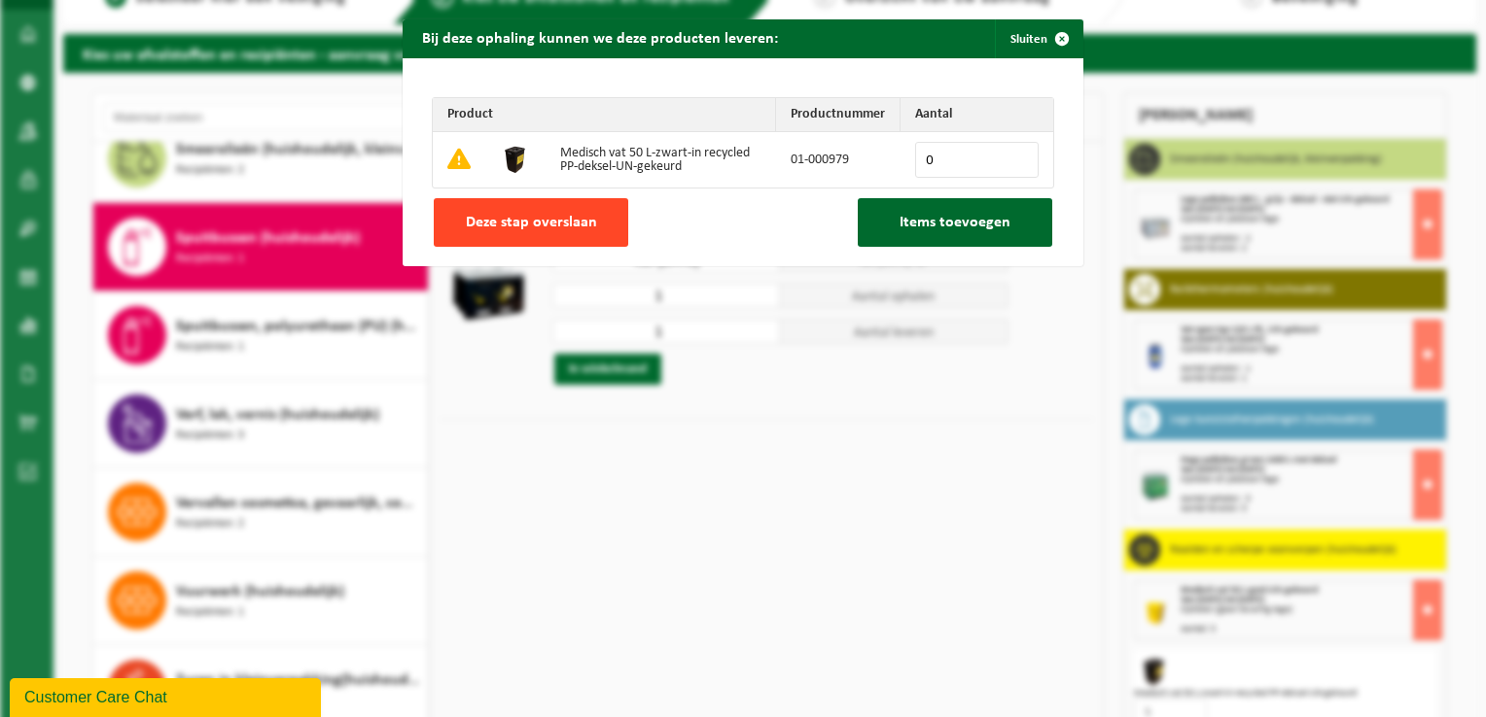
click at [550, 223] on span "Deze stap overslaan" at bounding box center [531, 223] width 131 height 16
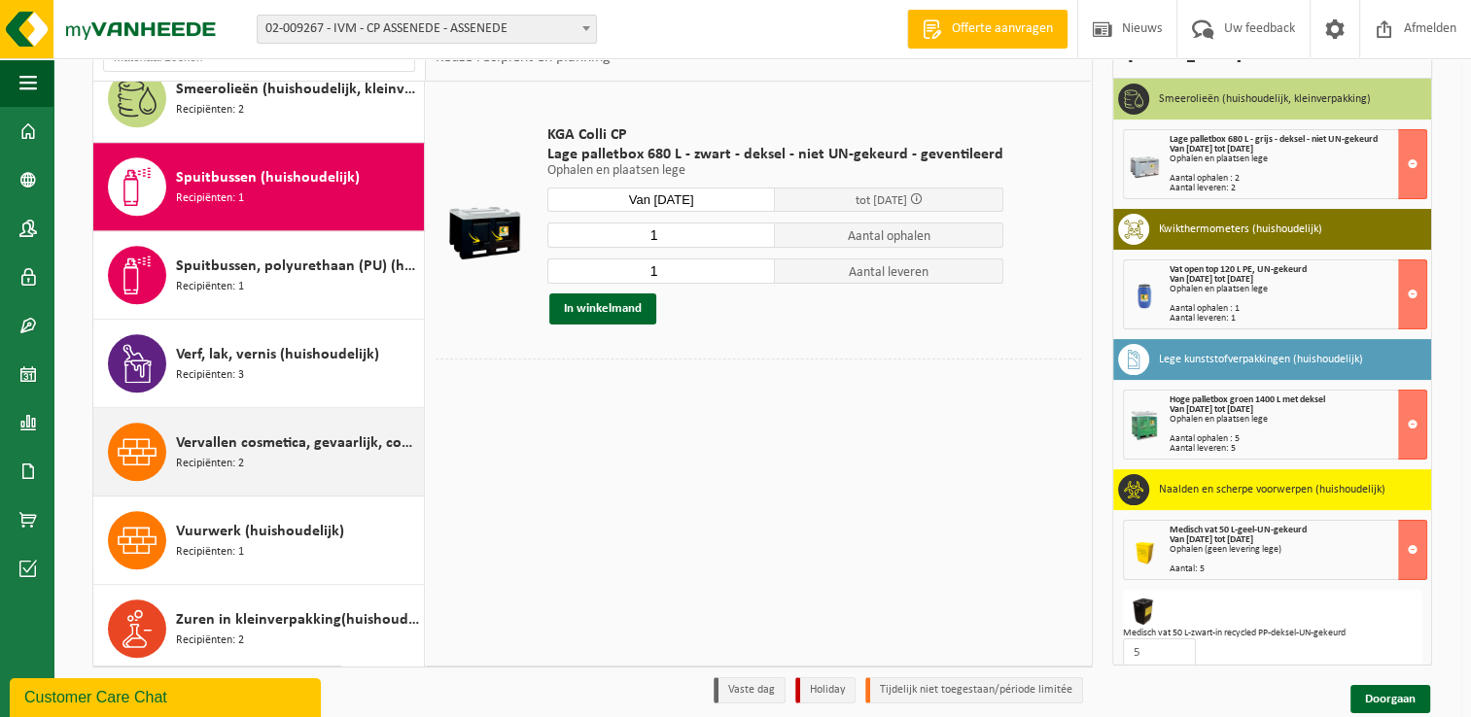
scroll to position [97, 0]
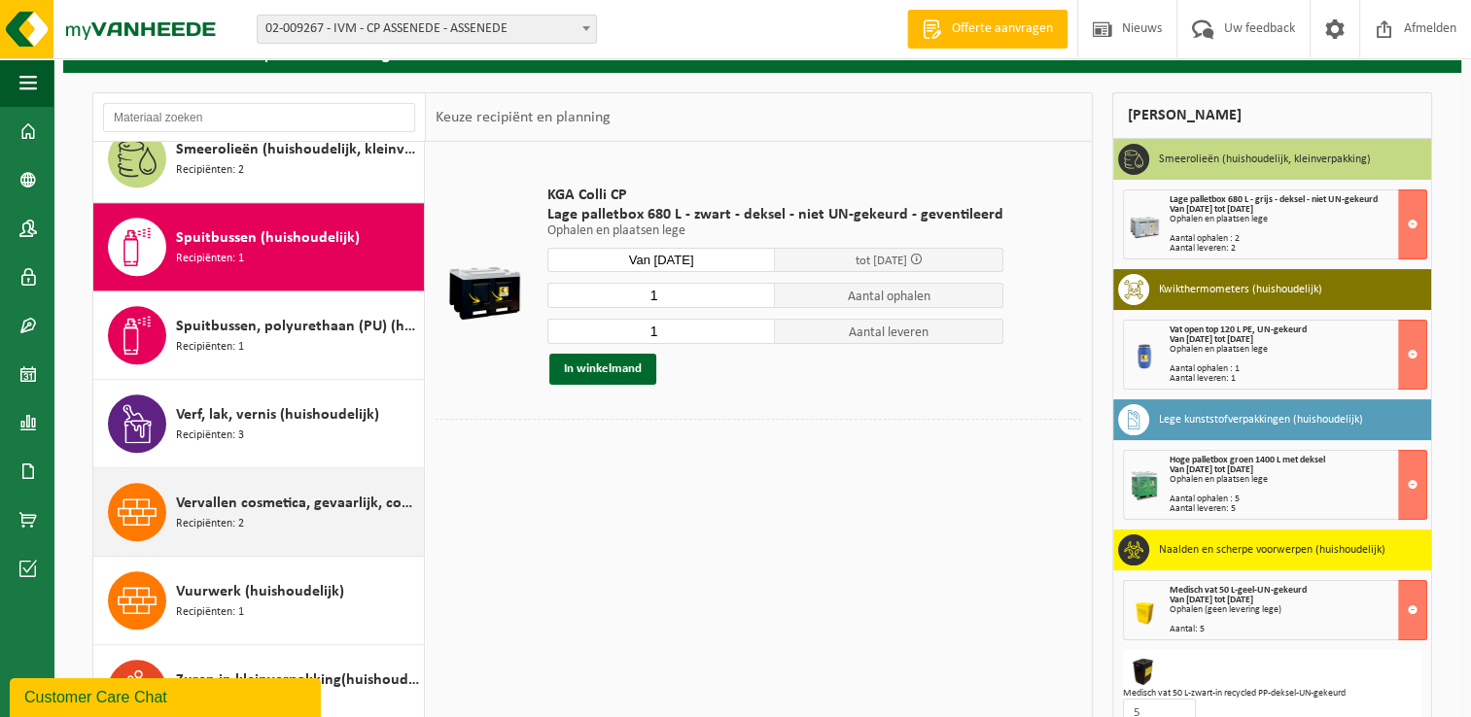
click at [224, 502] on span "Vervallen cosmetica, gevaarlijk, commerciele verpakking (huishoudelijk)" at bounding box center [297, 503] width 243 height 23
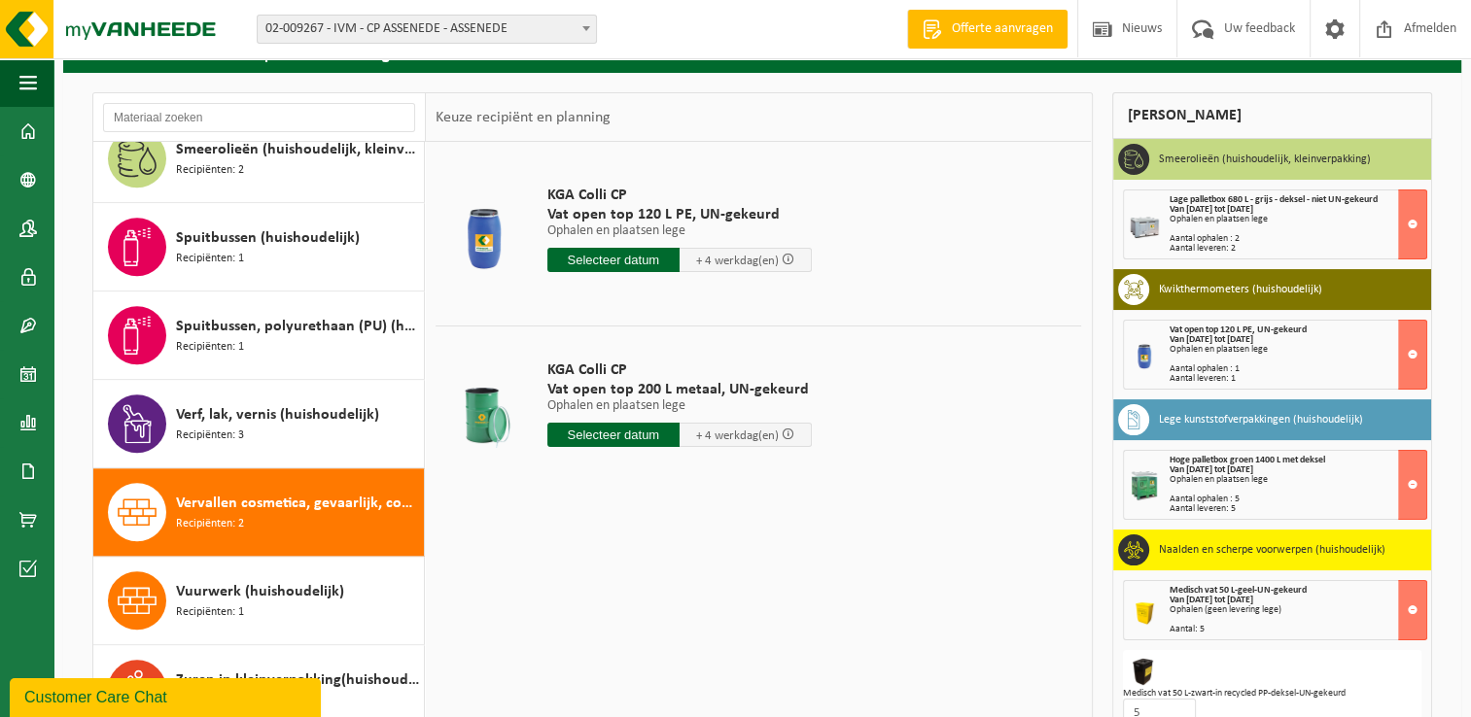
click at [611, 437] on input "text" at bounding box center [613, 435] width 132 height 24
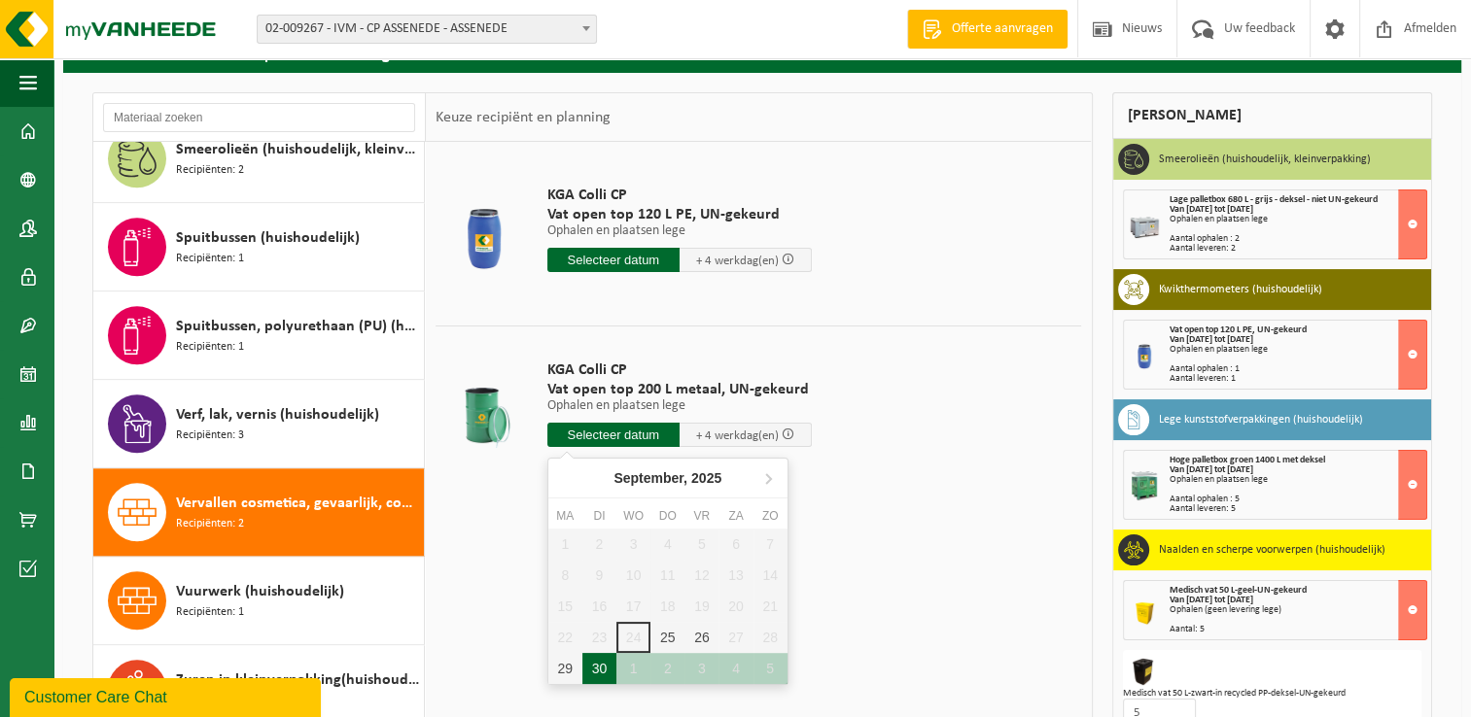
click at [600, 668] on div "30" at bounding box center [599, 668] width 34 height 31
type input "Van 2025-09-30"
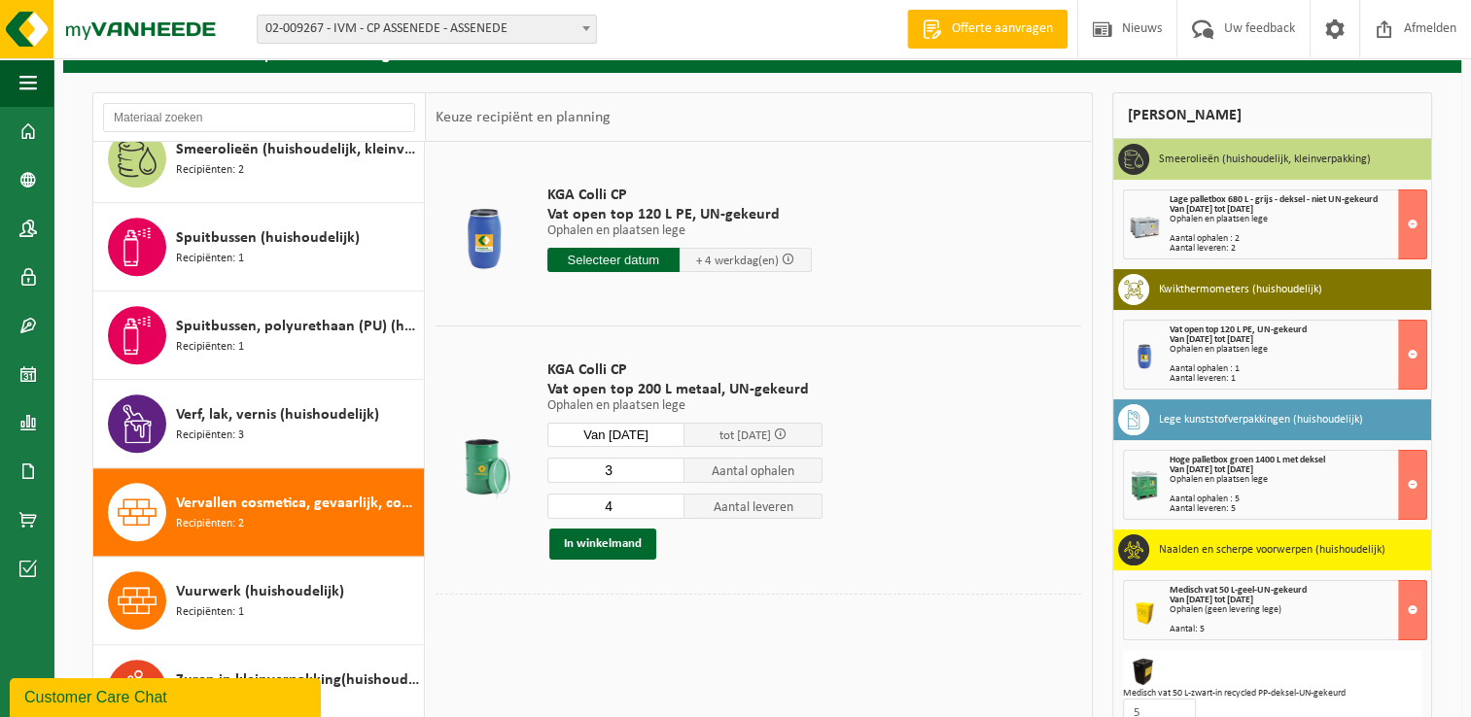
click at [673, 474] on input "3" at bounding box center [616, 470] width 138 height 25
click at [673, 474] on input "2" at bounding box center [616, 470] width 138 height 25
type input "1"
click at [673, 474] on input "1" at bounding box center [616, 470] width 138 height 25
click at [669, 511] on input "3" at bounding box center [616, 506] width 138 height 25
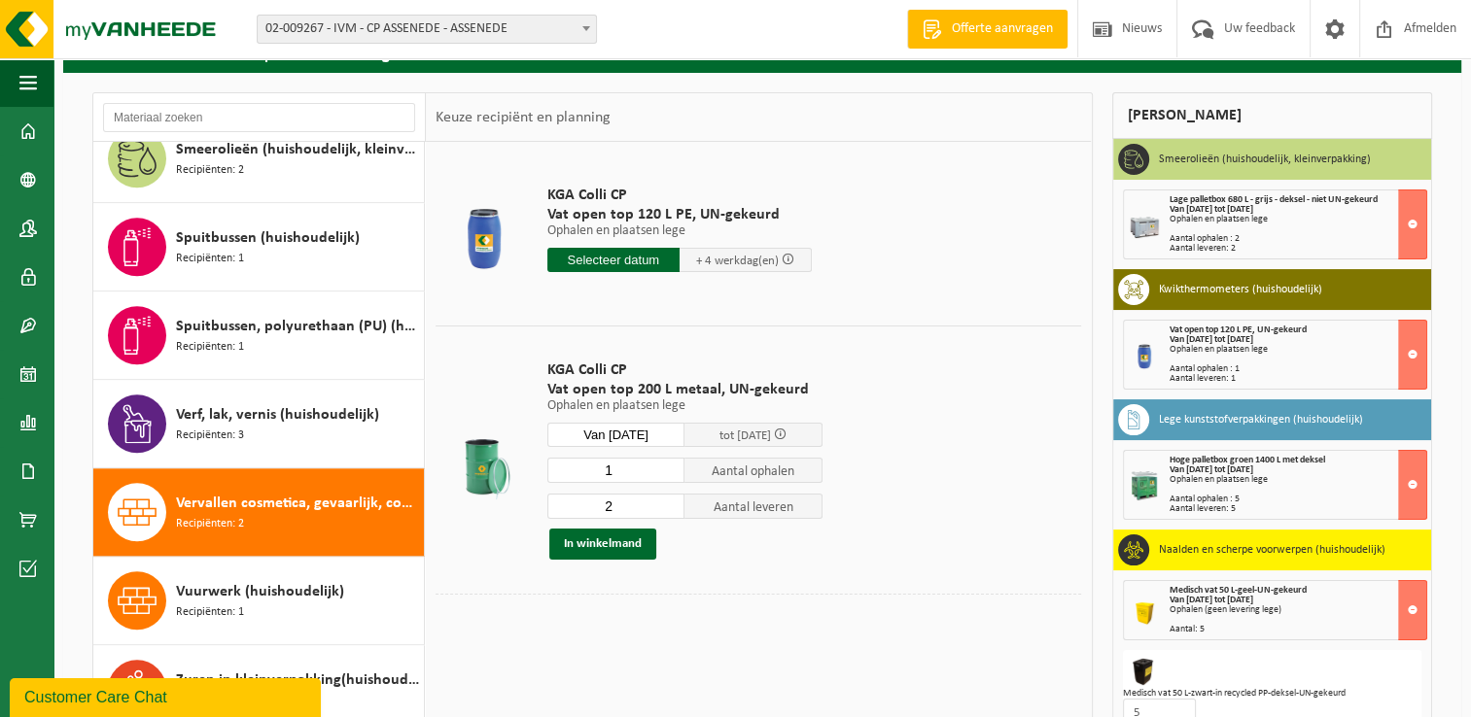
click at [669, 511] on input "2" at bounding box center [616, 506] width 138 height 25
type input "1"
click at [669, 511] on input "1" at bounding box center [616, 506] width 138 height 25
click at [599, 547] on button "In winkelmand" at bounding box center [602, 544] width 107 height 31
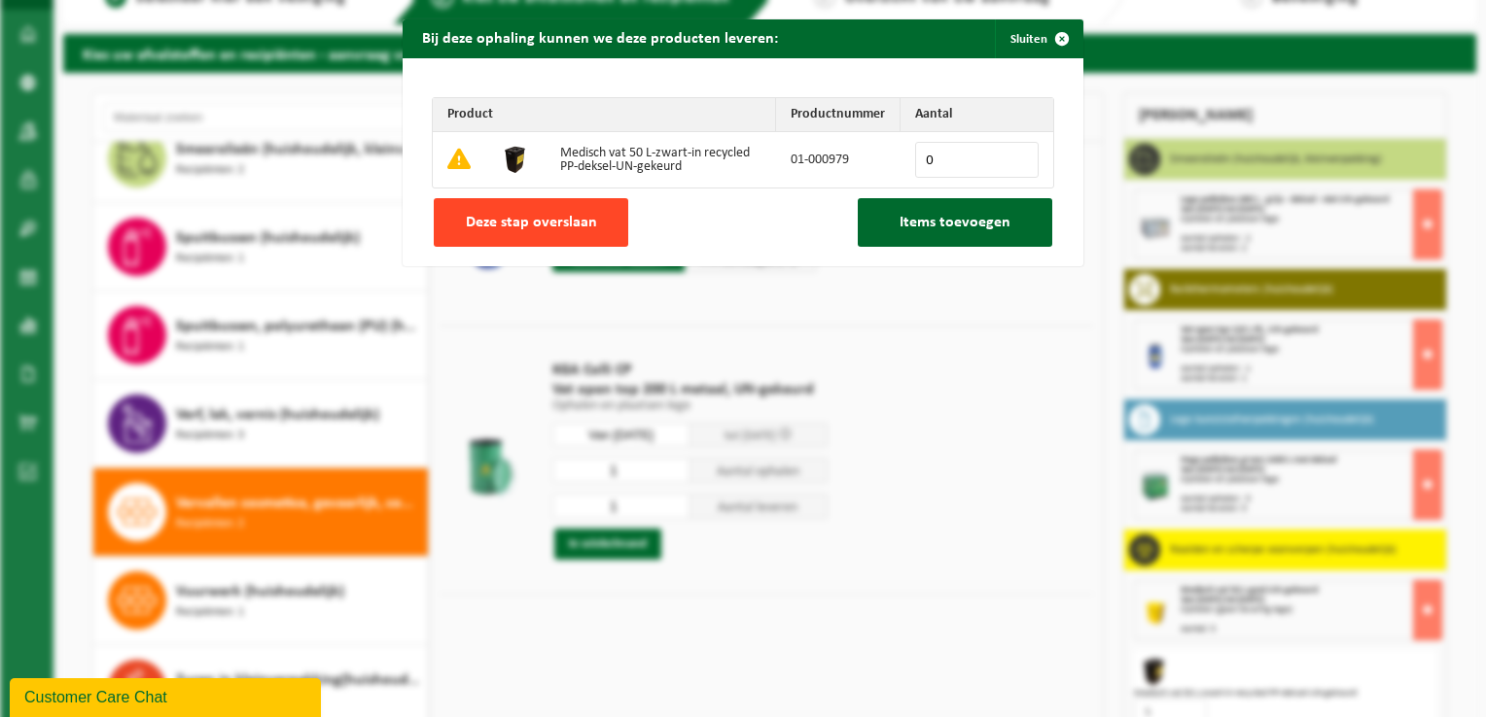
click at [537, 217] on span "Deze stap overslaan" at bounding box center [531, 223] width 131 height 16
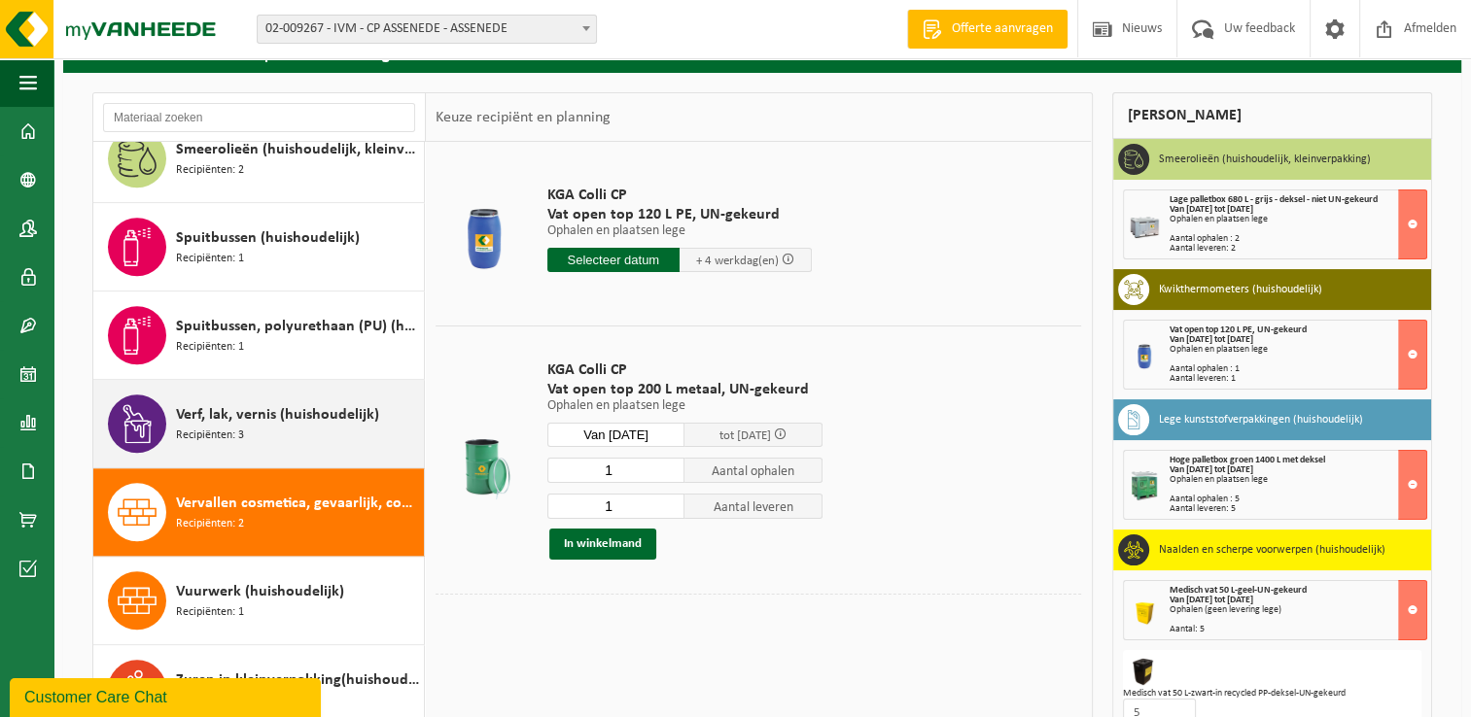
click at [208, 415] on span "Verf, lak, vernis (huishoudelijk)" at bounding box center [277, 414] width 203 height 23
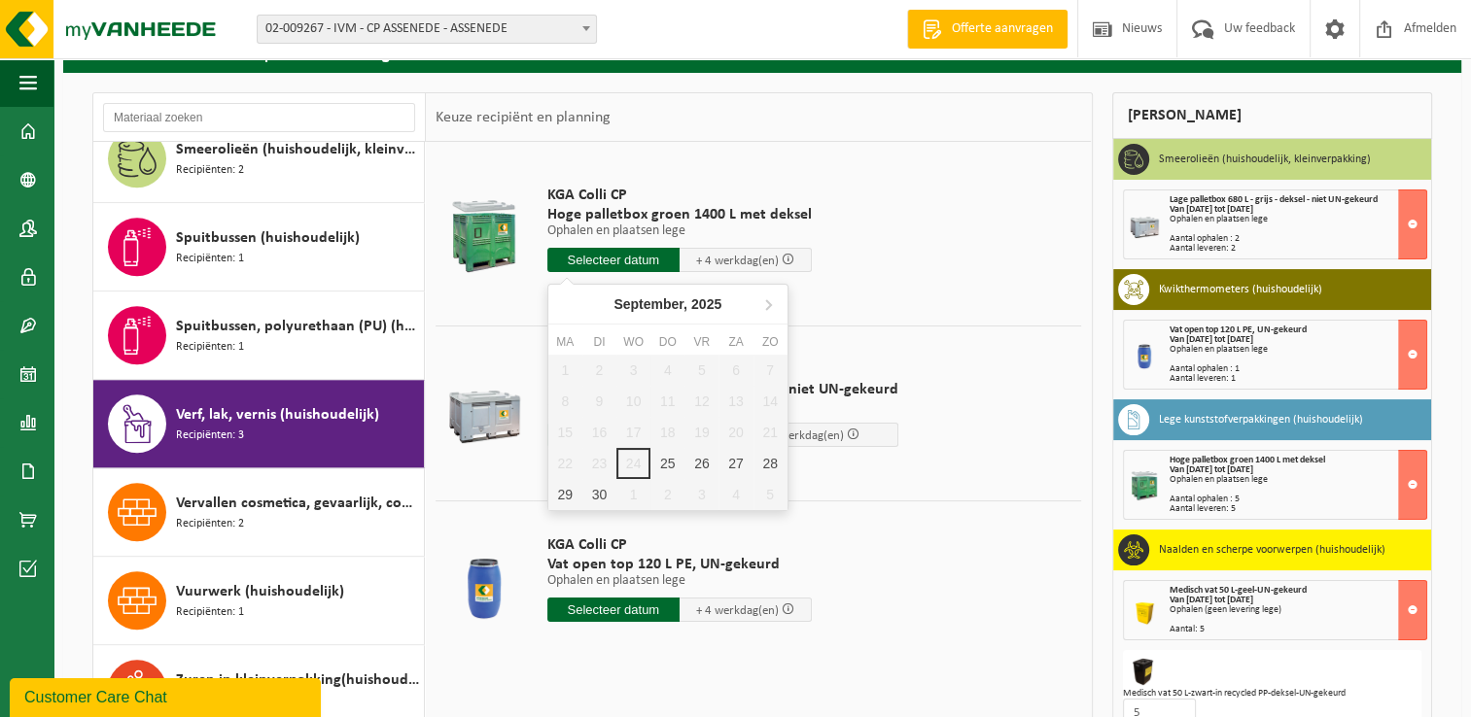
click at [623, 255] on input "text" at bounding box center [613, 260] width 132 height 24
click at [603, 494] on div "30" at bounding box center [599, 494] width 34 height 31
type input "Van 2025-09-30"
click at [603, 494] on div "30" at bounding box center [599, 494] width 34 height 31
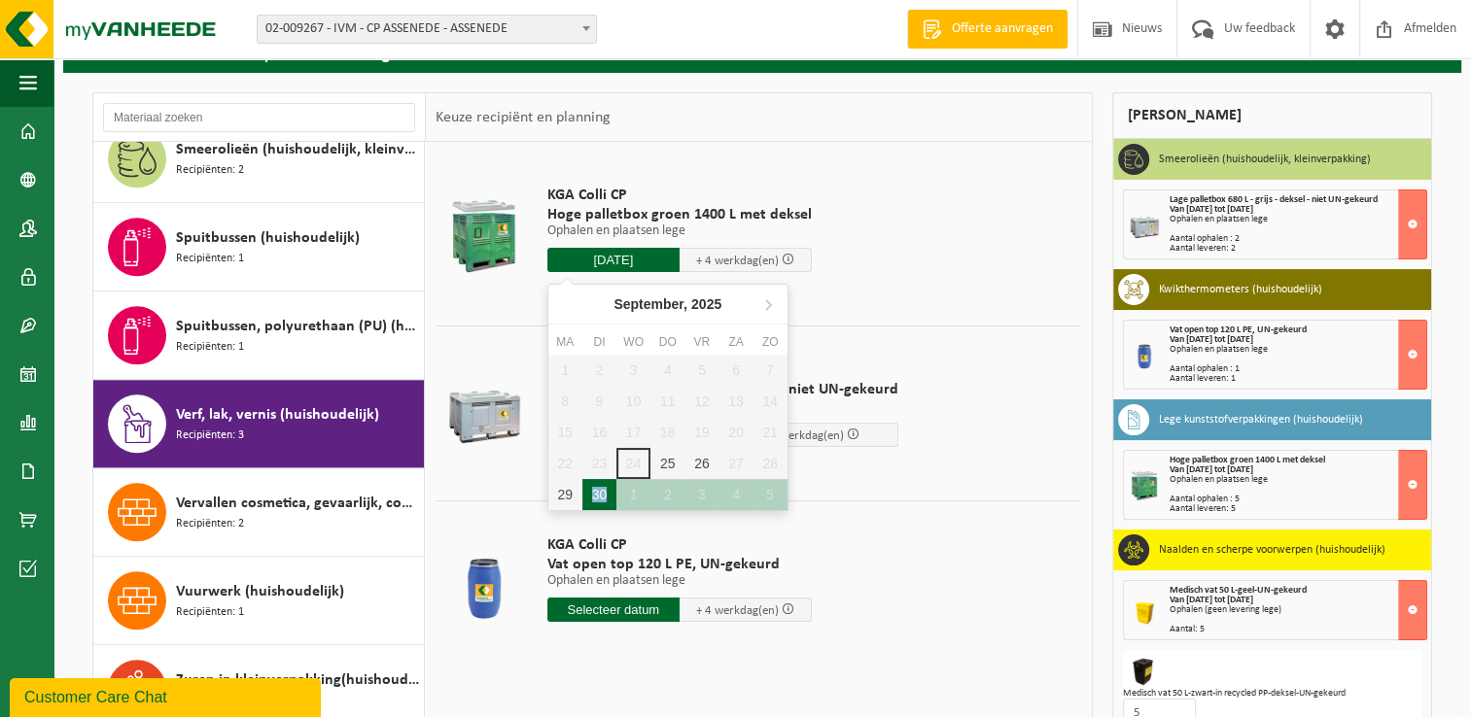
type input "Van 2025-09-30"
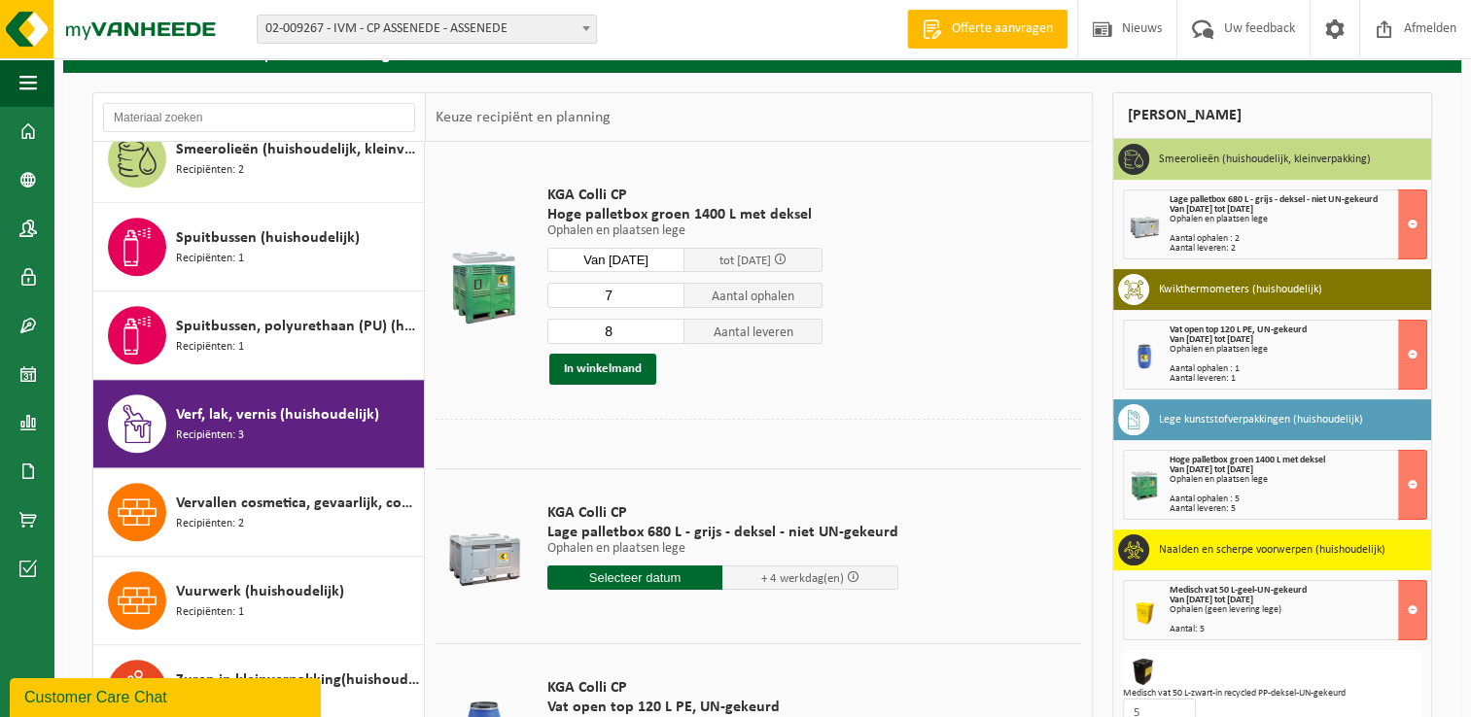
click at [669, 297] on input "7" at bounding box center [616, 295] width 138 height 25
click at [669, 297] on input "6" at bounding box center [616, 295] width 138 height 25
type input "5"
click at [669, 297] on input "5" at bounding box center [616, 295] width 138 height 25
click at [671, 334] on input "7" at bounding box center [616, 331] width 138 height 25
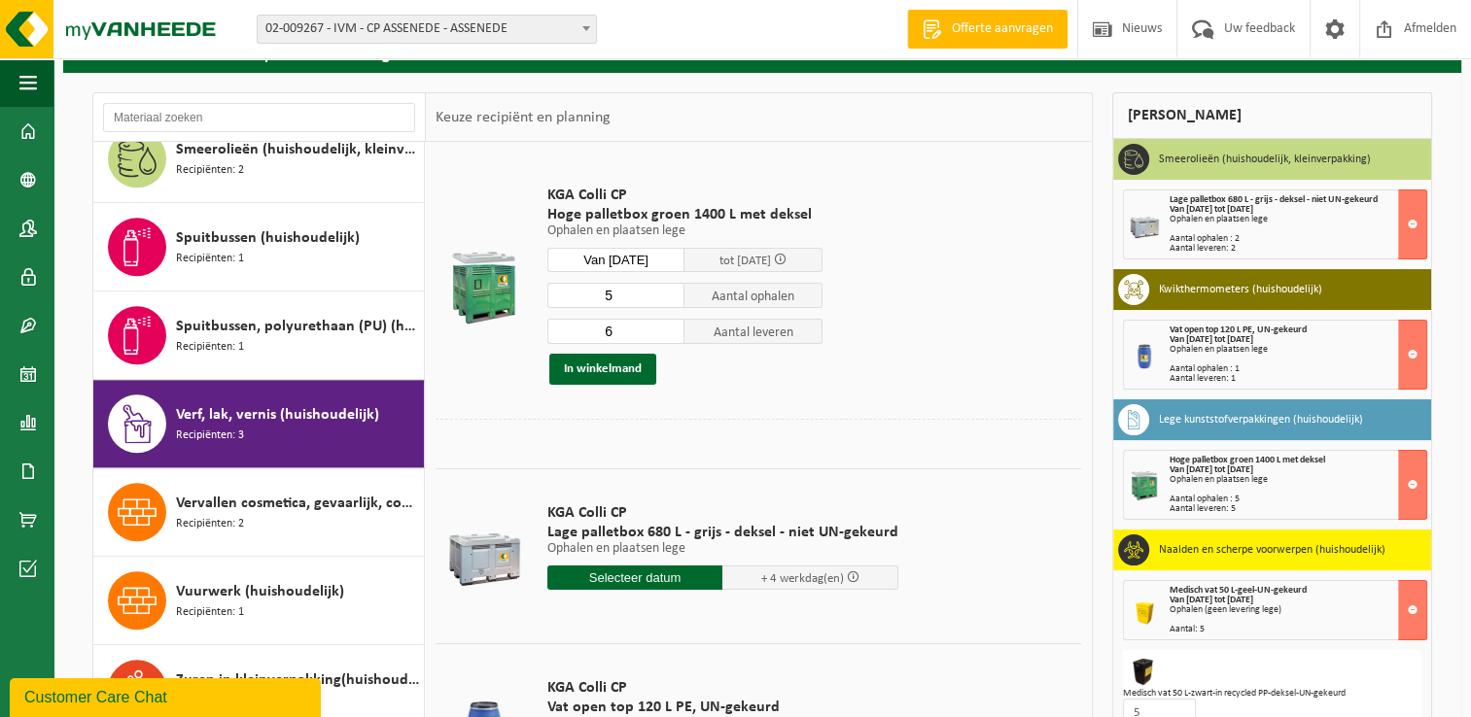
click at [669, 334] on input "6" at bounding box center [616, 331] width 138 height 25
type input "5"
click at [669, 334] on input "5" at bounding box center [616, 331] width 138 height 25
click at [607, 367] on button "In winkelmand" at bounding box center [602, 369] width 107 height 31
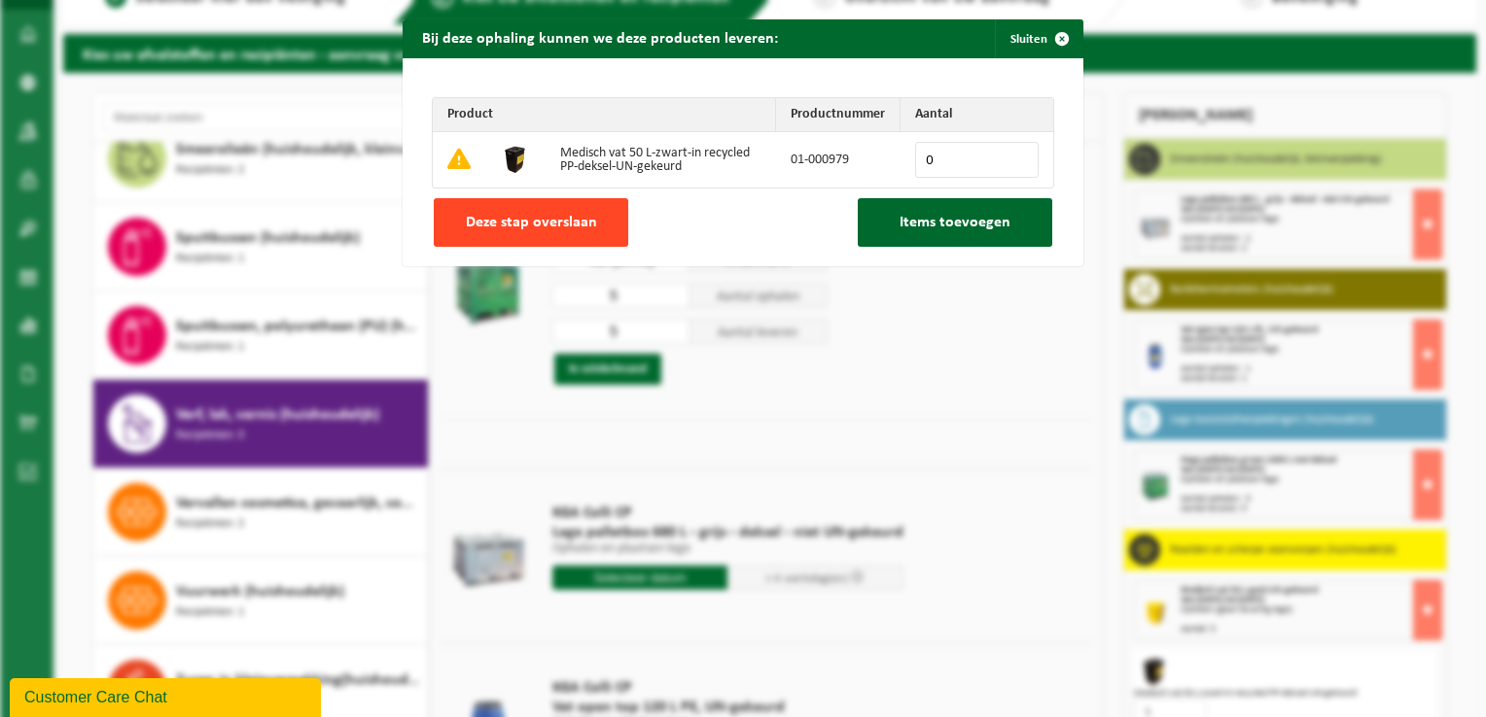
click at [563, 230] on span "Deze stap overslaan" at bounding box center [531, 223] width 131 height 16
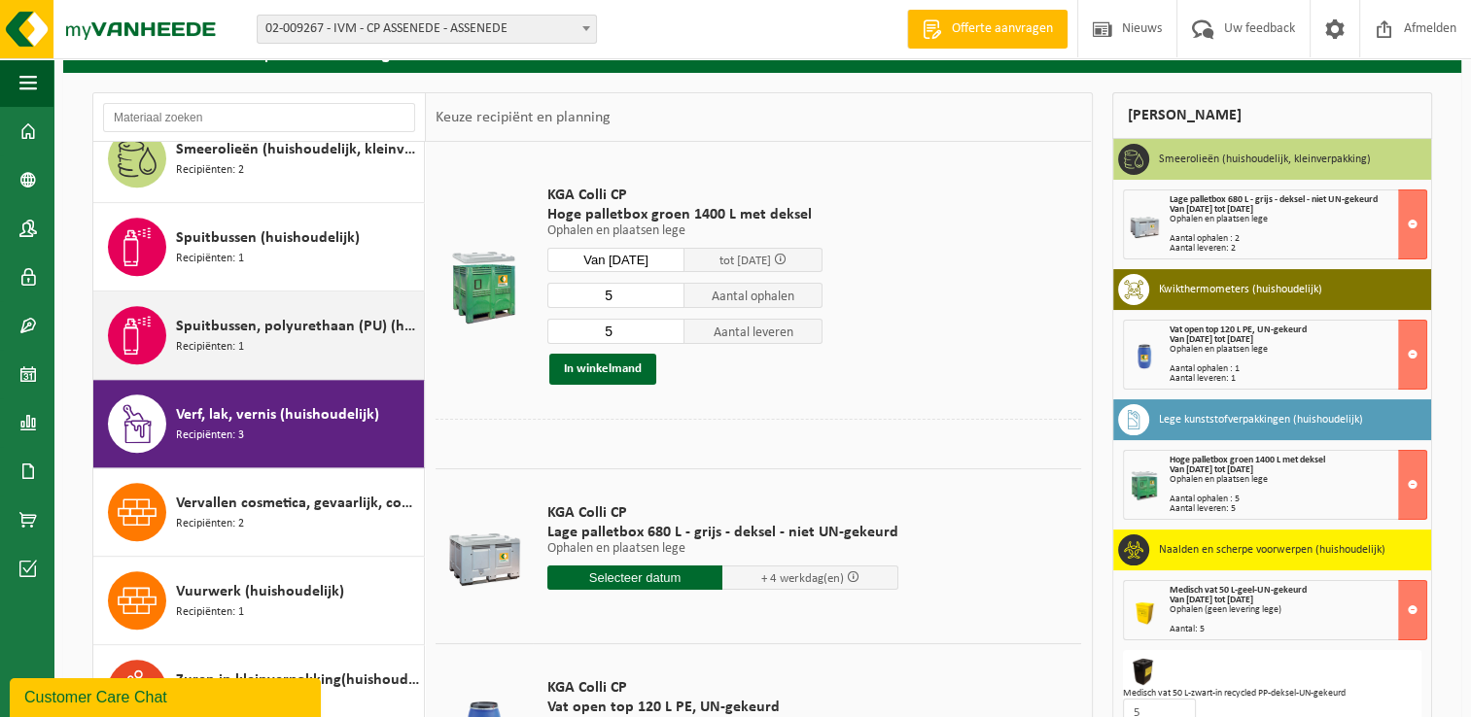
click at [207, 325] on span "Spuitbussen, polyurethaan (PU) (huishoudelijk)" at bounding box center [297, 326] width 243 height 23
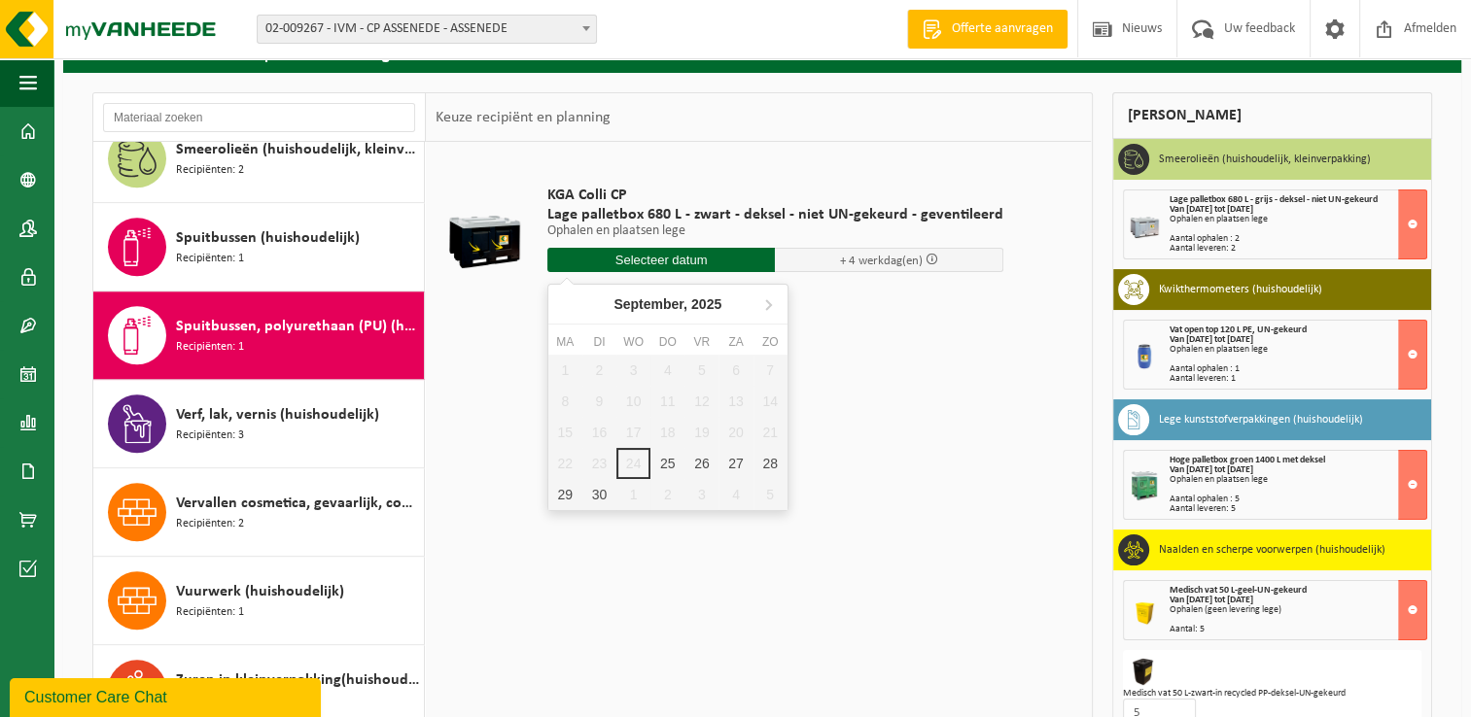
click at [668, 262] on input "text" at bounding box center [661, 260] width 228 height 24
click at [600, 489] on div "30" at bounding box center [599, 494] width 34 height 31
type input "Van 2025-09-30"
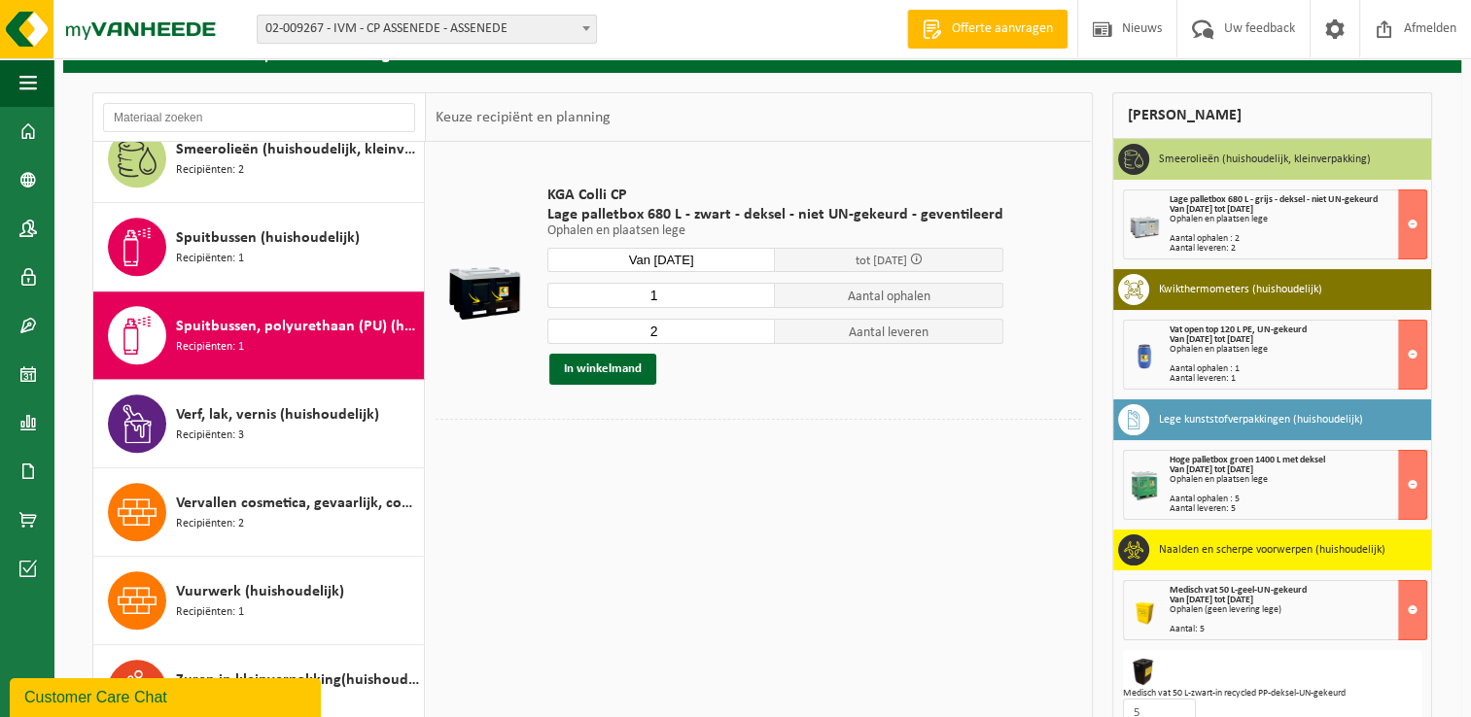
type input "1"
click at [752, 297] on input "1" at bounding box center [661, 295] width 228 height 25
click at [754, 333] on input "1" at bounding box center [661, 331] width 228 height 25
click at [754, 333] on input "0" at bounding box center [661, 331] width 228 height 25
type input "1"
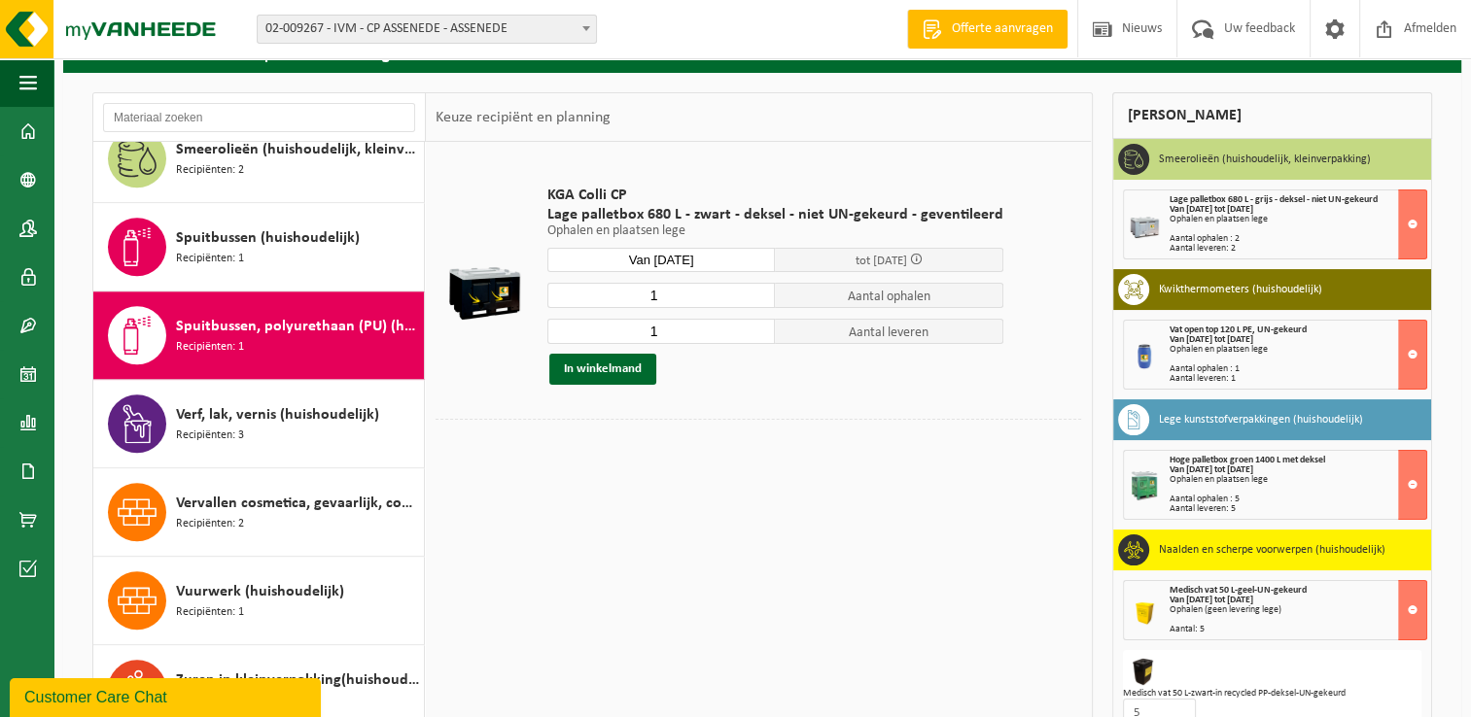
click at [754, 328] on input "1" at bounding box center [661, 331] width 228 height 25
click at [593, 372] on button "In winkelmand" at bounding box center [602, 369] width 107 height 31
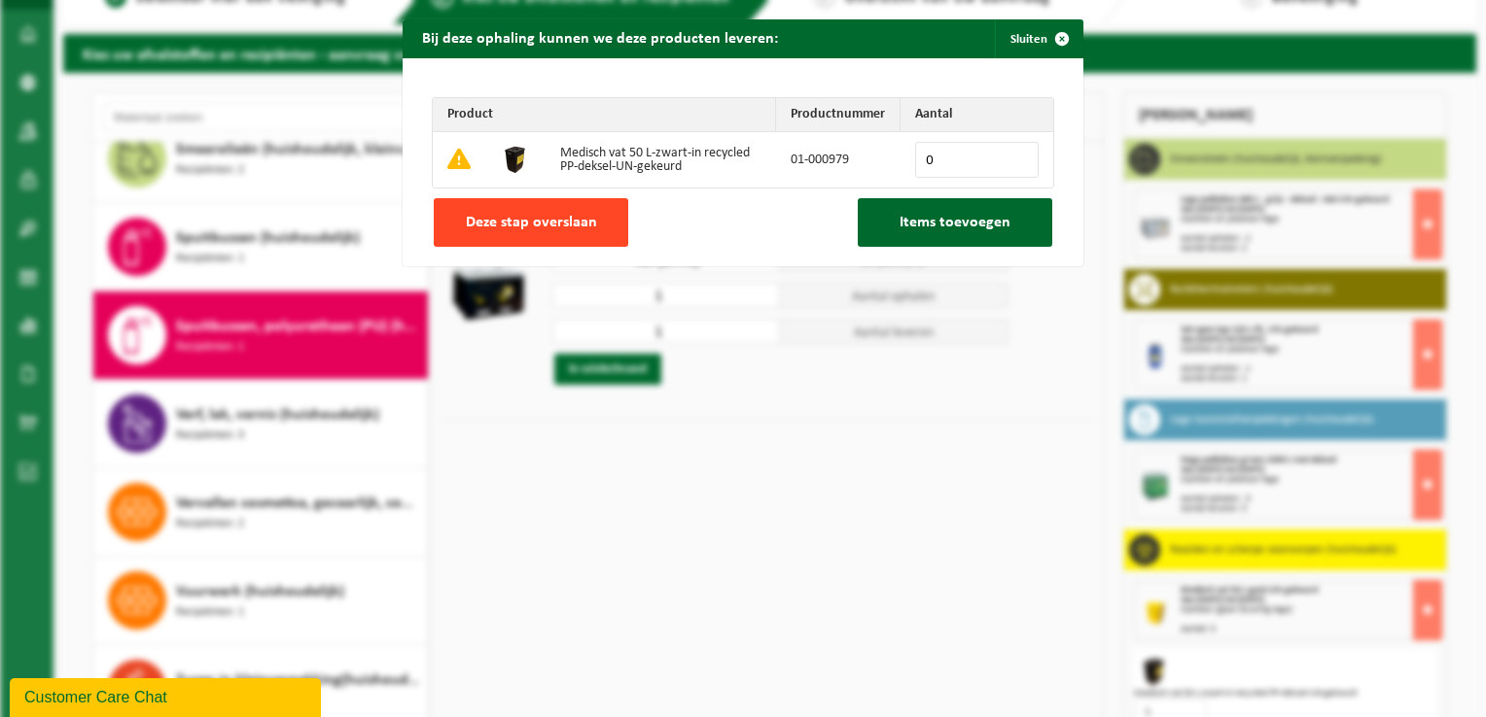
click at [526, 226] on span "Deze stap overslaan" at bounding box center [531, 223] width 131 height 16
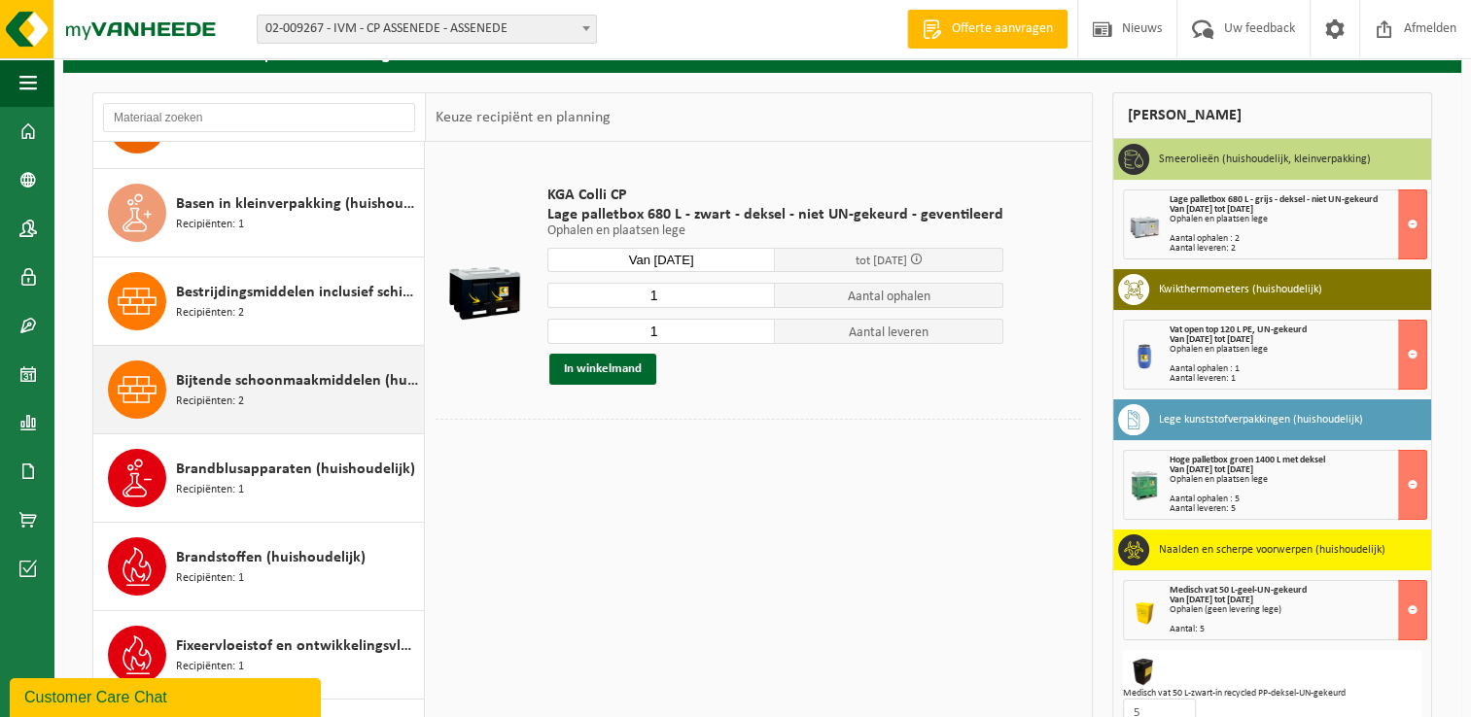
scroll to position [194, 0]
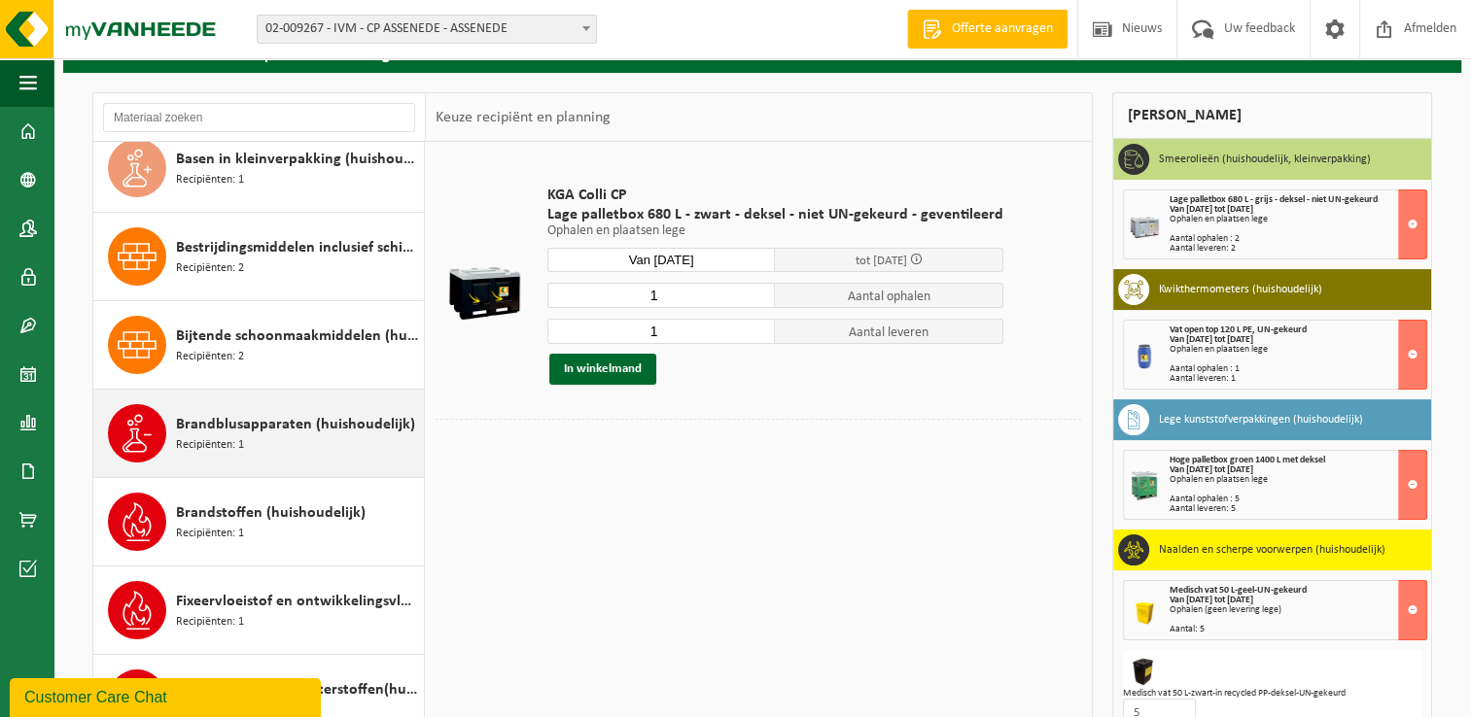
click at [229, 432] on span "Brandblusapparaten (huishoudelijk)" at bounding box center [295, 424] width 239 height 23
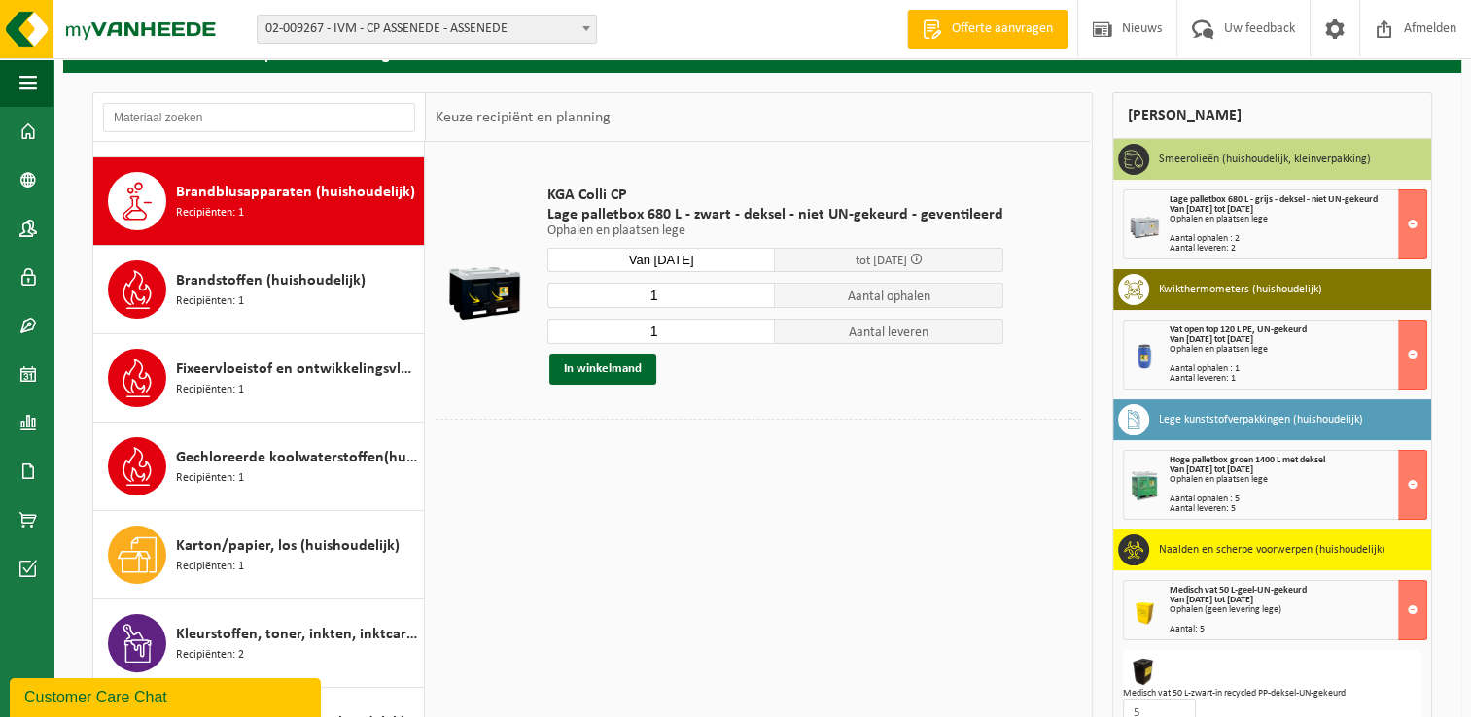
scroll to position [441, 0]
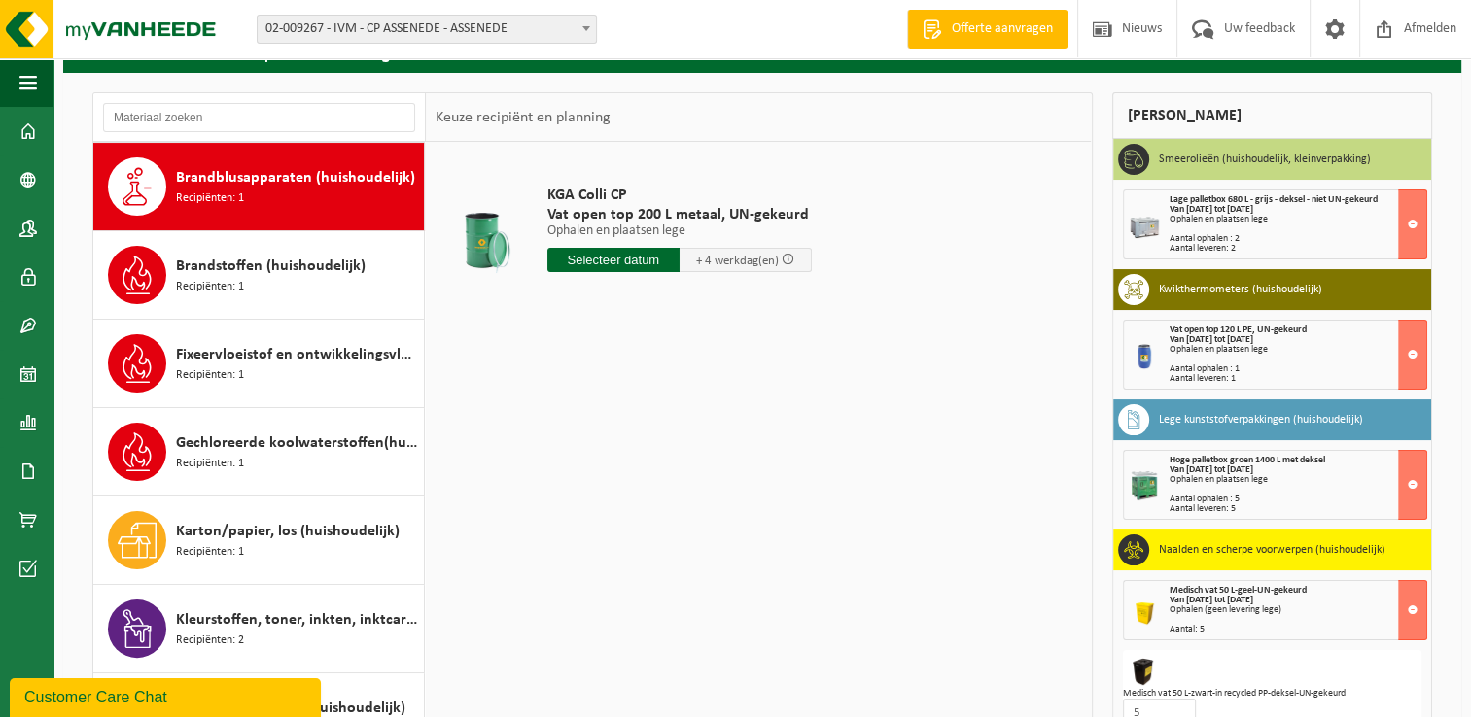
click at [597, 265] on input "text" at bounding box center [613, 260] width 132 height 24
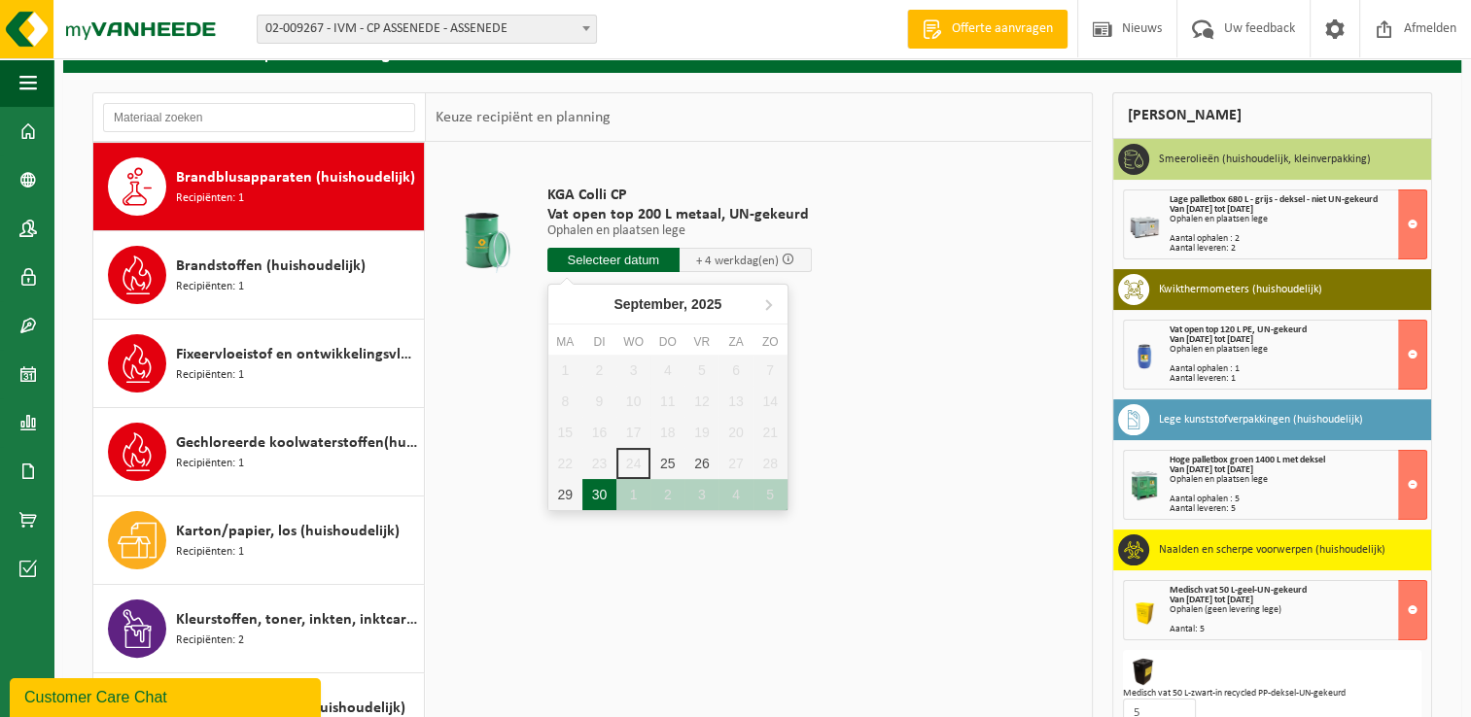
click at [600, 490] on div "30" at bounding box center [599, 494] width 34 height 31
type input "Van 2025-09-30"
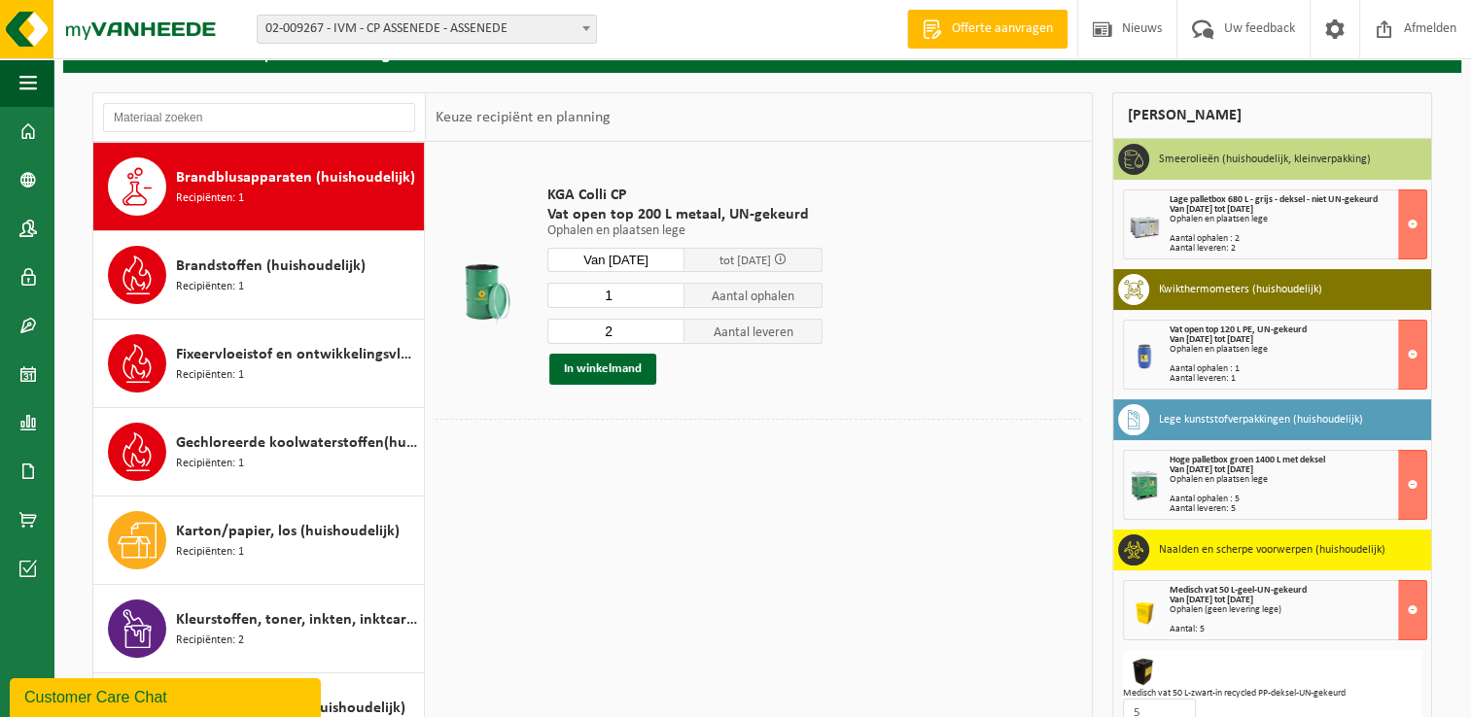
type input "1"
click at [673, 297] on input "1" at bounding box center [616, 295] width 138 height 25
click at [669, 334] on input "1" at bounding box center [616, 331] width 138 height 25
type input "0"
click at [669, 334] on input "0" at bounding box center [616, 331] width 138 height 25
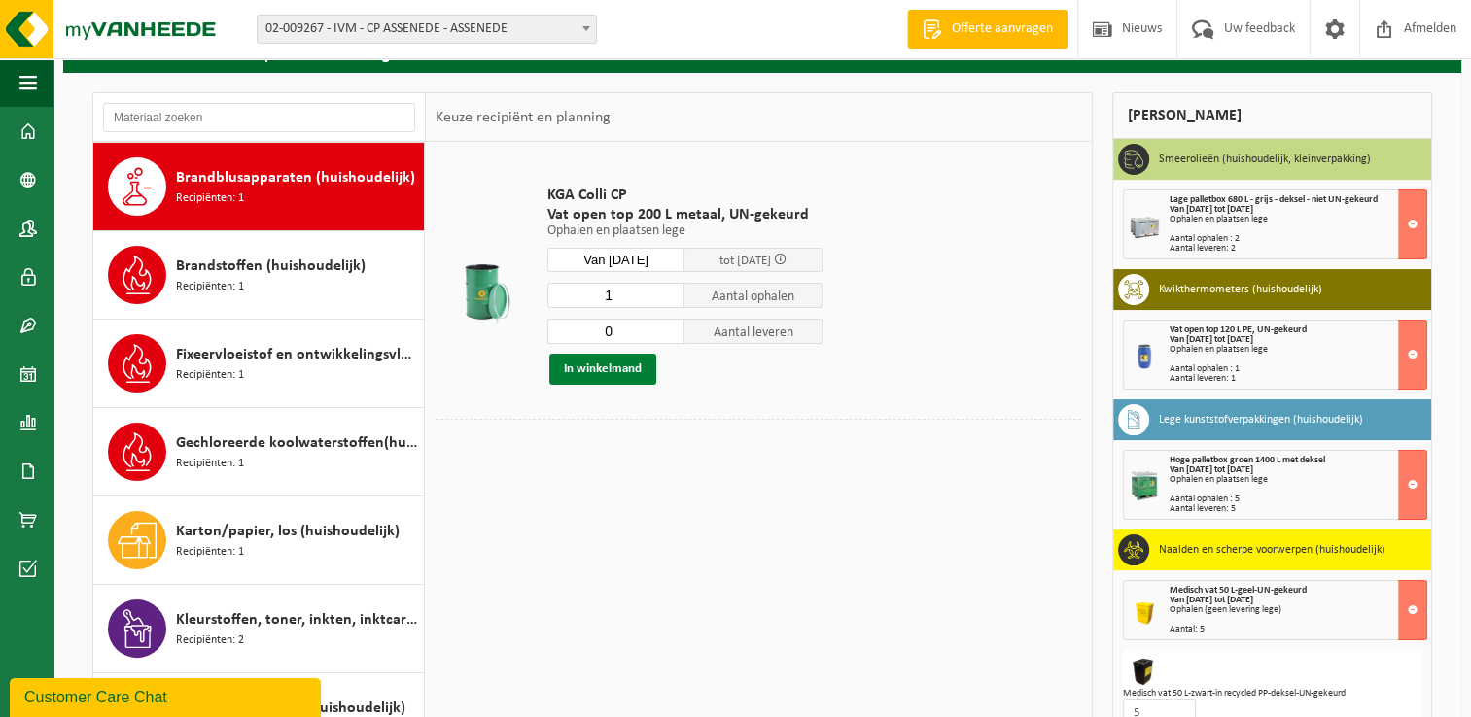
click at [612, 370] on button "In winkelmand" at bounding box center [602, 369] width 107 height 31
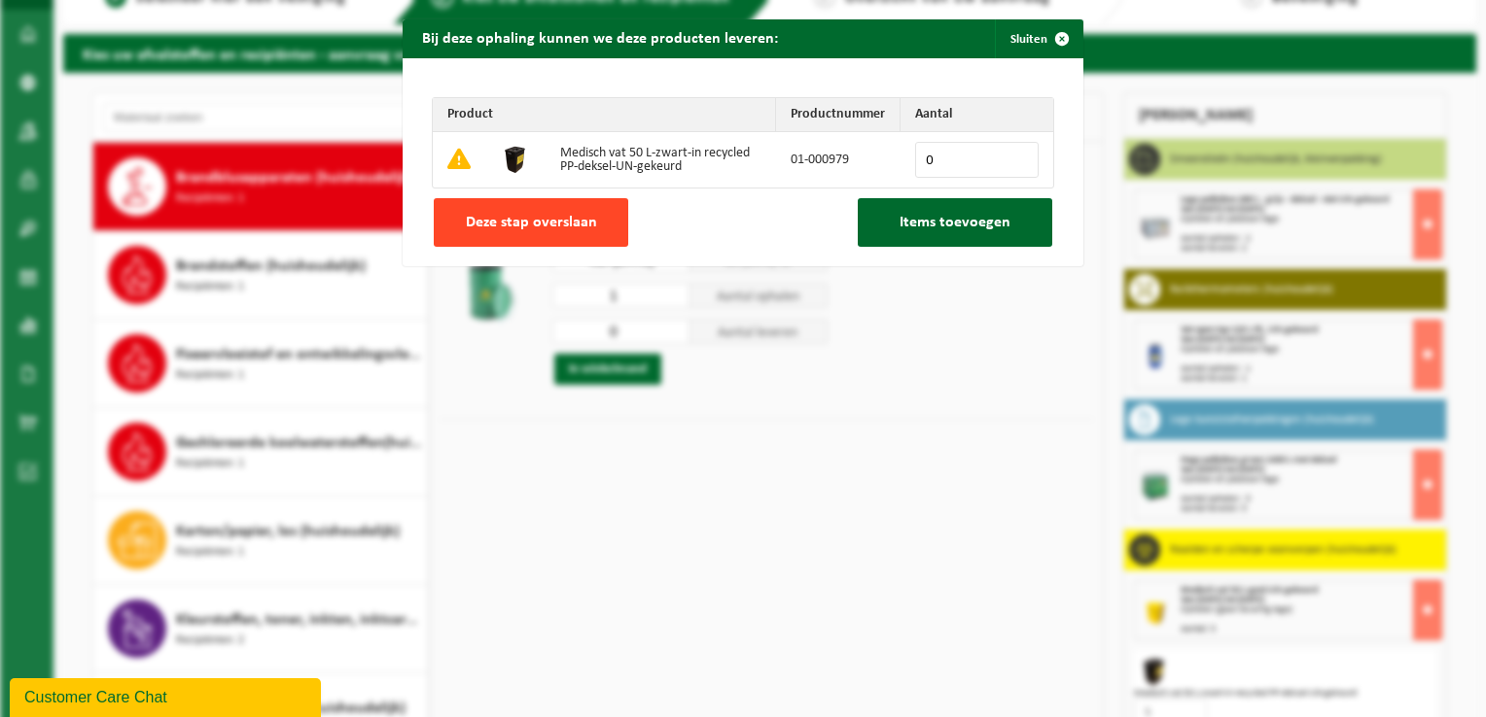
click at [564, 235] on button "Deze stap overslaan" at bounding box center [531, 222] width 194 height 49
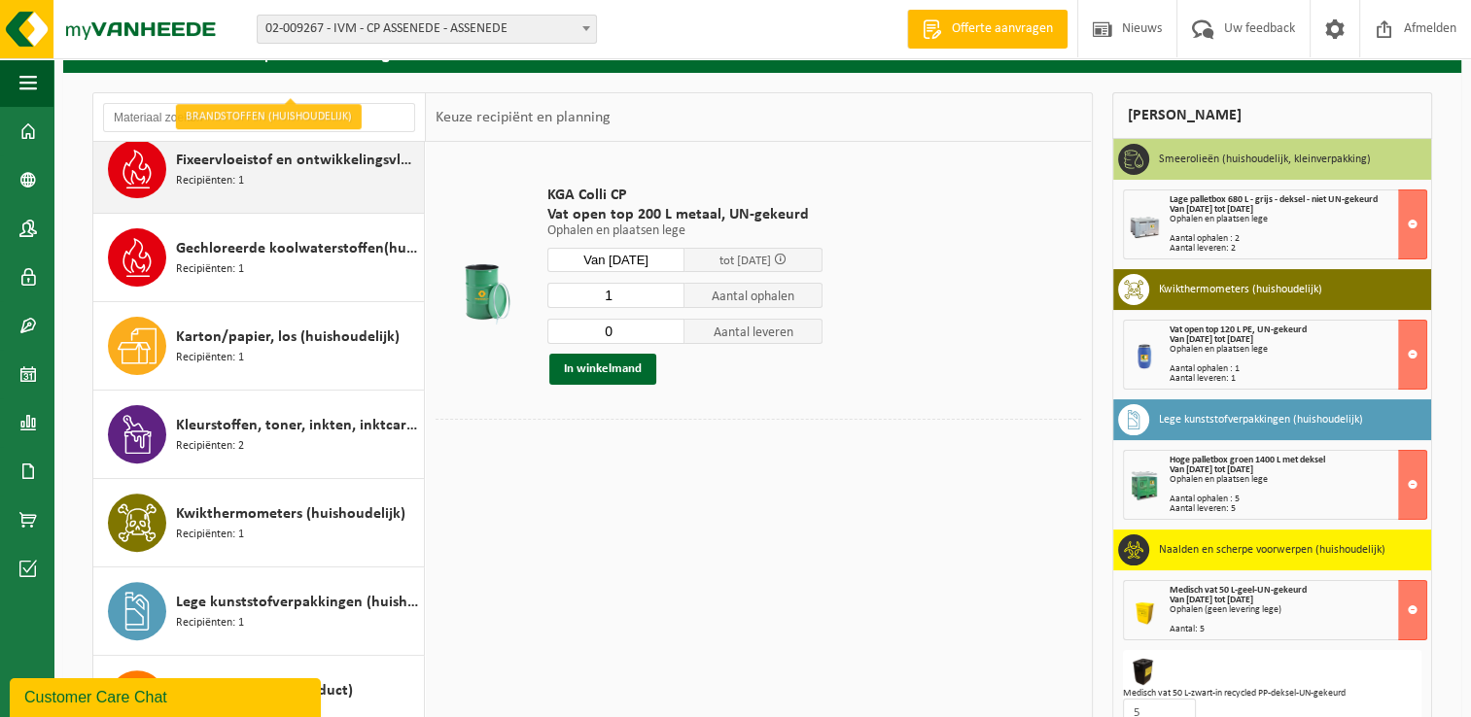
scroll to position [733, 0]
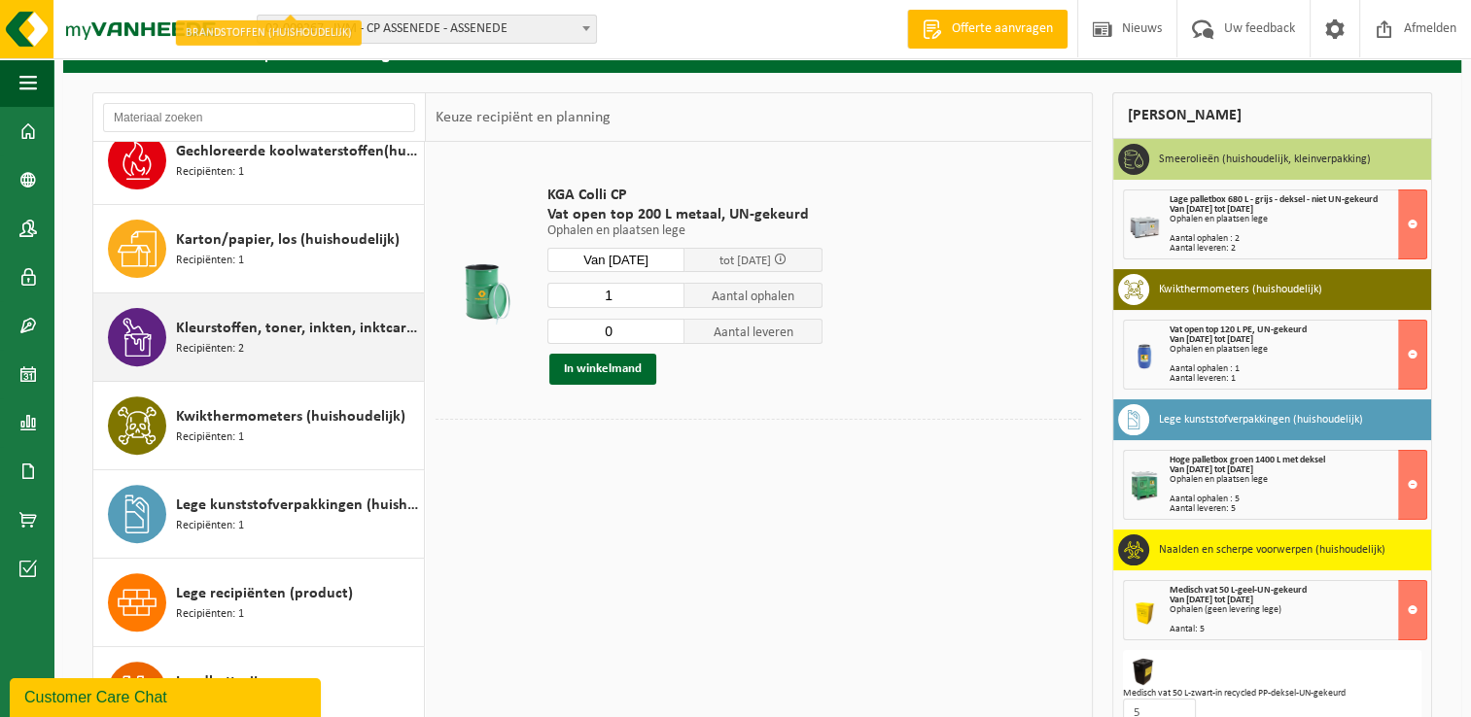
click at [230, 334] on span "Kleurstoffen, toner, inkten, inktcartridges (huishoudelijk)" at bounding box center [297, 328] width 243 height 23
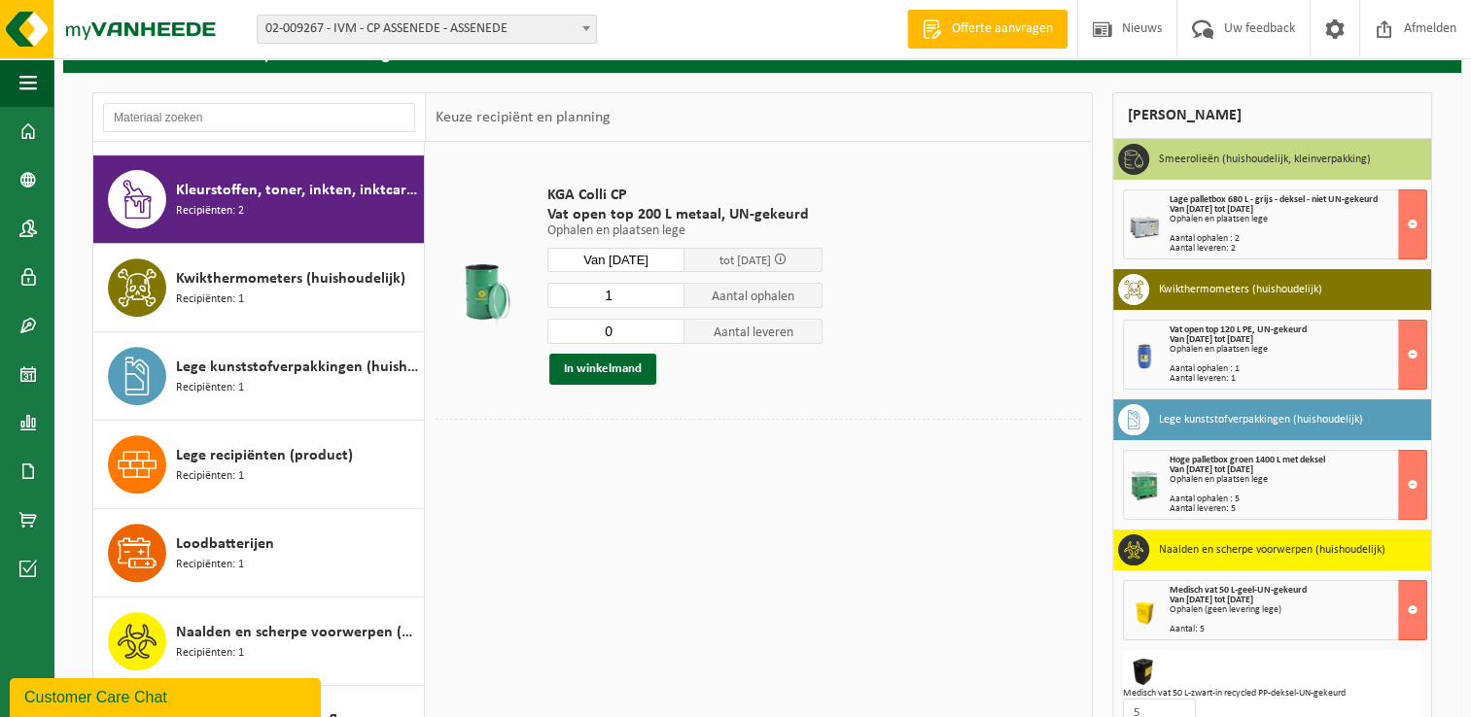
scroll to position [883, 0]
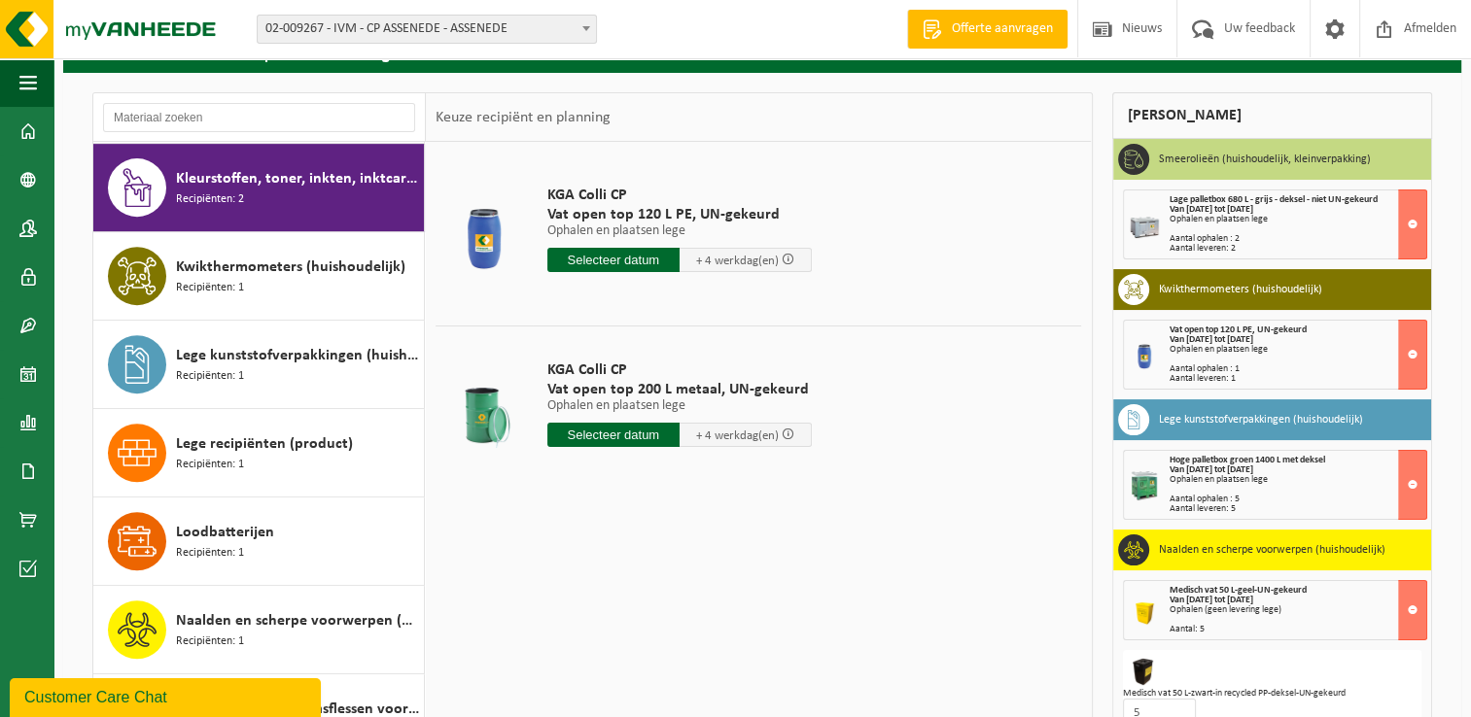
click at [645, 429] on input "text" at bounding box center [613, 435] width 132 height 24
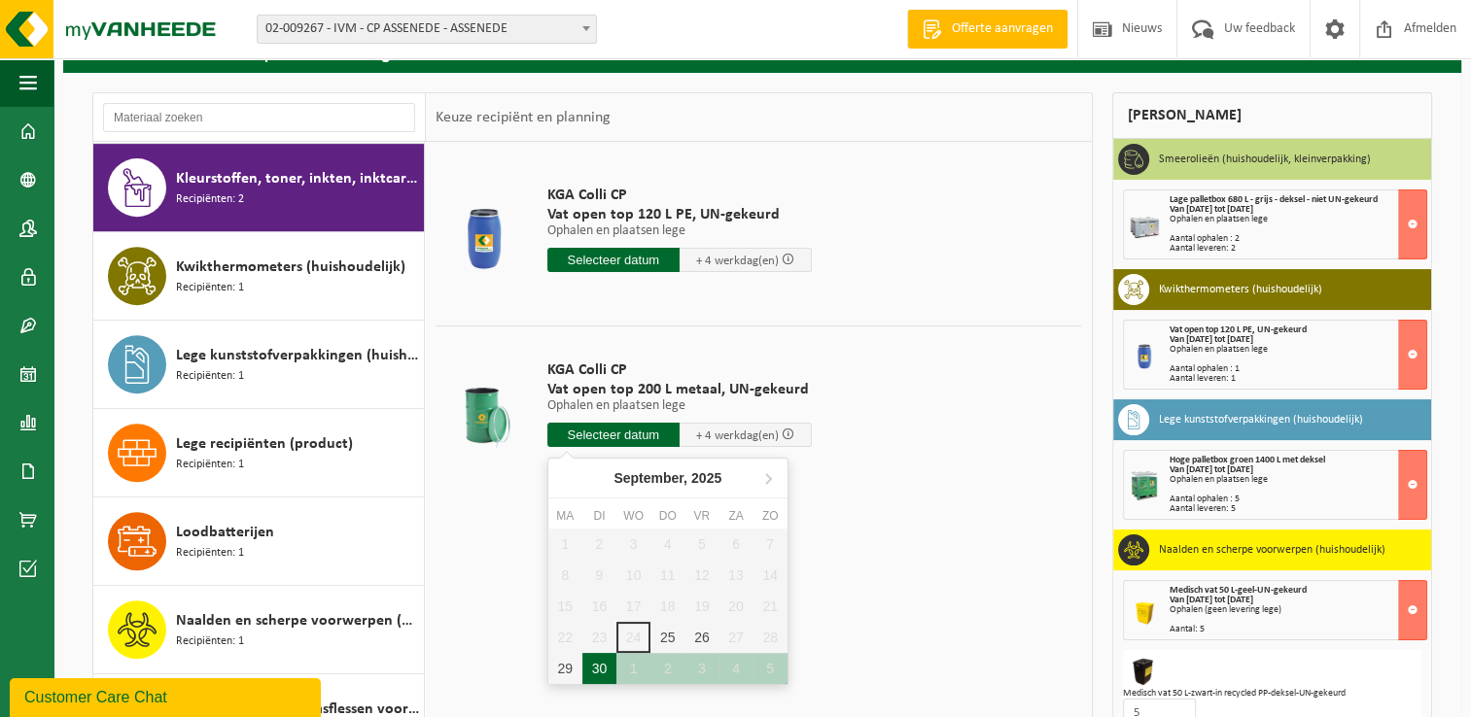
click at [598, 666] on div "30" at bounding box center [599, 668] width 34 height 31
type input "Van 2025-09-30"
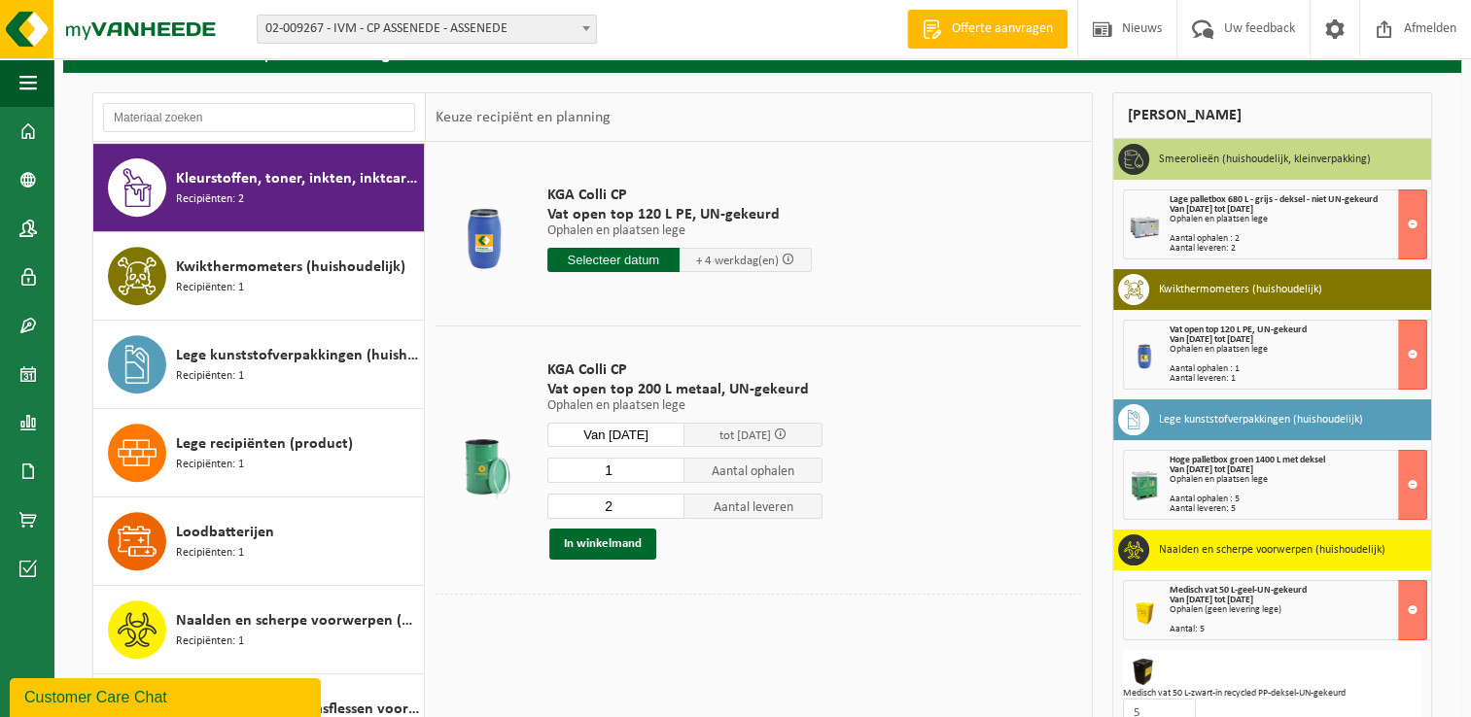
type input "1"
click at [672, 470] on input "1" at bounding box center [616, 470] width 138 height 25
click at [673, 513] on input "1" at bounding box center [616, 506] width 138 height 25
type input "0"
click at [673, 513] on input "0" at bounding box center [616, 506] width 138 height 25
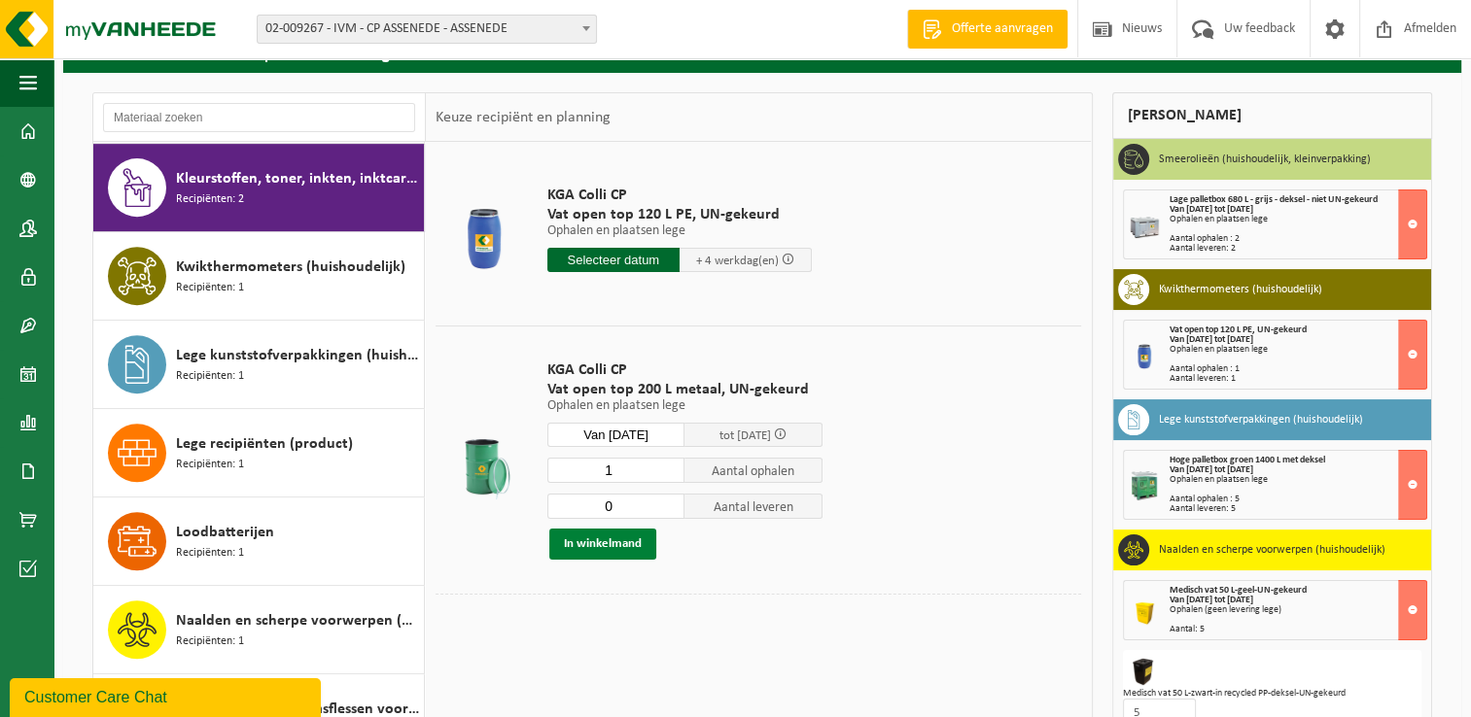
click at [616, 542] on button "In winkelmand" at bounding box center [602, 544] width 107 height 31
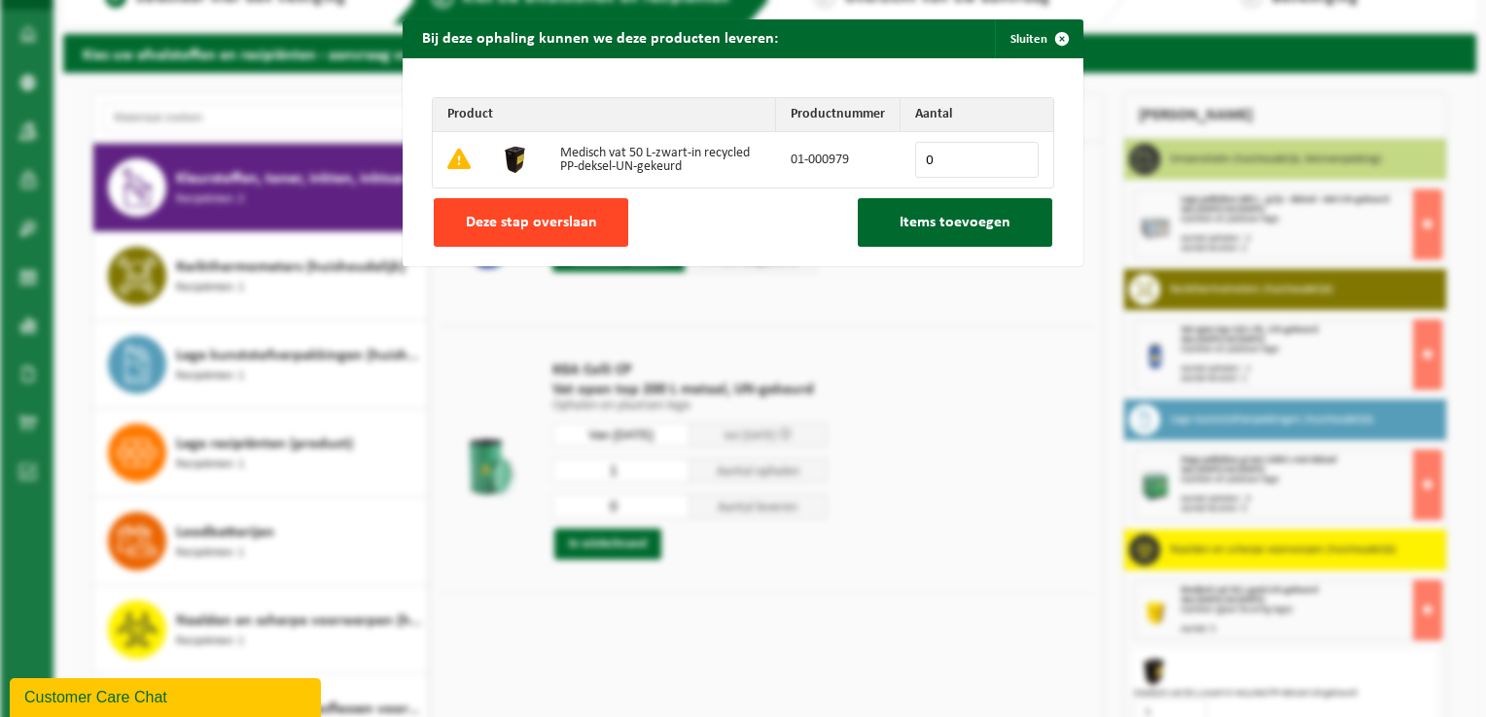
click at [541, 229] on span "Deze stap overslaan" at bounding box center [531, 223] width 131 height 16
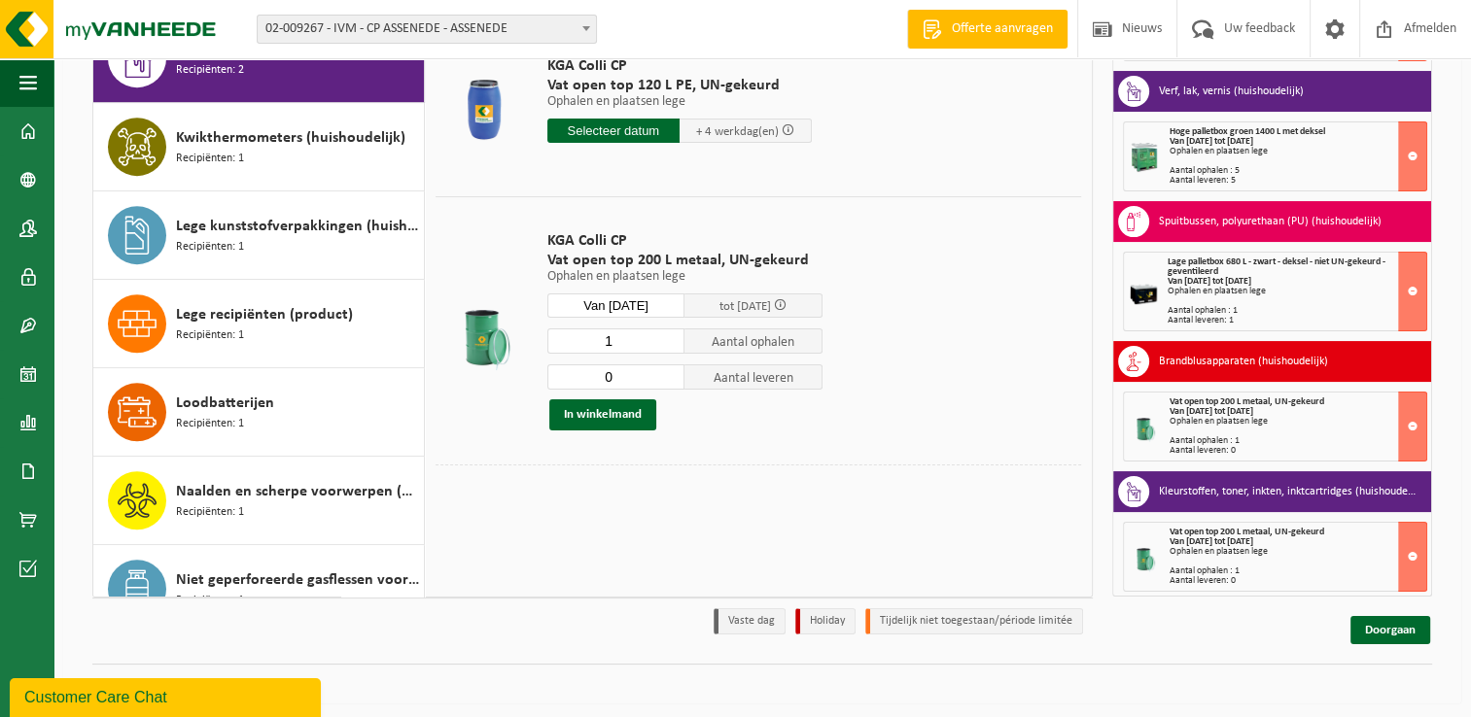
scroll to position [230, 0]
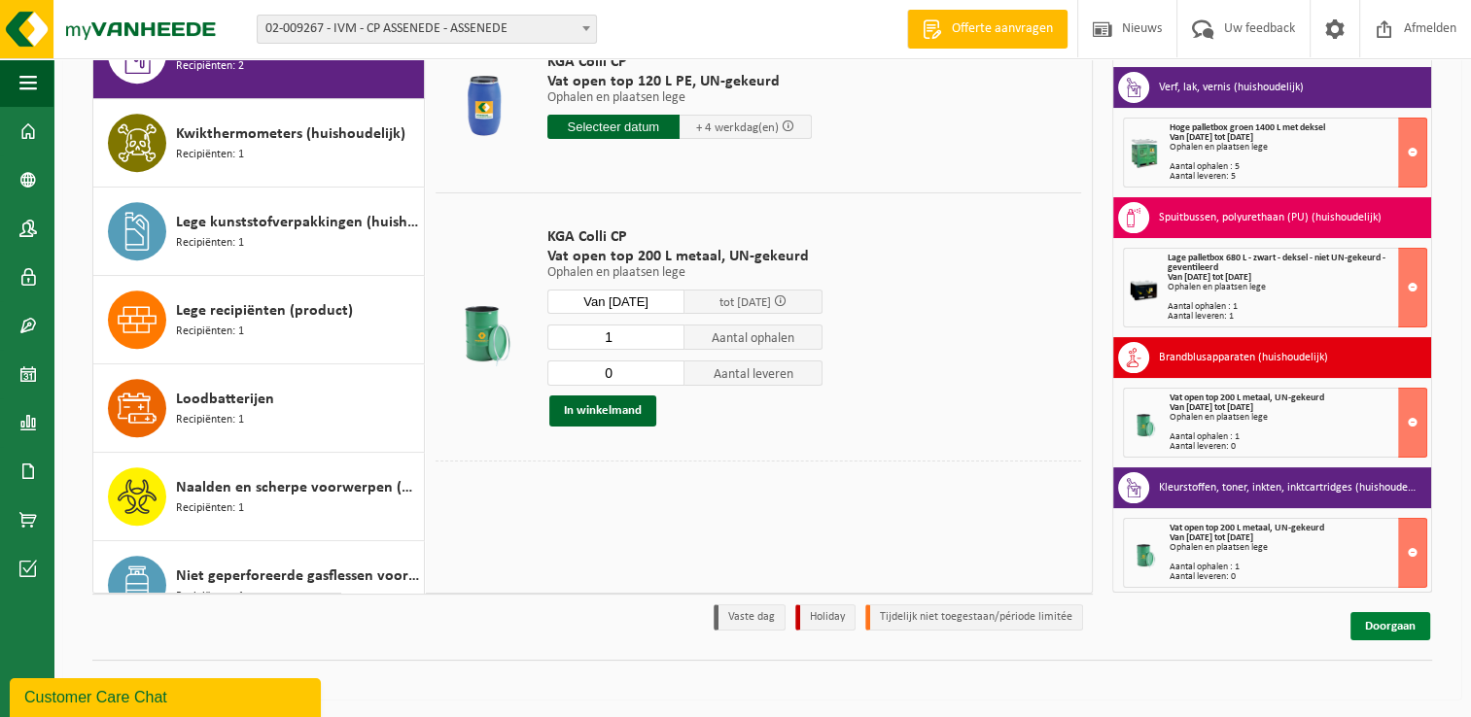
click at [1393, 625] on link "Doorgaan" at bounding box center [1390, 626] width 80 height 28
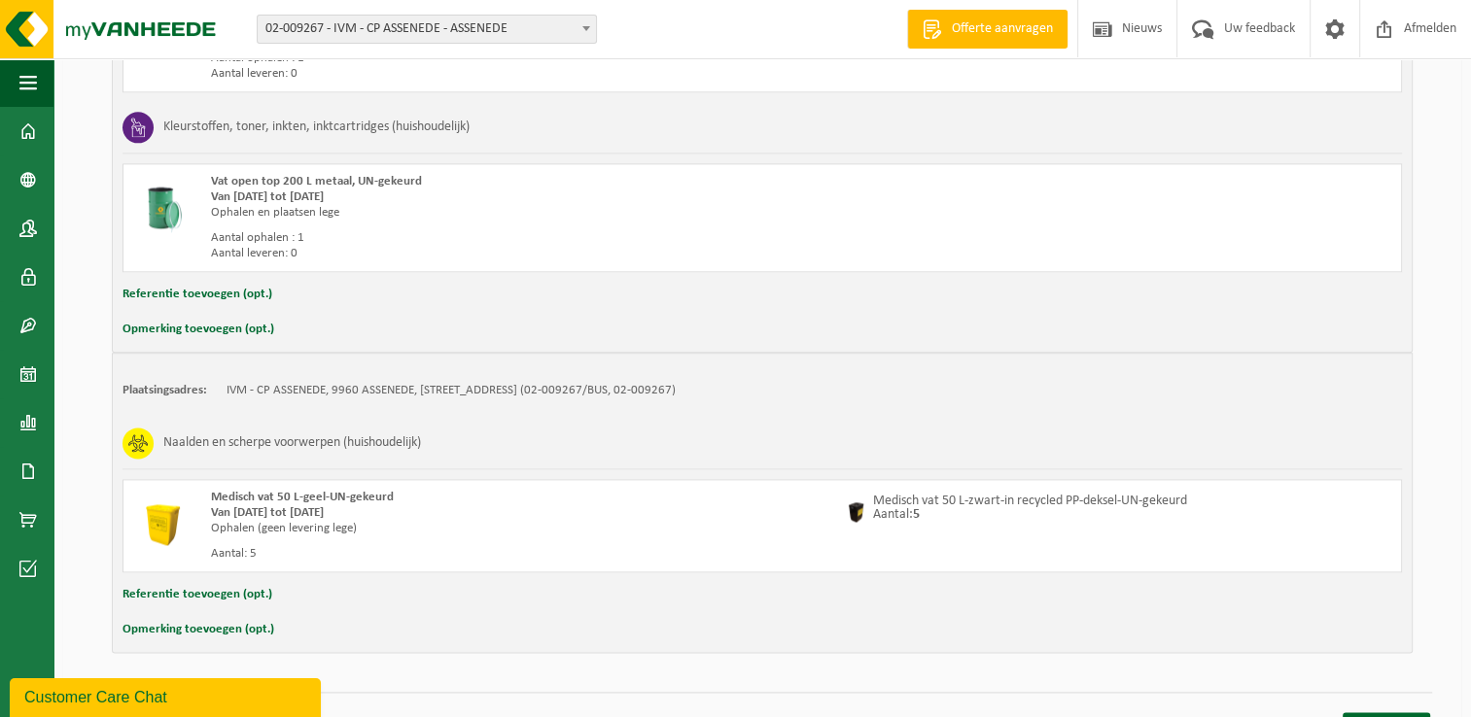
scroll to position [2412, 0]
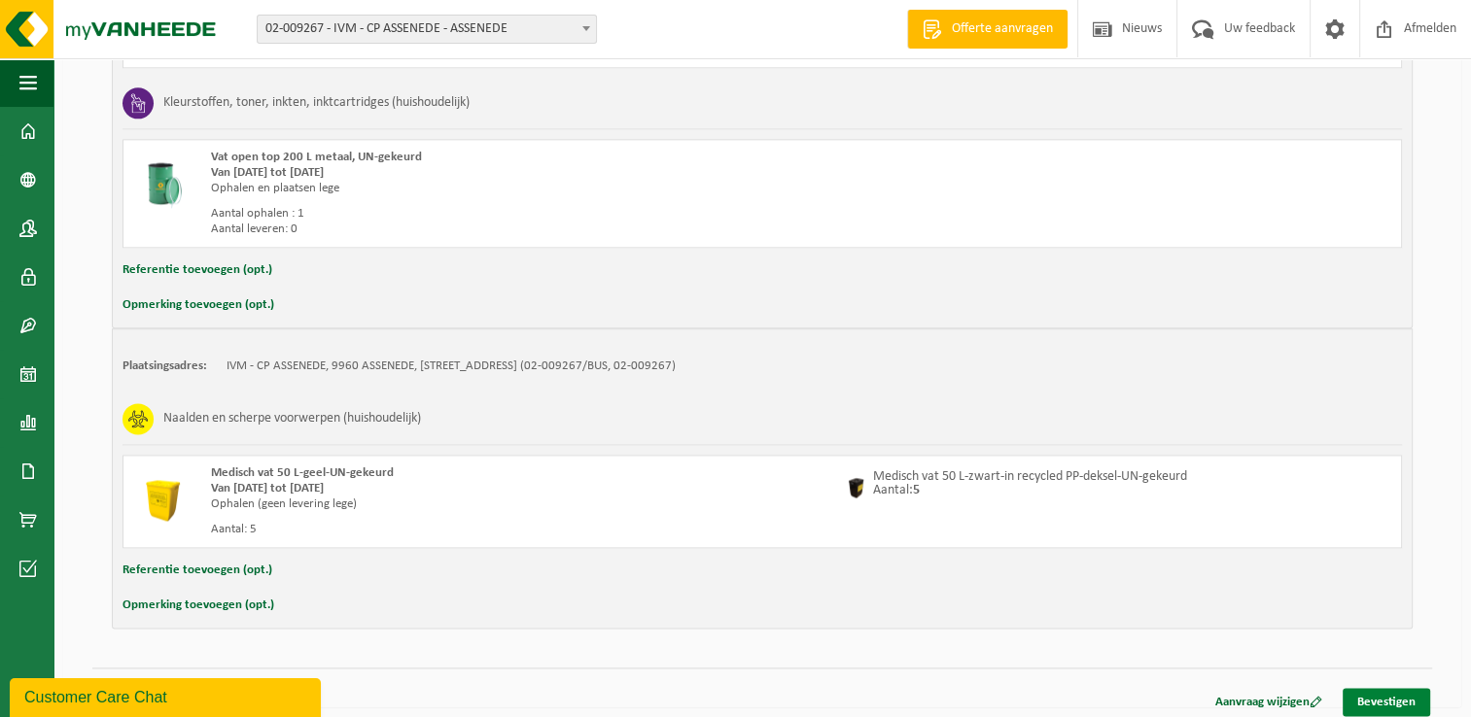
click at [1391, 688] on link "Bevestigen" at bounding box center [1386, 702] width 87 height 28
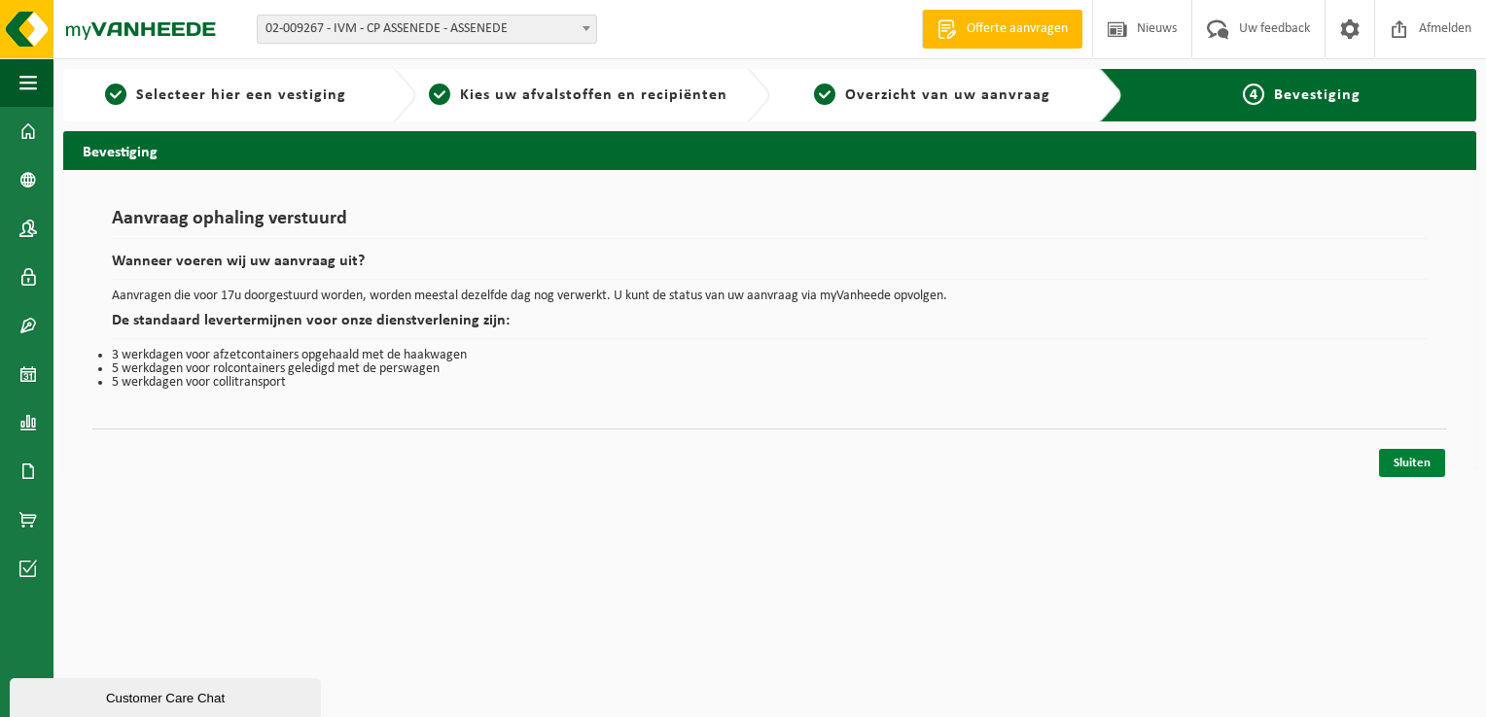
click at [1426, 463] on link "Sluiten" at bounding box center [1412, 463] width 66 height 28
